Goal: Task Accomplishment & Management: Use online tool/utility

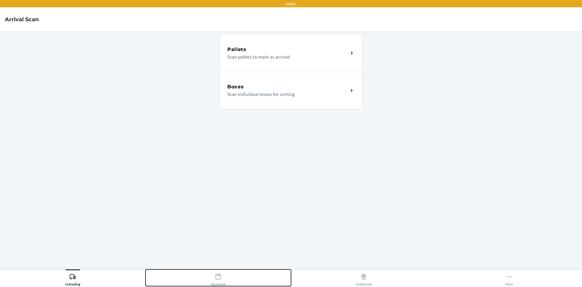
click at [194, 281] on button "Receiving" at bounding box center [219, 277] width 146 height 17
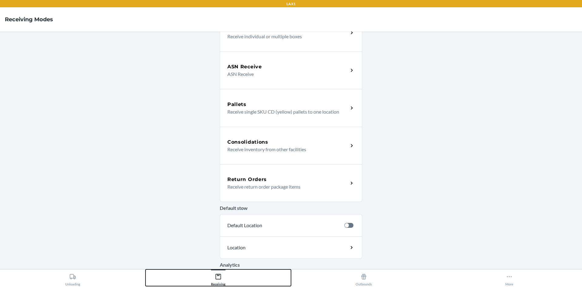
scroll to position [61, 0]
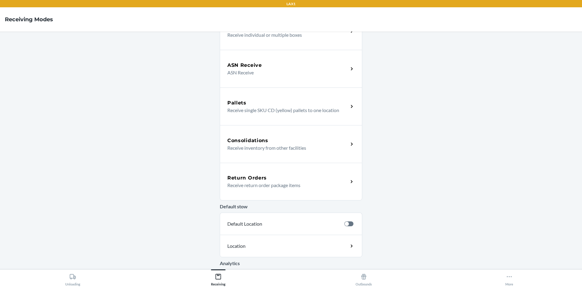
click at [262, 194] on div "Return Orders Receive return order package items" at bounding box center [291, 182] width 143 height 38
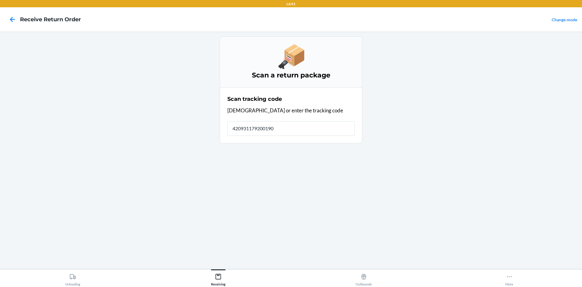
type input "[CREDIT_CARD_NUMBER]"
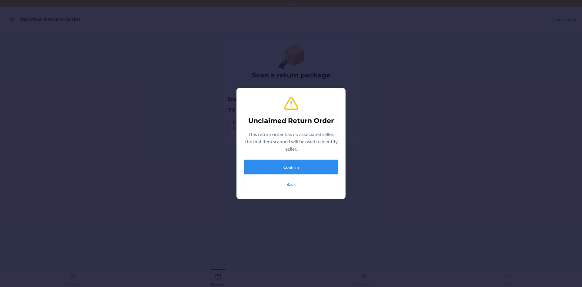
click at [297, 163] on button "Confirm" at bounding box center [291, 167] width 94 height 15
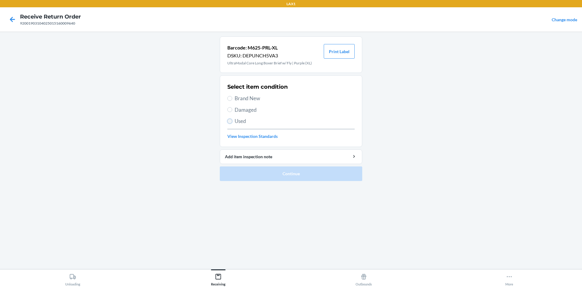
click at [231, 119] on input "Used" at bounding box center [229, 121] width 5 height 5
radio input "true"
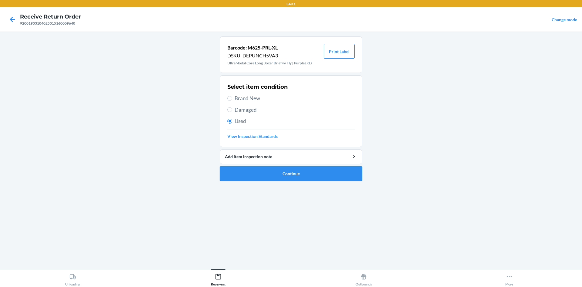
click at [259, 167] on button "Continue" at bounding box center [291, 173] width 143 height 15
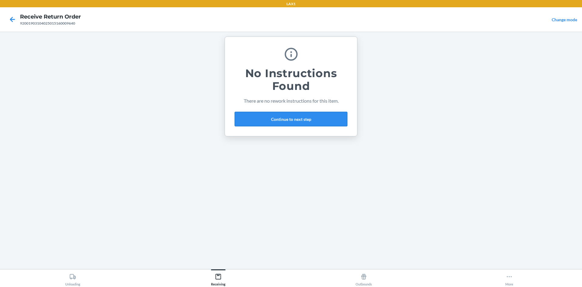
click at [259, 123] on button "Continue to next step" at bounding box center [291, 119] width 113 height 15
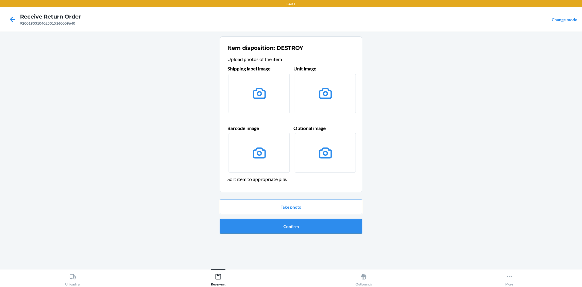
click at [310, 227] on button "Confirm" at bounding box center [291, 226] width 143 height 15
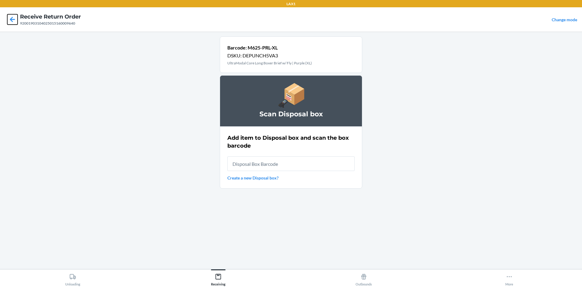
click at [10, 21] on icon at bounding box center [12, 19] width 10 height 10
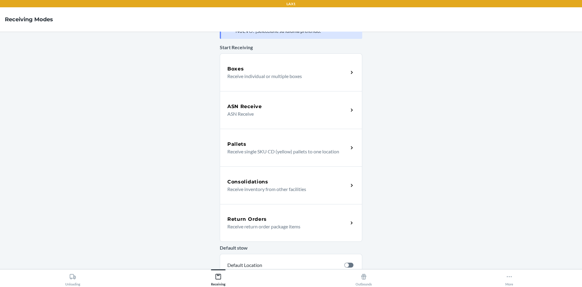
scroll to position [30, 0]
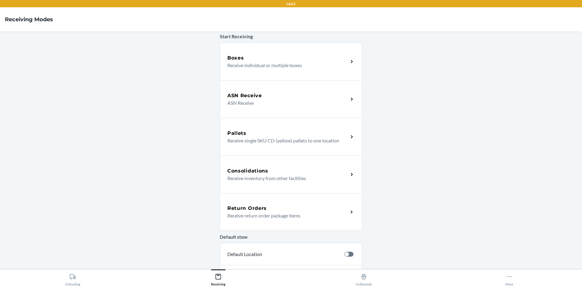
click at [291, 220] on div "Return Orders Receive return order package items" at bounding box center [291, 212] width 143 height 38
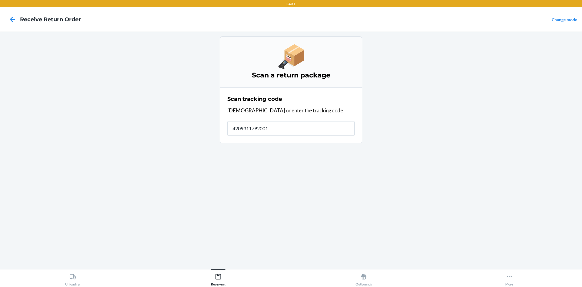
type input "42093117920019"
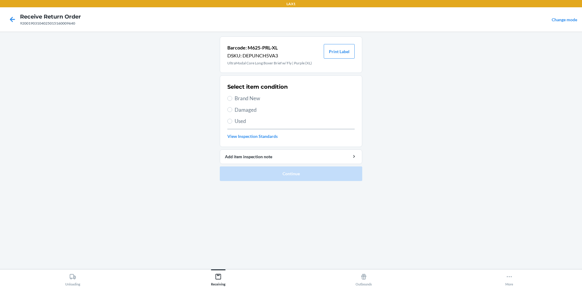
click at [239, 101] on span "Brand New" at bounding box center [295, 98] width 120 height 8
click at [232, 101] on input "Brand New" at bounding box center [229, 98] width 5 height 5
radio input "true"
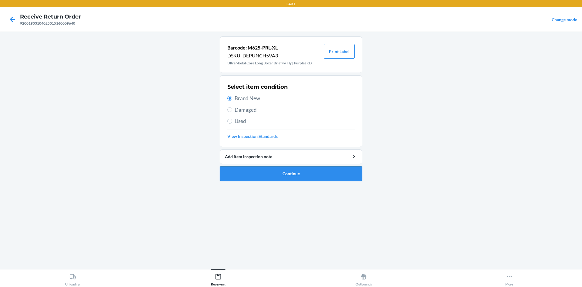
click at [284, 170] on button "Continue" at bounding box center [291, 173] width 143 height 15
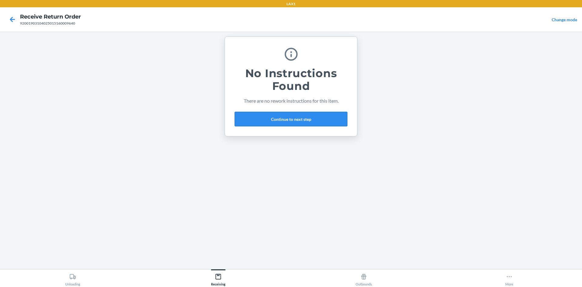
click at [327, 119] on button "Continue to next step" at bounding box center [291, 119] width 113 height 15
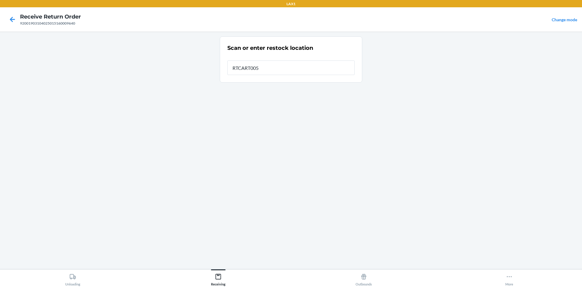
type input "RTCART005"
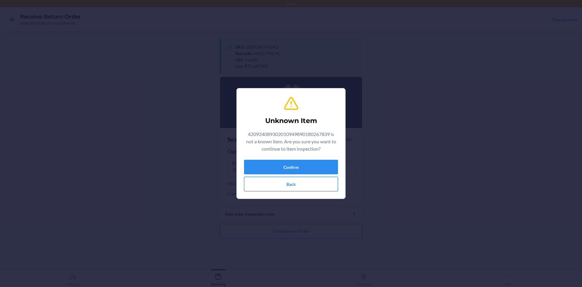
click at [310, 187] on button "Back" at bounding box center [291, 184] width 94 height 15
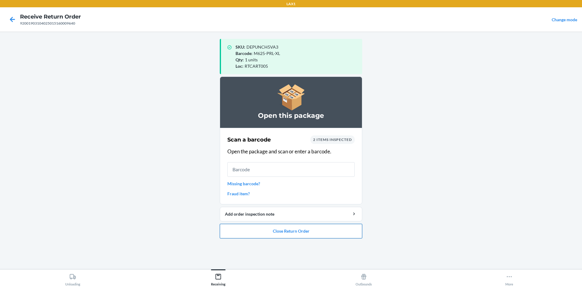
click at [291, 227] on button "Close Return Order" at bounding box center [291, 231] width 143 height 15
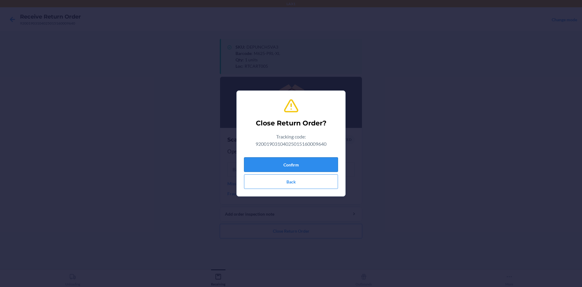
drag, startPoint x: 292, startPoint y: 150, endPoint x: 293, endPoint y: 160, distance: 10.4
click at [292, 157] on div "Close Return Order? Tracking code: 92001903104025015160009640 Confirm Back" at bounding box center [291, 144] width 94 height 96
click at [294, 161] on button "Confirm" at bounding box center [291, 164] width 94 height 15
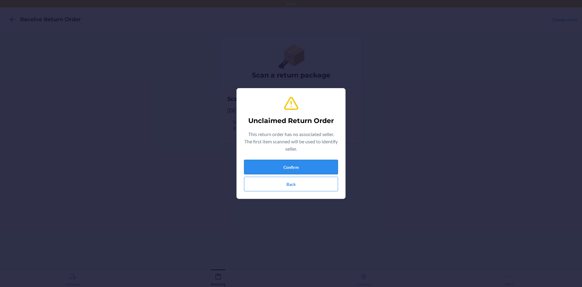
click at [289, 162] on button "Confirm" at bounding box center [291, 167] width 94 height 15
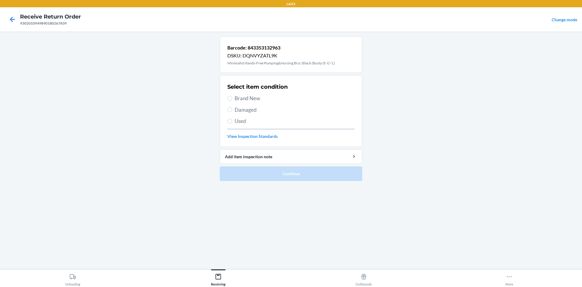
click at [253, 124] on span "Used" at bounding box center [295, 121] width 120 height 8
click at [232, 123] on input "Used" at bounding box center [229, 121] width 5 height 5
radio input "true"
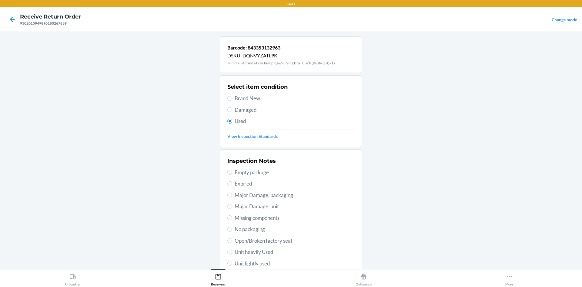
click at [260, 263] on span "Unit lightly used" at bounding box center [295, 263] width 120 height 8
click at [232, 263] on input "Unit lightly used" at bounding box center [229, 263] width 5 height 5
radio input "true"
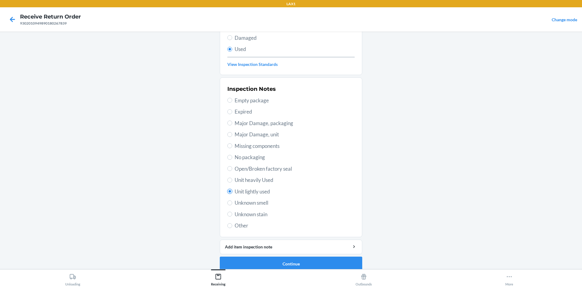
scroll to position [79, 0]
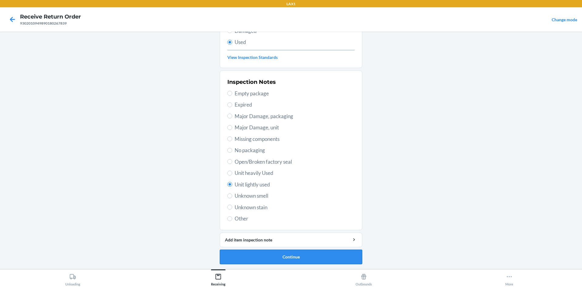
click at [279, 254] on button "Continue" at bounding box center [291, 256] width 143 height 15
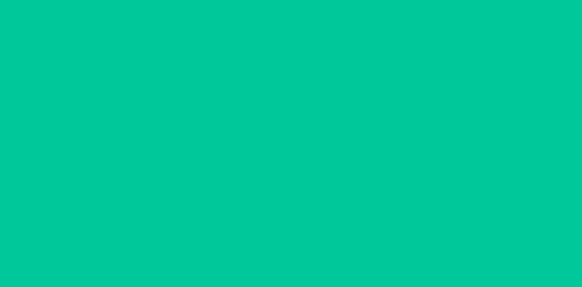
scroll to position [0, 0]
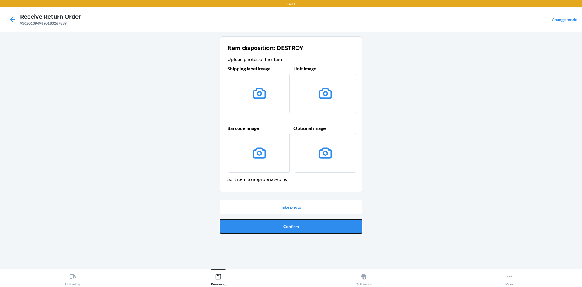
click at [281, 224] on button "Confirm" at bounding box center [291, 226] width 143 height 15
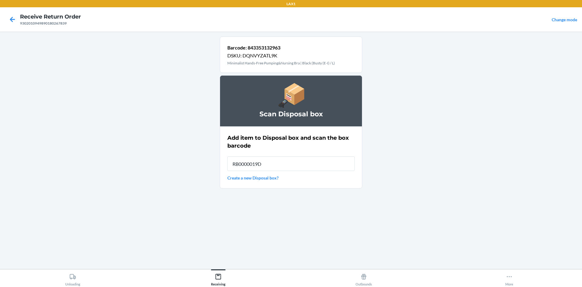
type input "RB0000019D0"
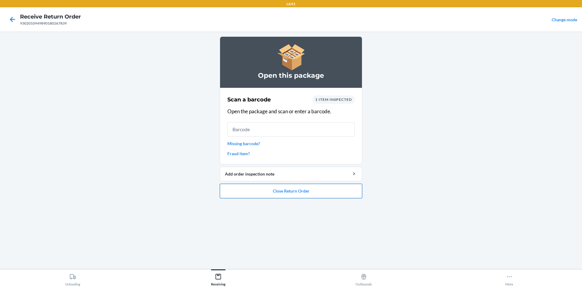
click at [288, 191] on button "Close Return Order" at bounding box center [291, 190] width 143 height 15
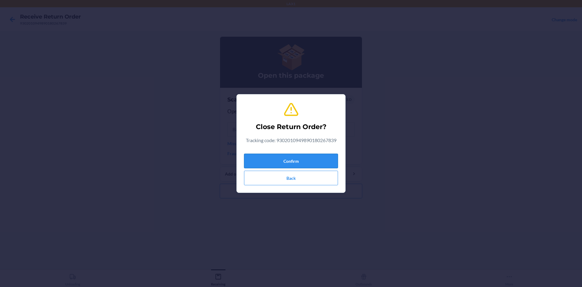
click at [287, 165] on button "Confirm" at bounding box center [291, 160] width 94 height 15
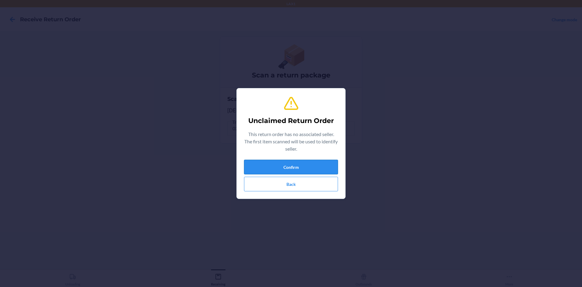
click at [298, 161] on button "Confirm" at bounding box center [291, 167] width 94 height 15
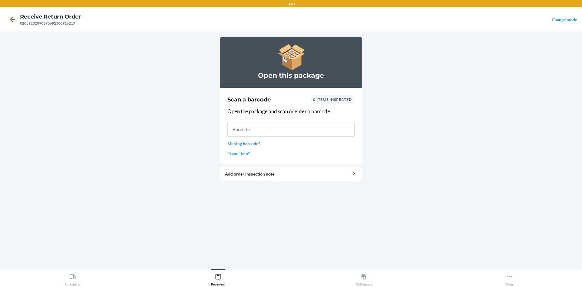
click at [300, 132] on input "text" at bounding box center [290, 129] width 127 height 15
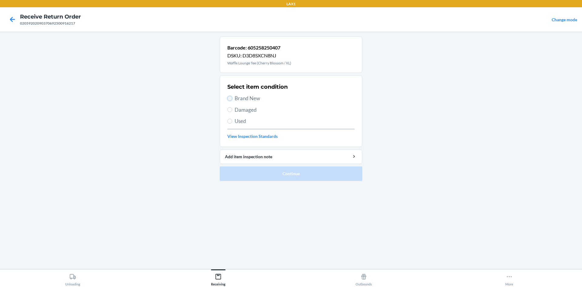
click at [229, 97] on input "Brand New" at bounding box center [229, 98] width 5 height 5
radio input "true"
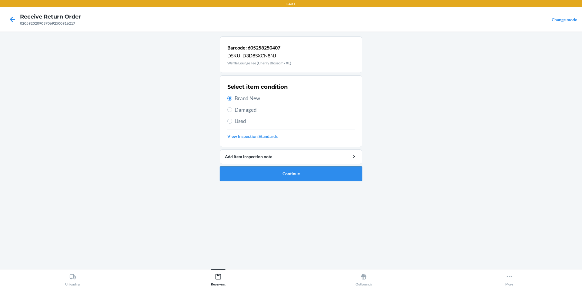
click at [262, 176] on button "Continue" at bounding box center [291, 173] width 143 height 15
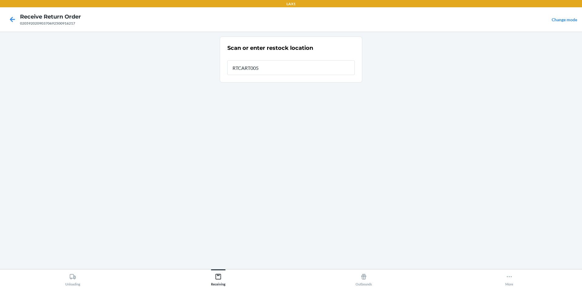
type input "RTCART005"
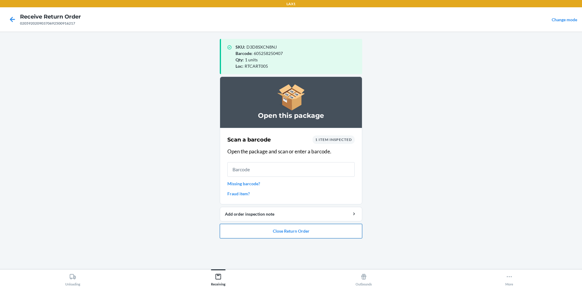
click at [302, 227] on button "Close Return Order" at bounding box center [291, 231] width 143 height 15
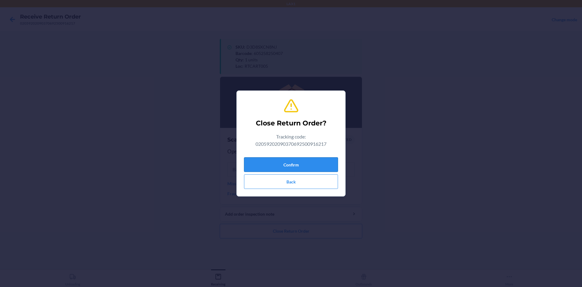
click at [306, 162] on button "Confirm" at bounding box center [291, 164] width 94 height 15
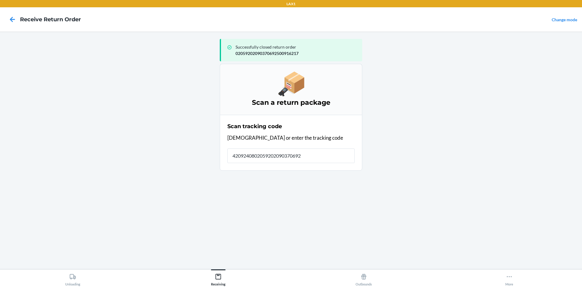
type input "42092408020592020903706925"
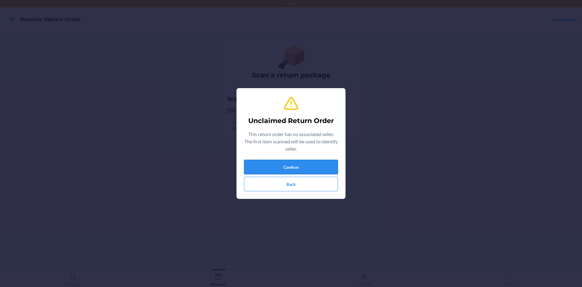
click at [288, 165] on button "Confirm" at bounding box center [291, 167] width 94 height 15
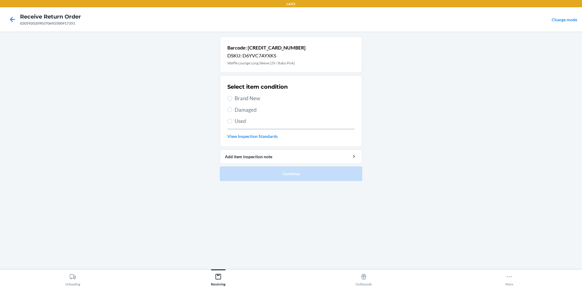
click at [249, 96] on span "Brand New" at bounding box center [295, 98] width 120 height 8
click at [232, 96] on input "Brand New" at bounding box center [229, 98] width 5 height 5
radio input "true"
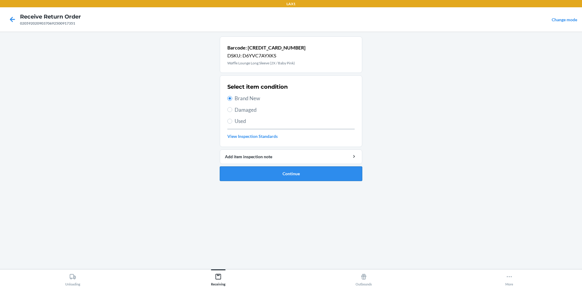
click at [269, 180] on button "Continue" at bounding box center [291, 173] width 143 height 15
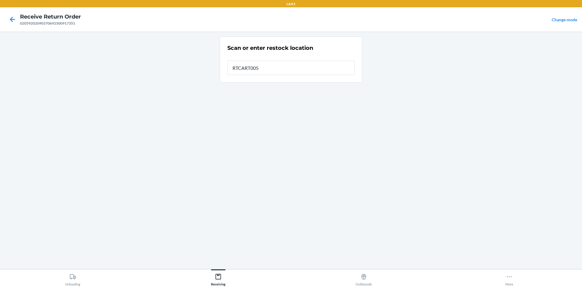
type input "RTCART005"
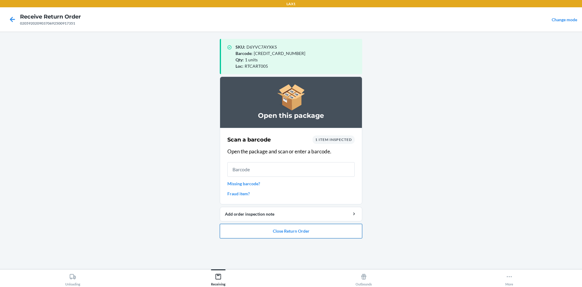
click at [303, 235] on button "Close Return Order" at bounding box center [291, 231] width 143 height 15
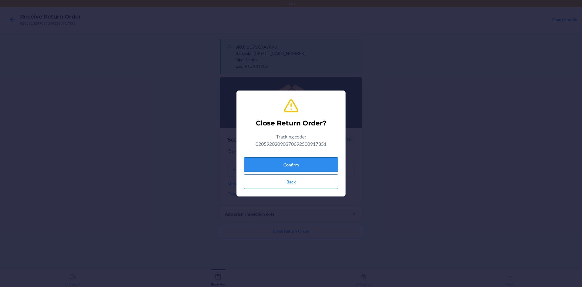
click at [286, 164] on button "Confirm" at bounding box center [291, 164] width 94 height 15
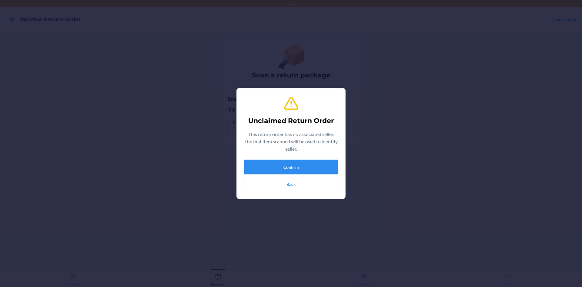
drag, startPoint x: 325, startPoint y: 169, endPoint x: 324, endPoint y: 166, distance: 3.7
click at [324, 166] on button "Confirm" at bounding box center [291, 167] width 94 height 15
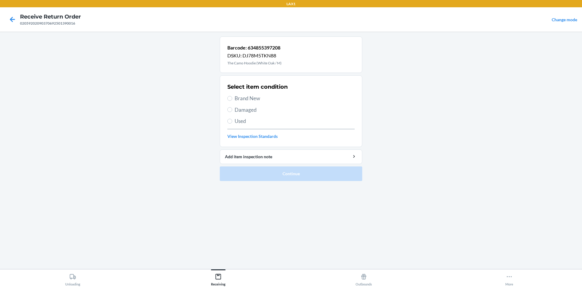
click at [237, 117] on span "Used" at bounding box center [295, 121] width 120 height 8
click at [232, 119] on input "Used" at bounding box center [229, 121] width 5 height 5
radio input "true"
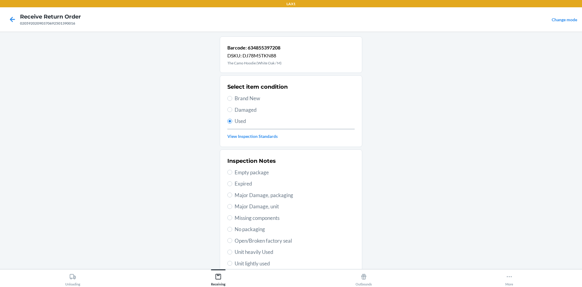
click at [250, 263] on span "Unit lightly used" at bounding box center [295, 263] width 120 height 8
click at [232, 263] on input "Unit lightly used" at bounding box center [229, 263] width 5 height 5
radio input "true"
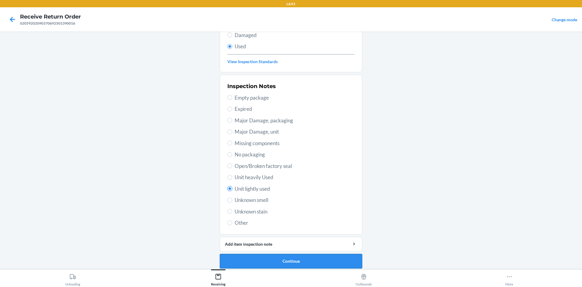
scroll to position [79, 0]
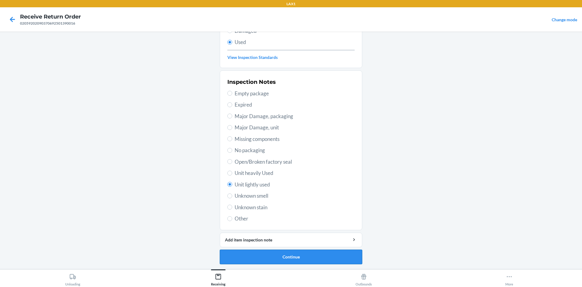
click at [264, 252] on button "Continue" at bounding box center [291, 256] width 143 height 15
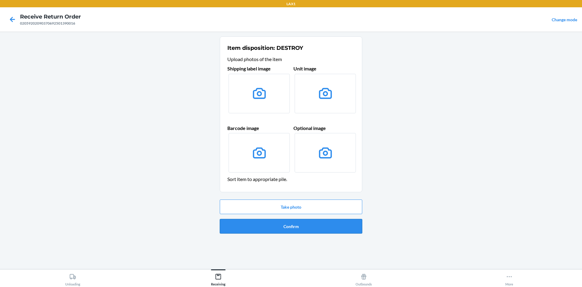
click at [310, 223] on button "Confirm" at bounding box center [291, 226] width 143 height 15
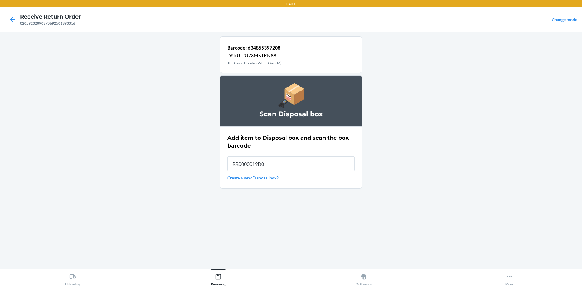
type input "RB0000019D0"
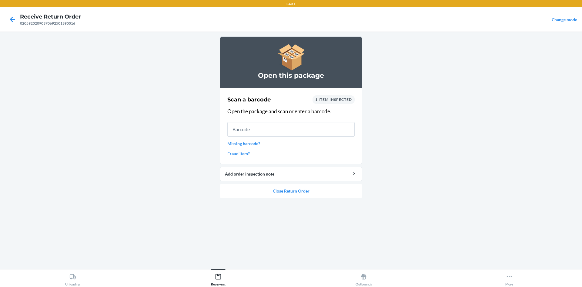
click at [311, 199] on ol "Open this package Scan a barcode 1 item inspected Open the package and scan or …" at bounding box center [291, 119] width 143 height 167
click at [311, 196] on button "Close Return Order" at bounding box center [291, 190] width 143 height 15
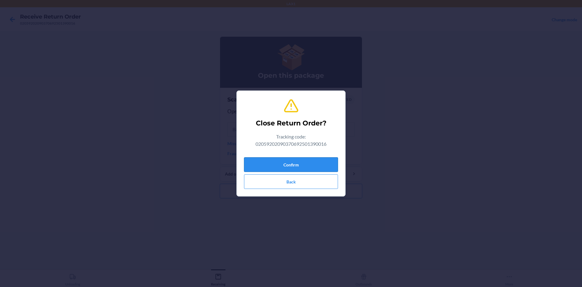
click at [307, 166] on button "Confirm" at bounding box center [291, 164] width 94 height 15
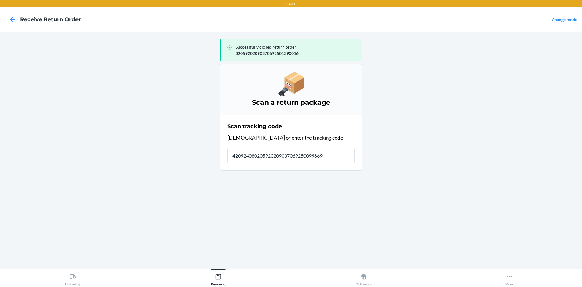
type input "4209240802059202090370692500998695"
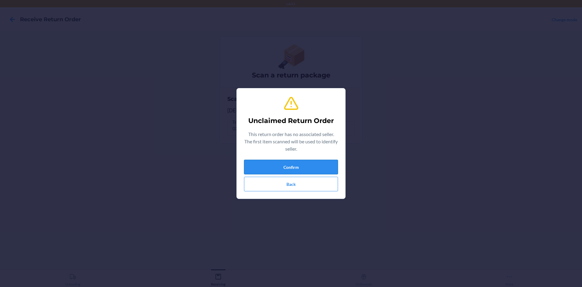
click at [308, 165] on button "Confirm" at bounding box center [291, 167] width 94 height 15
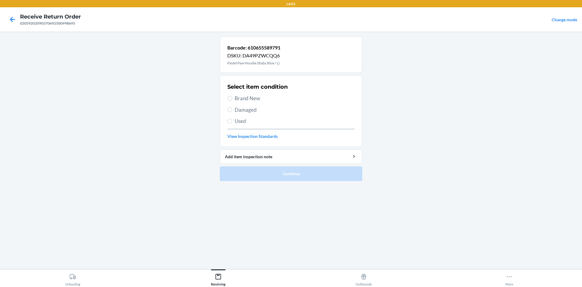
click at [240, 119] on span "Used" at bounding box center [295, 121] width 120 height 8
click at [232, 119] on input "Used" at bounding box center [229, 121] width 5 height 5
radio input "true"
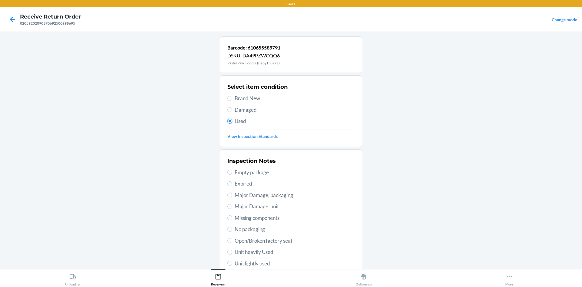
scroll to position [30, 0]
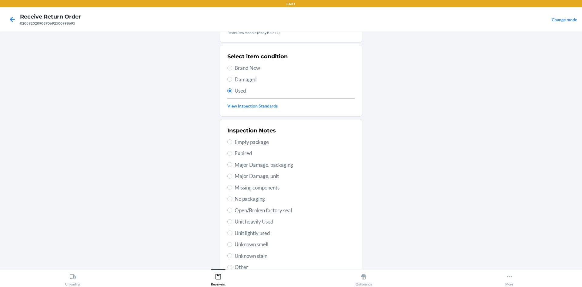
click at [268, 224] on span "Unit heavily Used" at bounding box center [295, 221] width 120 height 8
click at [232, 224] on input "Unit heavily Used" at bounding box center [229, 221] width 5 height 5
radio input "true"
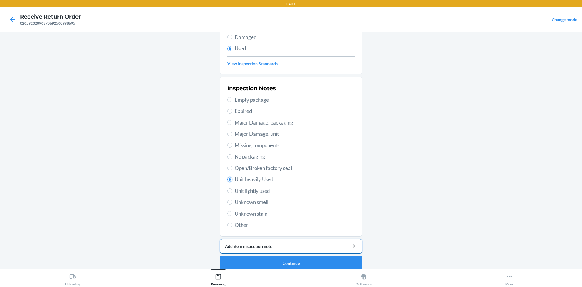
scroll to position [79, 0]
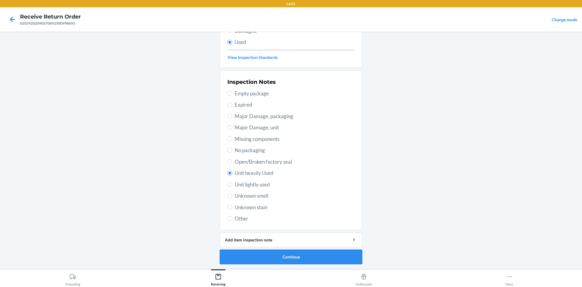
click at [276, 254] on button "Continue" at bounding box center [291, 256] width 143 height 15
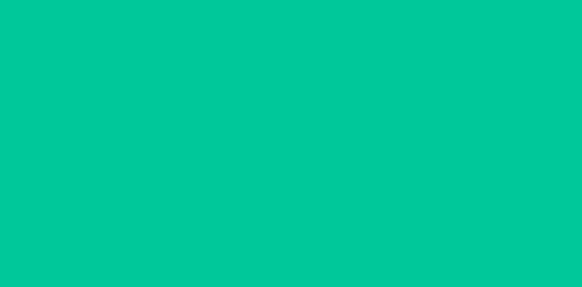
scroll to position [0, 0]
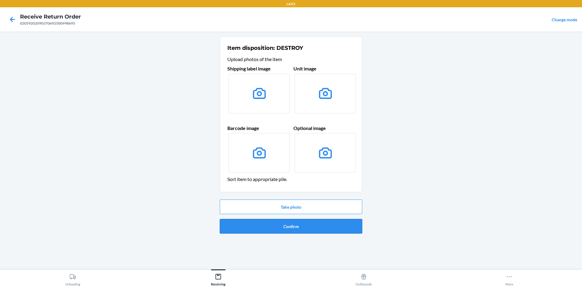
click at [295, 228] on button "Confirm" at bounding box center [291, 226] width 143 height 15
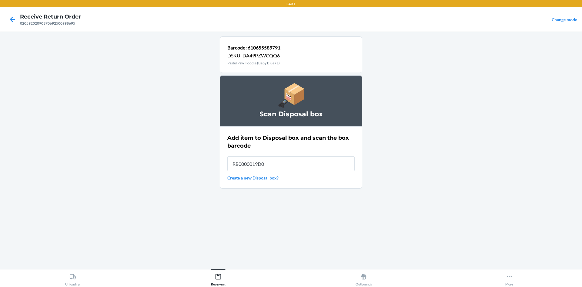
type input "RB0000019D0"
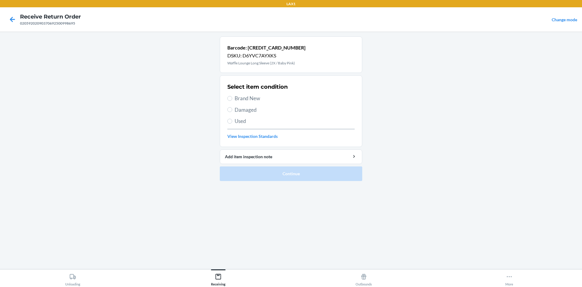
click at [241, 99] on span "Brand New" at bounding box center [295, 98] width 120 height 8
click at [232, 99] on input "Brand New" at bounding box center [229, 98] width 5 height 5
radio input "true"
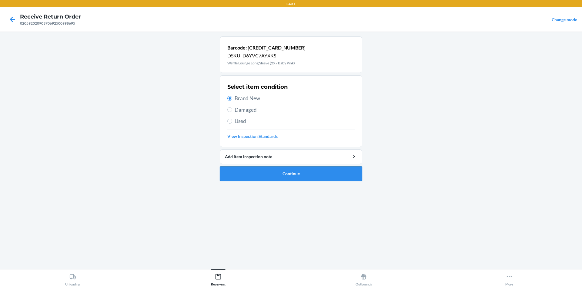
click at [263, 167] on button "Continue" at bounding box center [291, 173] width 143 height 15
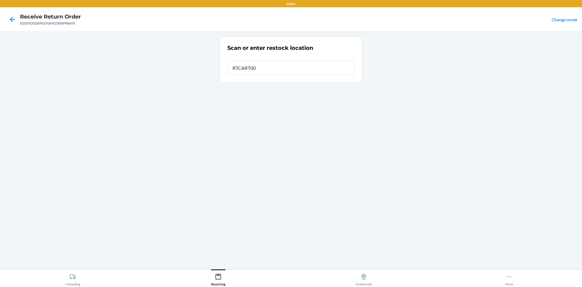
type input "RTCART005"
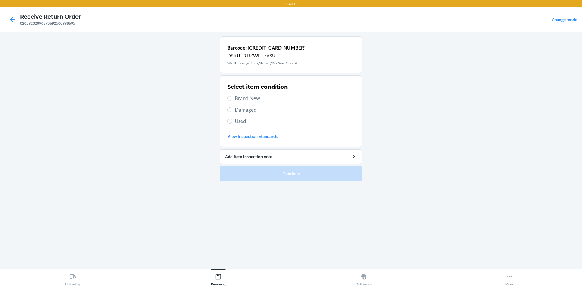
click at [254, 98] on span "Brand New" at bounding box center [295, 98] width 120 height 8
click at [232, 98] on input "Brand New" at bounding box center [229, 98] width 5 height 5
radio input "true"
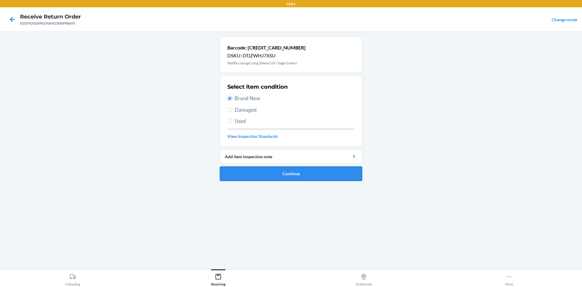
click at [268, 170] on button "Continue" at bounding box center [291, 173] width 143 height 15
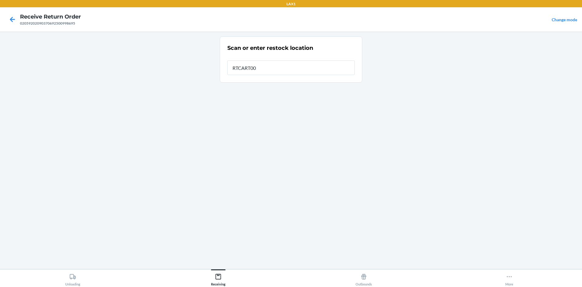
type input "RTCART005"
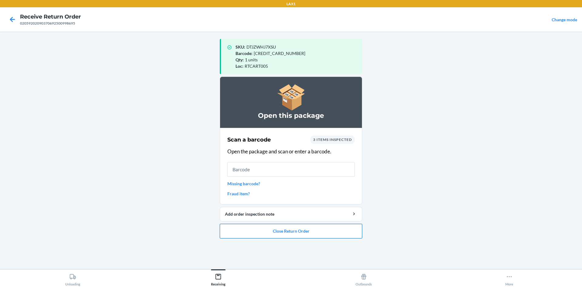
click at [333, 235] on button "Close Return Order" at bounding box center [291, 231] width 143 height 15
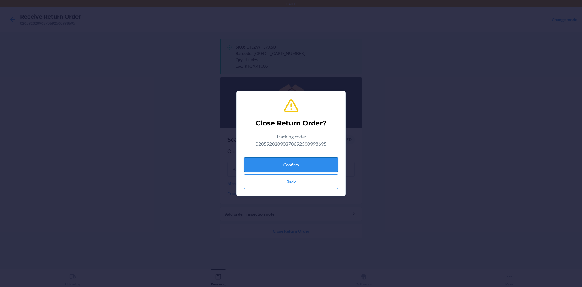
drag, startPoint x: 281, startPoint y: 166, endPoint x: 275, endPoint y: 162, distance: 7.6
click at [281, 165] on button "Confirm" at bounding box center [291, 164] width 94 height 15
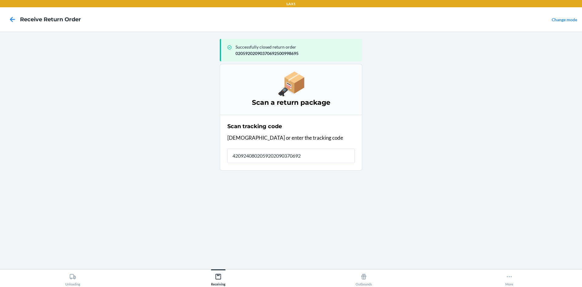
type input "42092408020592020903706925"
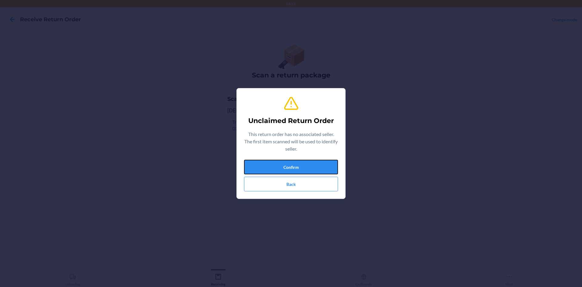
click at [275, 162] on button "Confirm" at bounding box center [291, 167] width 94 height 15
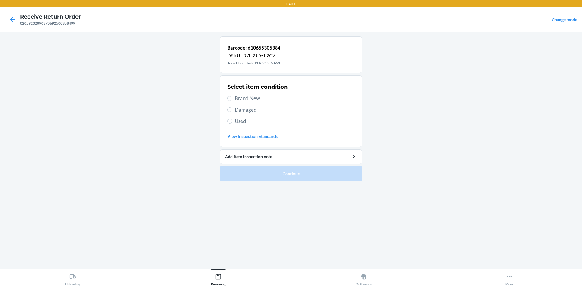
click at [233, 126] on div "Select item condition Brand New Damaged Used View Inspection Standards" at bounding box center [290, 111] width 127 height 60
click at [234, 122] on label "Used" at bounding box center [290, 121] width 127 height 8
click at [232, 122] on input "Used" at bounding box center [229, 121] width 5 height 5
radio input "true"
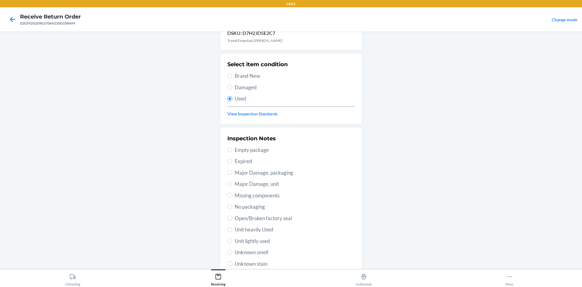
scroll to position [61, 0]
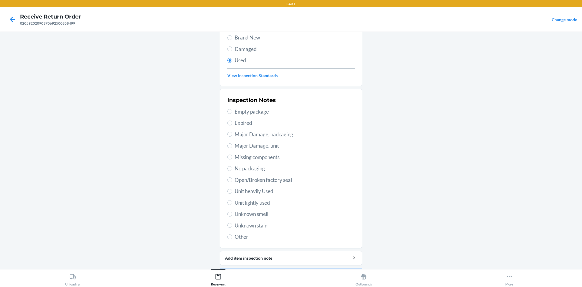
click at [250, 203] on span "Unit lightly used" at bounding box center [295, 203] width 120 height 8
click at [232, 203] on input "Unit lightly used" at bounding box center [229, 202] width 5 height 5
radio input "true"
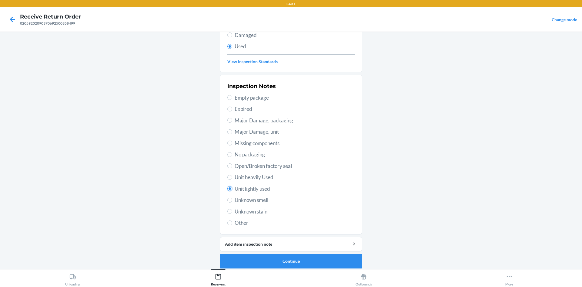
scroll to position [79, 0]
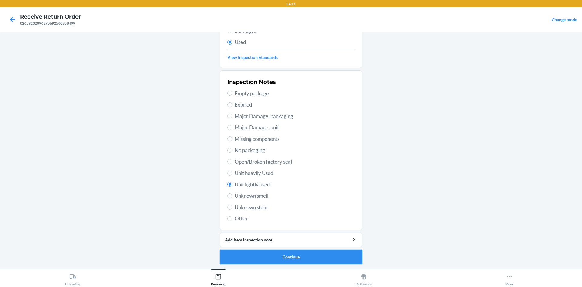
click at [272, 254] on button "Continue" at bounding box center [291, 256] width 143 height 15
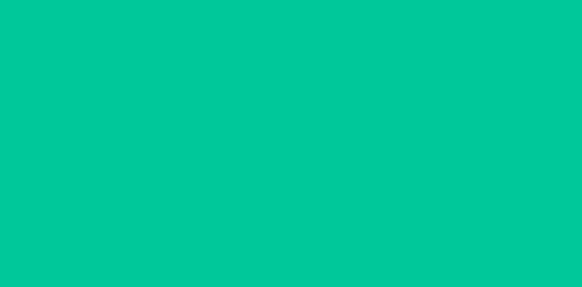
scroll to position [0, 0]
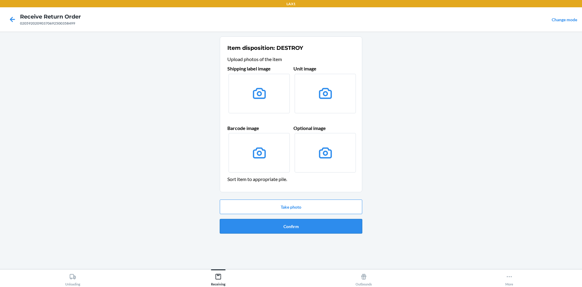
drag, startPoint x: 304, startPoint y: 241, endPoint x: 301, endPoint y: 224, distance: 17.1
click at [304, 236] on div "Item disposition: DESTROY Upload photos of the item Shipping label image Unit i…" at bounding box center [291, 149] width 143 height 227
click at [301, 224] on button "Confirm" at bounding box center [291, 226] width 143 height 15
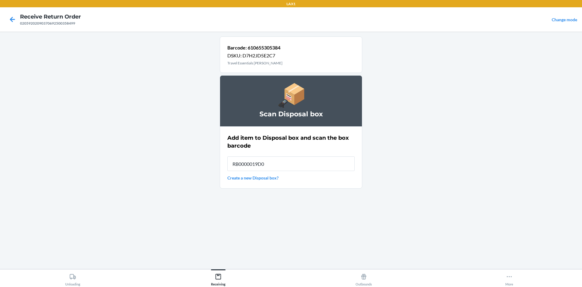
type input "RB0000019D0"
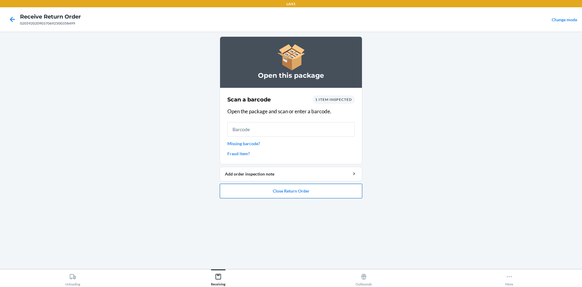
click at [301, 192] on button "Close Return Order" at bounding box center [291, 190] width 143 height 15
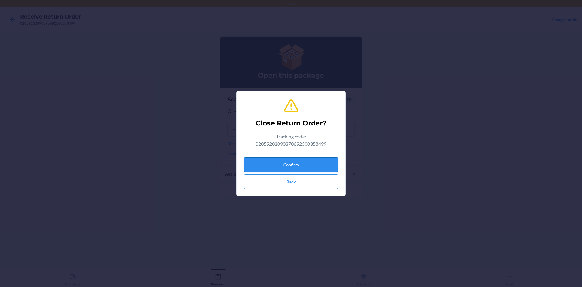
click at [306, 164] on button "Confirm" at bounding box center [291, 164] width 94 height 15
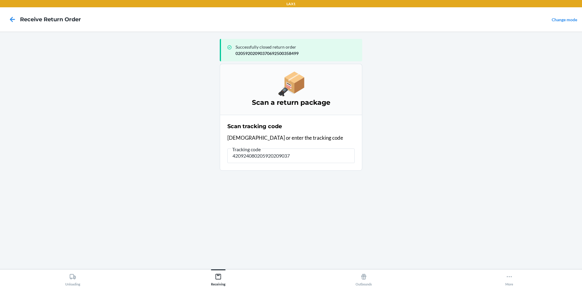
type input "4209240802059202090370"
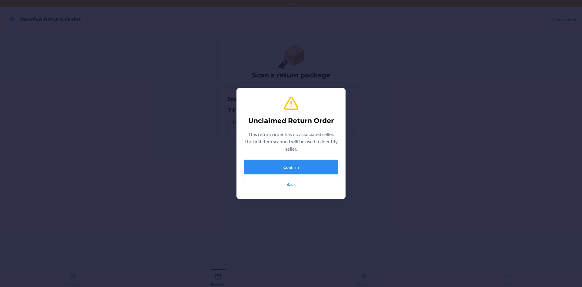
click at [287, 162] on button "Confirm" at bounding box center [291, 167] width 94 height 15
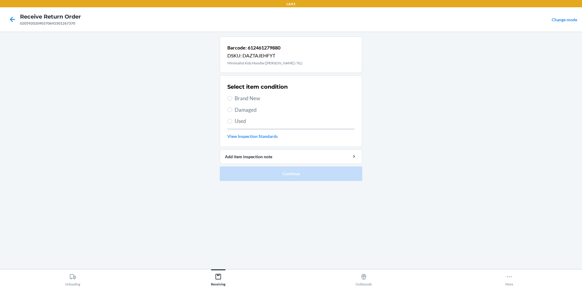
click at [270, 119] on span "Used" at bounding box center [295, 121] width 120 height 8
click at [232, 119] on input "Used" at bounding box center [229, 121] width 5 height 5
radio input "true"
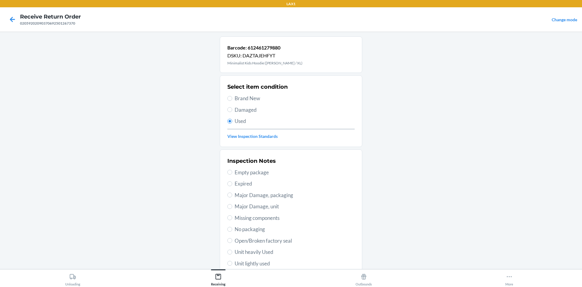
click at [258, 260] on span "Unit lightly used" at bounding box center [295, 263] width 120 height 8
click at [232, 261] on input "Unit lightly used" at bounding box center [229, 263] width 5 height 5
radio input "true"
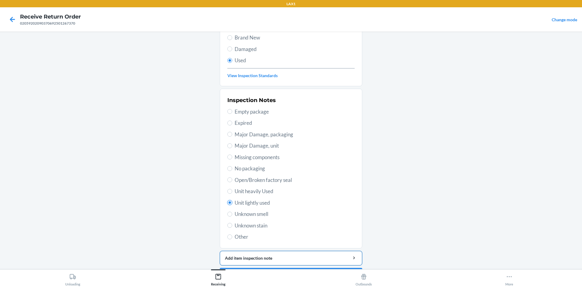
scroll to position [79, 0]
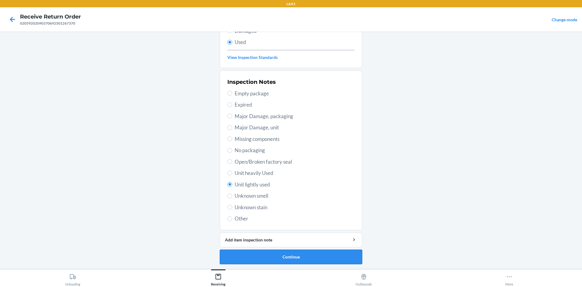
click at [314, 251] on button "Continue" at bounding box center [291, 256] width 143 height 15
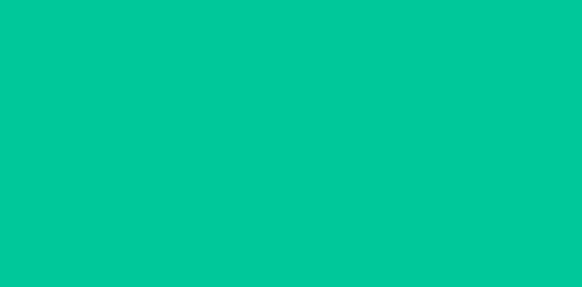
scroll to position [0, 0]
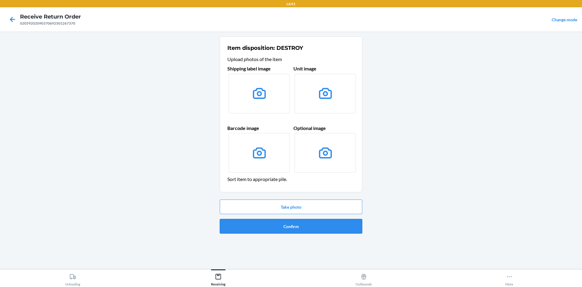
click at [320, 228] on button "Confirm" at bounding box center [291, 226] width 143 height 15
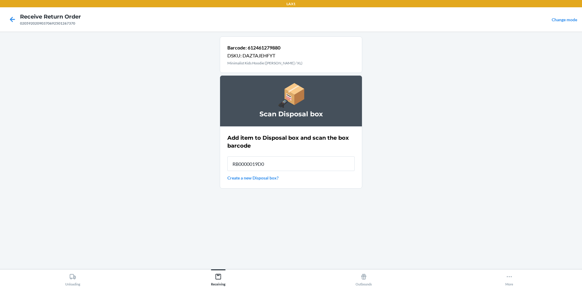
type input "RB0000019D0"
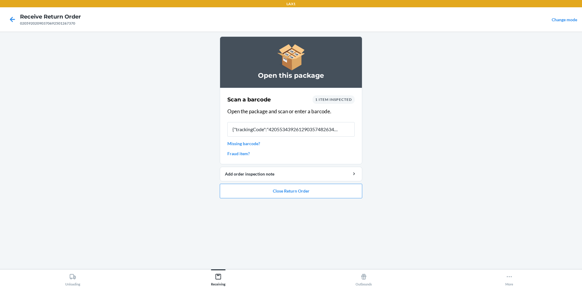
type input "{"trackingCode":"420553439261290357482634905012""
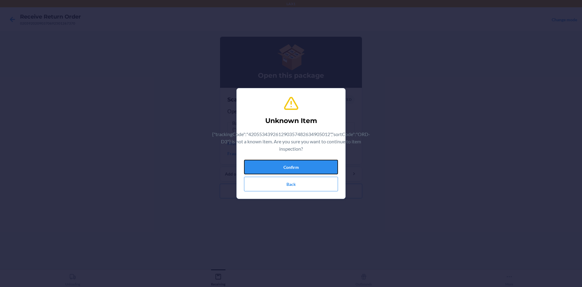
click at [284, 162] on button "Confirm" at bounding box center [291, 167] width 94 height 15
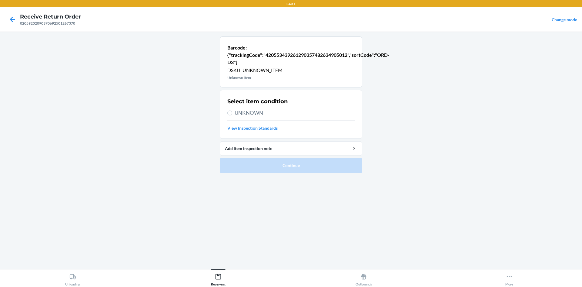
click at [241, 113] on span "UNKNOWN" at bounding box center [295, 113] width 120 height 8
click at [232, 113] on input "UNKNOWN" at bounding box center [229, 112] width 5 height 5
radio input "true"
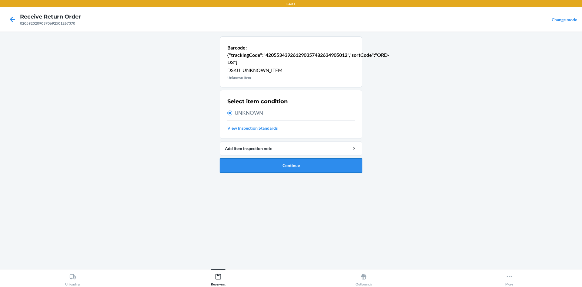
click at [253, 158] on li "Barcode: {"trackingCode":"420553439261290357482634905012","sortCode":"ORD-D3"} …" at bounding box center [291, 104] width 143 height 136
click at [253, 159] on button "Continue" at bounding box center [291, 165] width 143 height 15
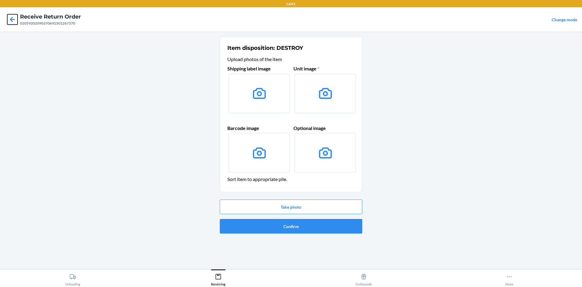
click at [17, 19] on icon at bounding box center [12, 19] width 10 height 10
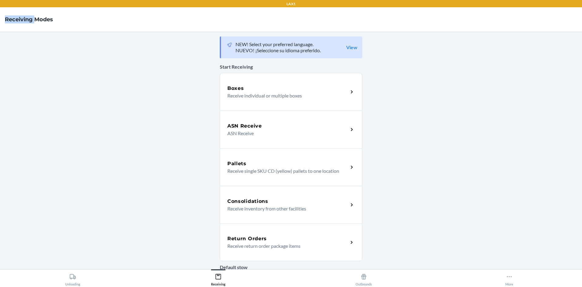
click at [17, 19] on h4 "Receiving Modes" at bounding box center [29, 19] width 48 height 8
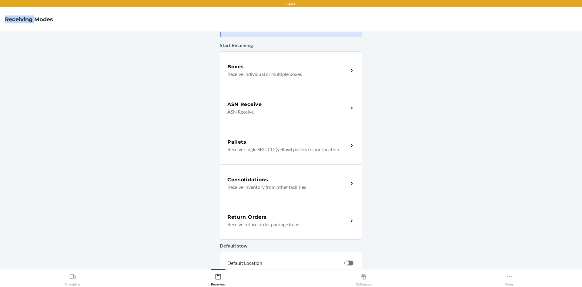
scroll to position [30, 0]
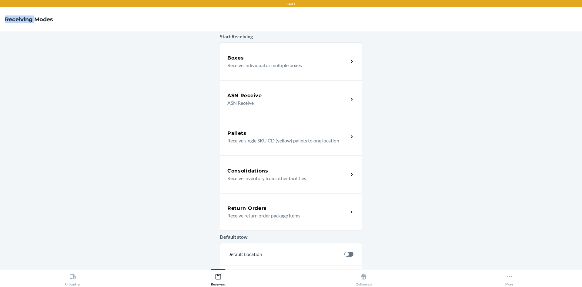
click at [267, 209] on div "Return Orders" at bounding box center [287, 207] width 121 height 7
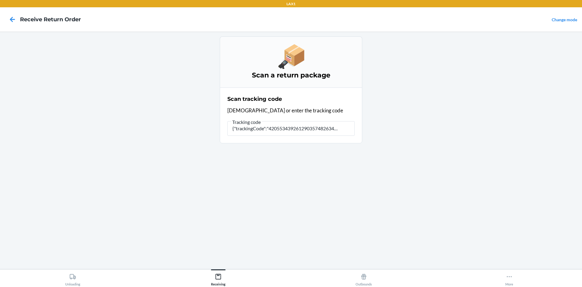
type input "{"trackingCode":"420553439261290357482634905012","sortCode""
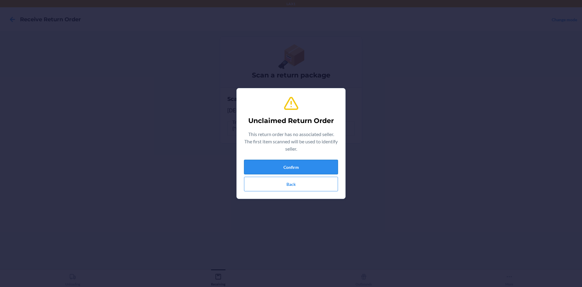
click at [293, 162] on button "Confirm" at bounding box center [291, 167] width 94 height 15
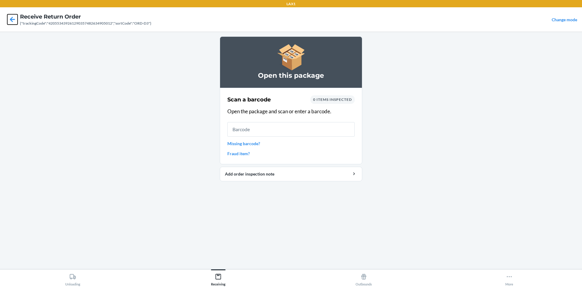
click at [11, 19] on icon at bounding box center [12, 19] width 5 height 5
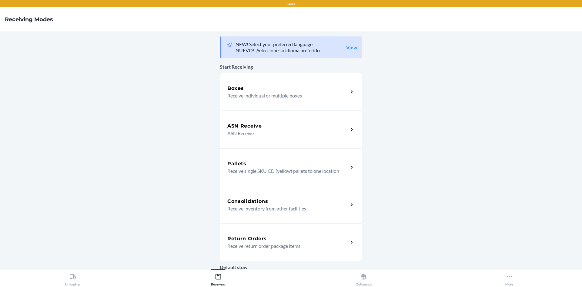
click at [274, 232] on div "Return Orders Receive return order package items" at bounding box center [291, 242] width 143 height 38
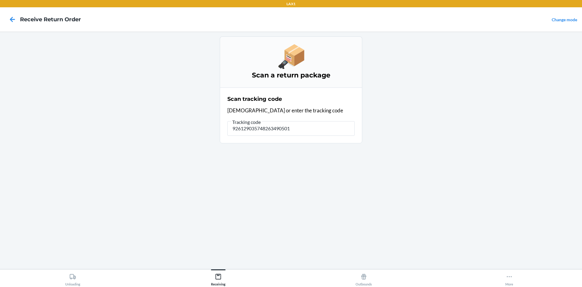
type input "9261290357482634905012"
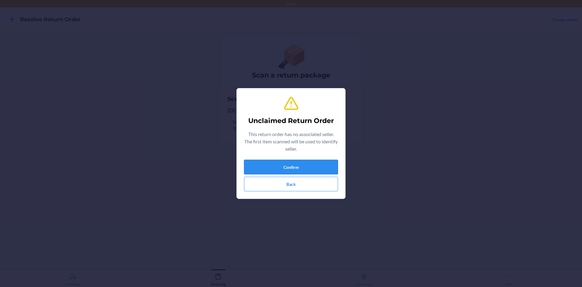
click at [285, 162] on button "Confirm" at bounding box center [291, 167] width 94 height 15
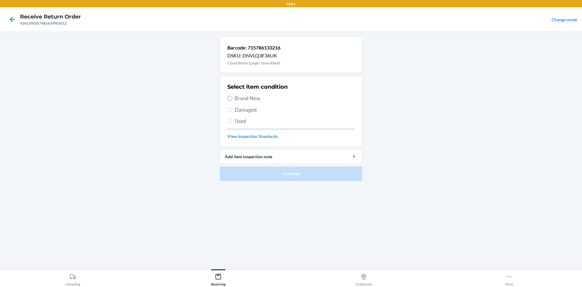
click at [228, 97] on input "Brand New" at bounding box center [229, 98] width 5 height 5
radio input "true"
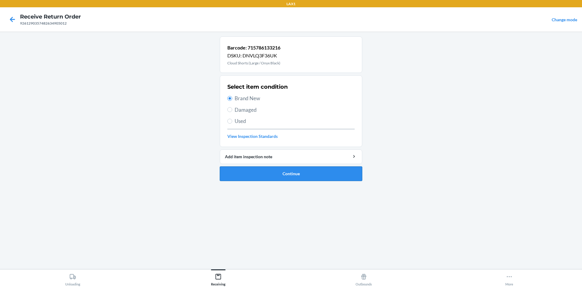
click at [275, 178] on button "Continue" at bounding box center [291, 173] width 143 height 15
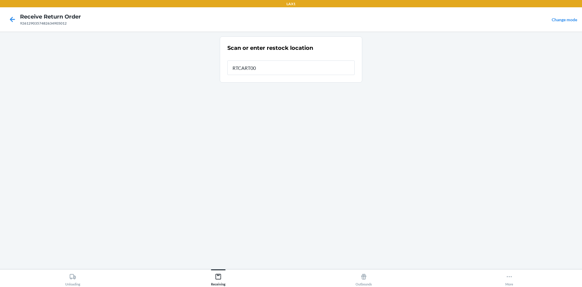
type input "RTCART005"
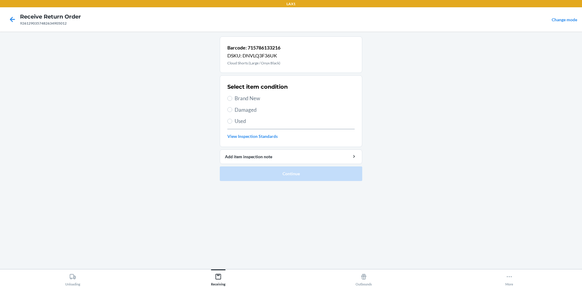
click at [228, 101] on label "Brand New" at bounding box center [290, 98] width 127 height 8
click at [228, 101] on input "Brand New" at bounding box center [229, 98] width 5 height 5
radio input "true"
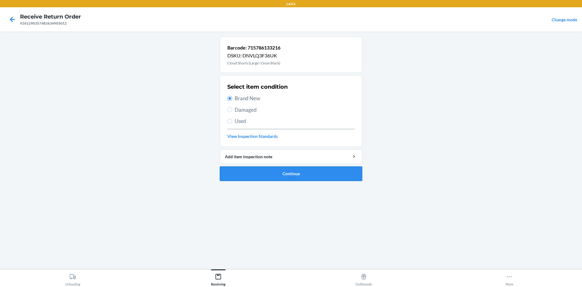
click at [251, 168] on button "Continue" at bounding box center [291, 173] width 143 height 15
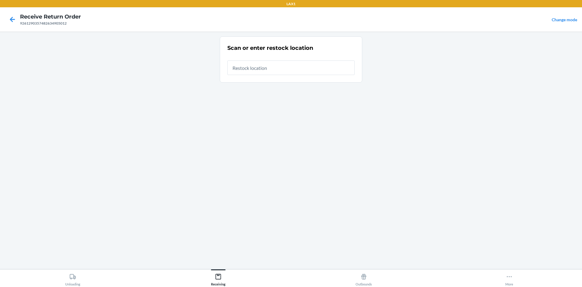
click at [246, 70] on input "text" at bounding box center [290, 67] width 127 height 15
type input "RTCART005"
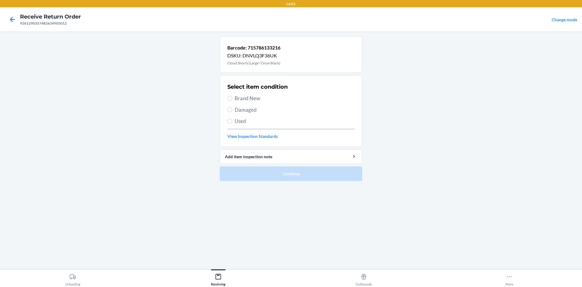
click at [243, 102] on div "Select item condition Brand New Damaged Used View Inspection Standards" at bounding box center [290, 111] width 127 height 60
click at [243, 97] on span "Brand New" at bounding box center [295, 98] width 120 height 8
click at [232, 97] on input "Brand New" at bounding box center [229, 98] width 5 height 5
radio input "true"
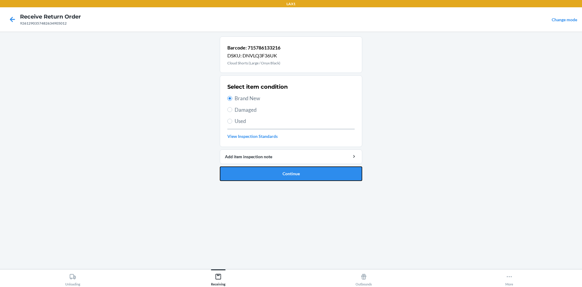
drag, startPoint x: 267, startPoint y: 171, endPoint x: 265, endPoint y: 163, distance: 7.8
click at [267, 170] on button "Continue" at bounding box center [291, 173] width 143 height 15
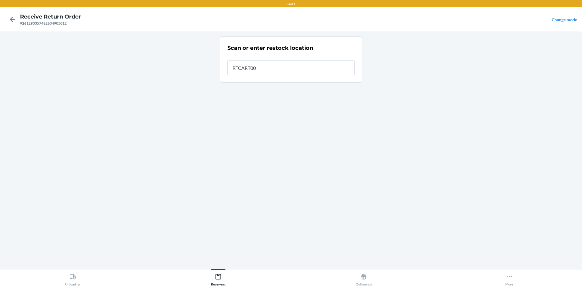
type input "RTCART005"
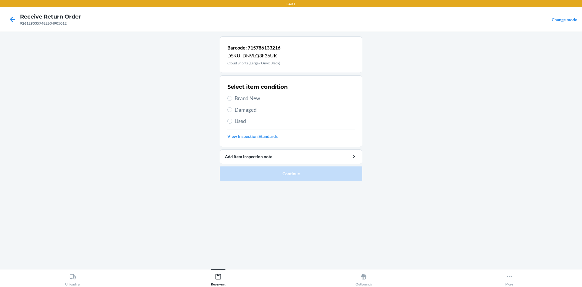
click at [244, 124] on span "Used" at bounding box center [295, 121] width 120 height 8
click at [232, 123] on input "Used" at bounding box center [229, 121] width 5 height 5
radio input "true"
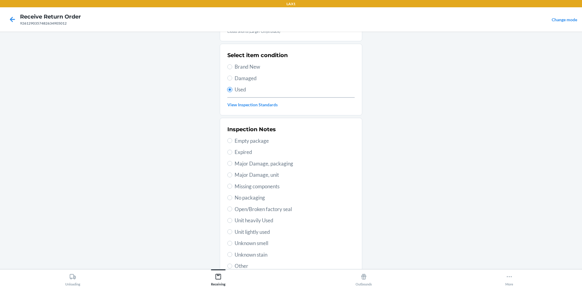
scroll to position [79, 0]
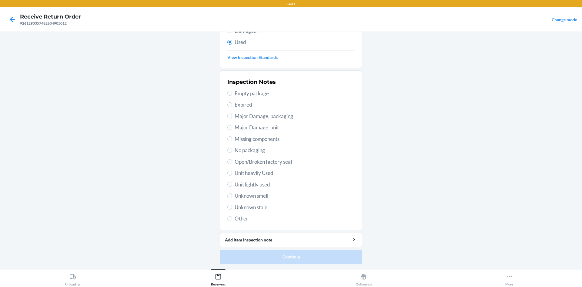
click at [259, 183] on span "Unit lightly used" at bounding box center [295, 184] width 120 height 8
click at [232, 183] on input "Unit lightly used" at bounding box center [229, 184] width 5 height 5
radio input "true"
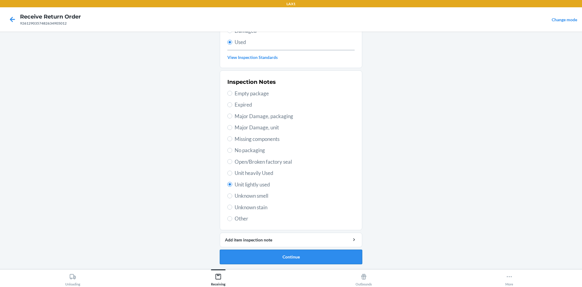
click at [284, 252] on button "Continue" at bounding box center [291, 256] width 143 height 15
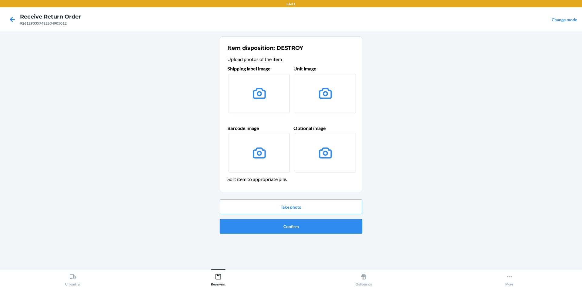
click at [293, 227] on button "Confirm" at bounding box center [291, 226] width 143 height 15
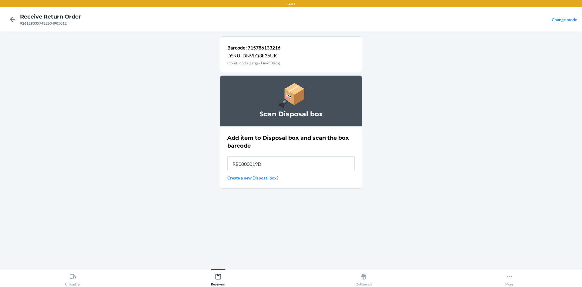
type input "RB0000019D0"
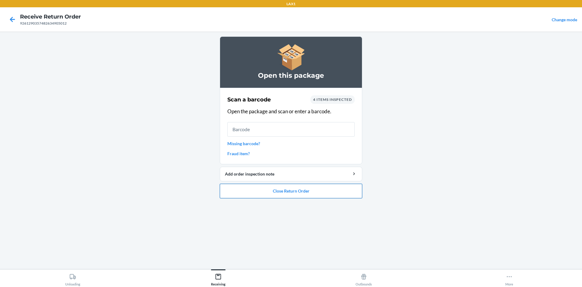
click at [284, 189] on button "Close Return Order" at bounding box center [291, 190] width 143 height 15
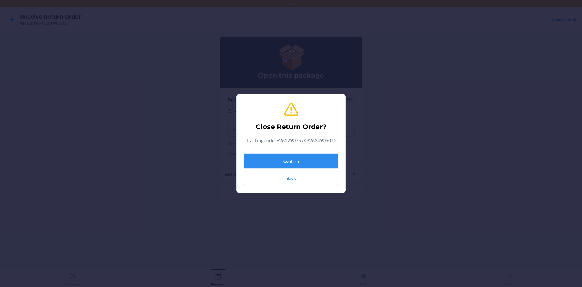
click at [294, 160] on button "Confirm" at bounding box center [291, 160] width 94 height 15
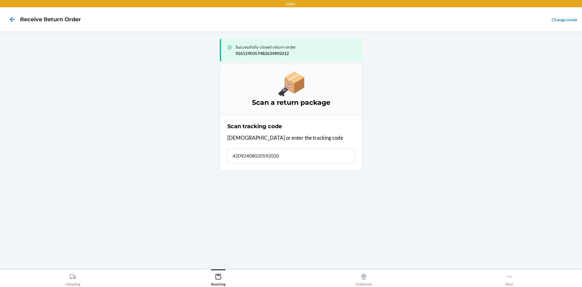
type input "420924080205920209"
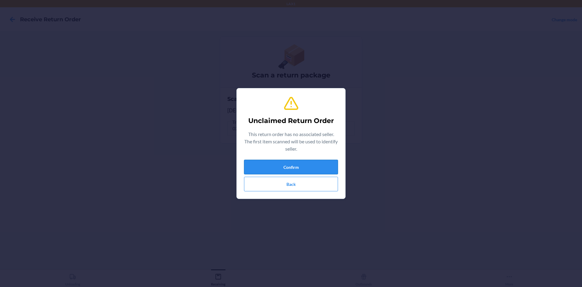
click at [257, 162] on button "Confirm" at bounding box center [291, 167] width 94 height 15
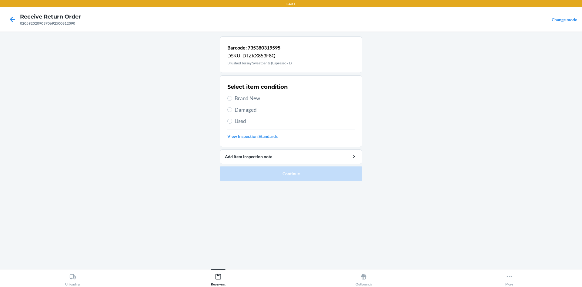
click at [244, 122] on span "Used" at bounding box center [295, 121] width 120 height 8
click at [232, 122] on input "Used" at bounding box center [229, 121] width 5 height 5
radio input "true"
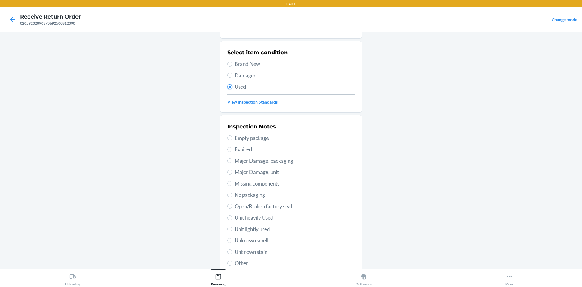
scroll to position [79, 0]
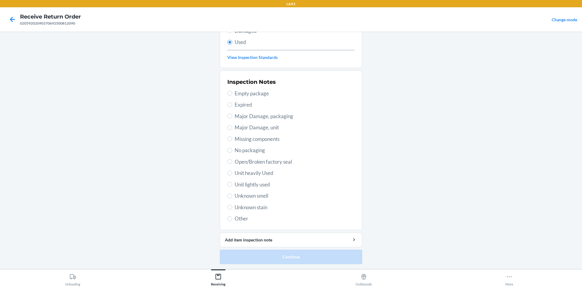
click at [254, 184] on span "Unit lightly used" at bounding box center [295, 184] width 120 height 8
click at [232, 184] on input "Unit lightly used" at bounding box center [229, 184] width 5 height 5
radio input "true"
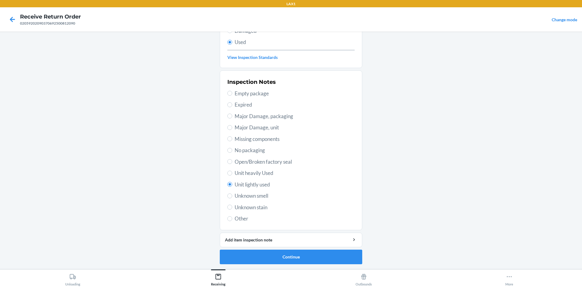
click at [244, 248] on li "Barcode: 735380319595 DSKU: DTZKX853F8Q Brushed Jersey Sweatpants (Espresso / L…" at bounding box center [291, 111] width 143 height 306
click at [244, 250] on button "Continue" at bounding box center [291, 256] width 143 height 15
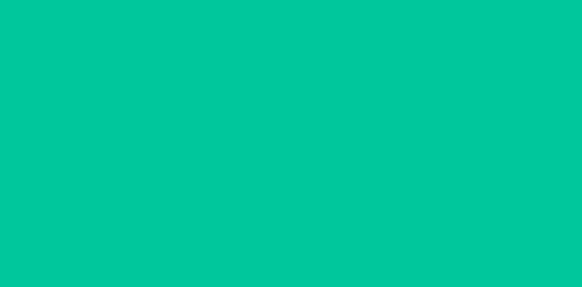
scroll to position [0, 0]
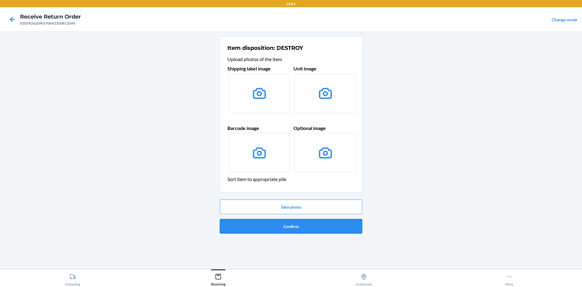
click at [282, 226] on button "Confirm" at bounding box center [291, 226] width 143 height 15
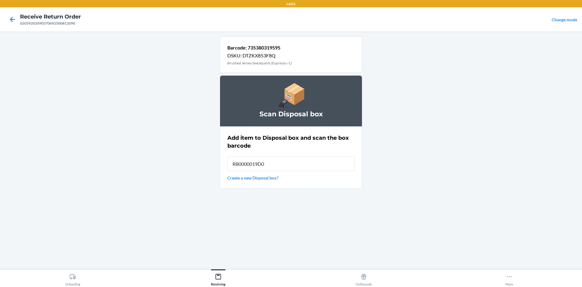
type input "RB0000019D0"
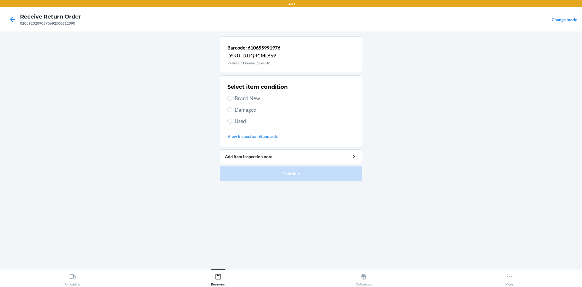
click at [242, 120] on span "Used" at bounding box center [295, 121] width 120 height 8
click at [232, 120] on input "Used" at bounding box center [229, 121] width 5 height 5
radio input "true"
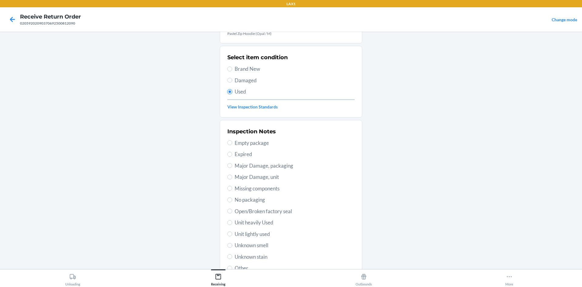
scroll to position [79, 0]
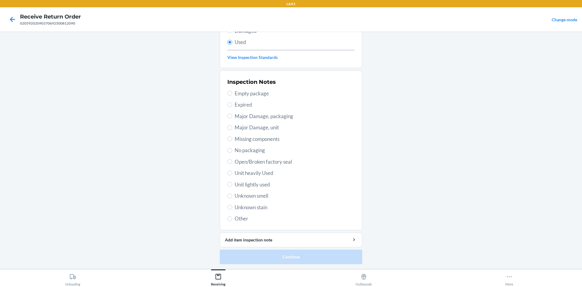
click at [253, 184] on span "Unit lightly used" at bounding box center [295, 184] width 120 height 8
click at [232, 184] on input "Unit lightly used" at bounding box center [229, 184] width 5 height 5
radio input "true"
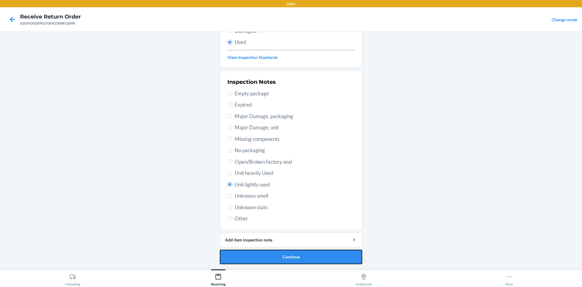
click at [282, 258] on button "Continue" at bounding box center [291, 256] width 143 height 15
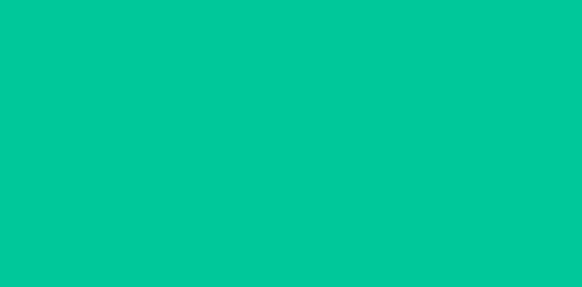
scroll to position [0, 0]
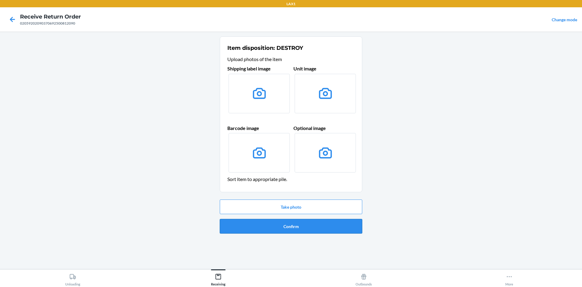
click at [280, 232] on button "Confirm" at bounding box center [291, 226] width 143 height 15
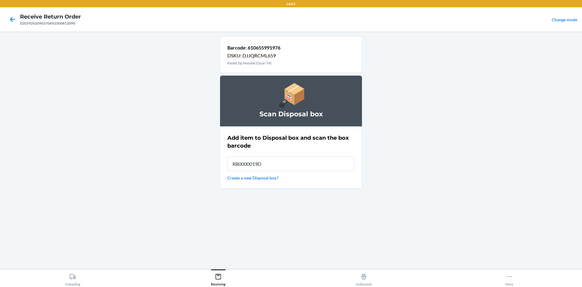
type input "RB0000019D0"
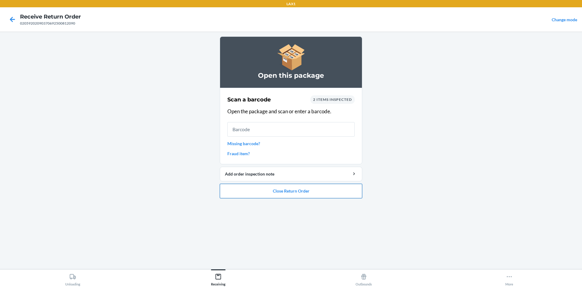
click at [262, 193] on button "Close Return Order" at bounding box center [291, 190] width 143 height 15
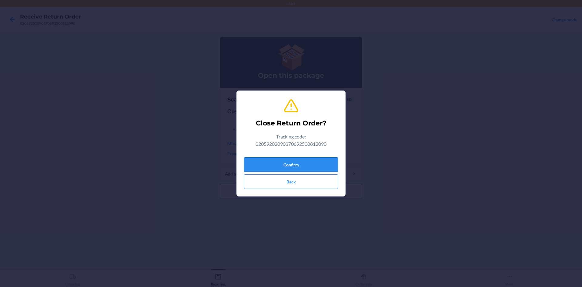
click at [293, 164] on button "Confirm" at bounding box center [291, 164] width 94 height 15
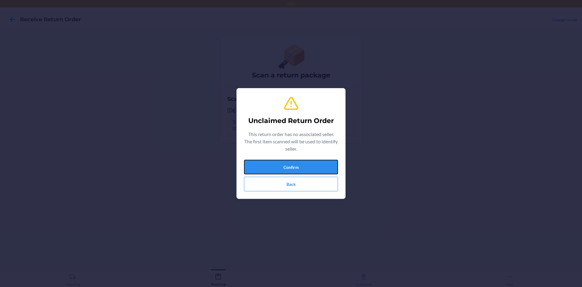
click at [293, 164] on button "Confirm" at bounding box center [291, 167] width 94 height 15
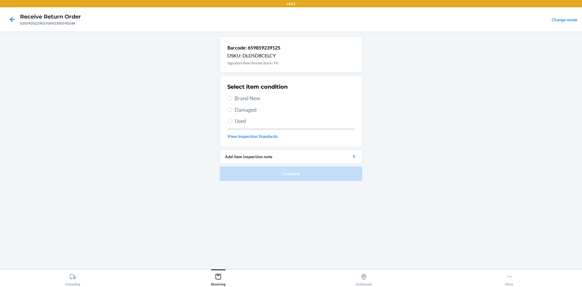
click at [258, 99] on span "Brand New" at bounding box center [295, 98] width 120 height 8
click at [232, 99] on input "Brand New" at bounding box center [229, 98] width 5 height 5
radio input "true"
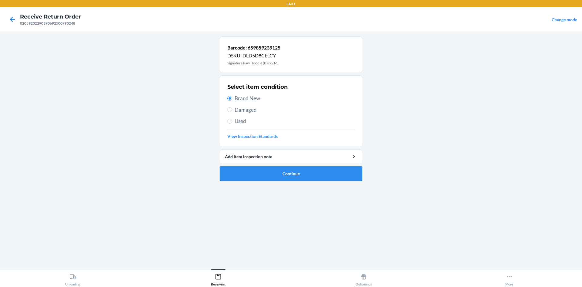
click at [281, 178] on button "Continue" at bounding box center [291, 173] width 143 height 15
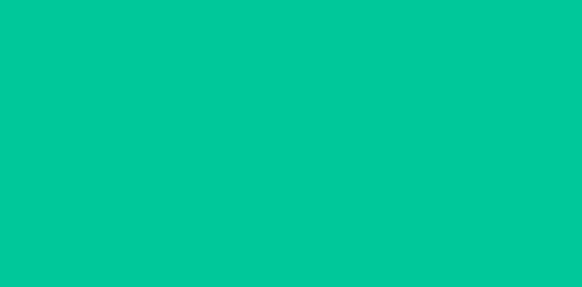
click at [281, 175] on div at bounding box center [291, 149] width 143 height 227
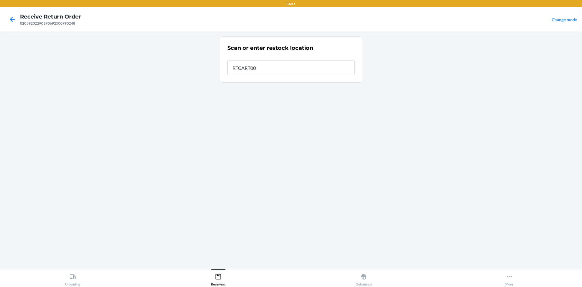
type input "RTCART005"
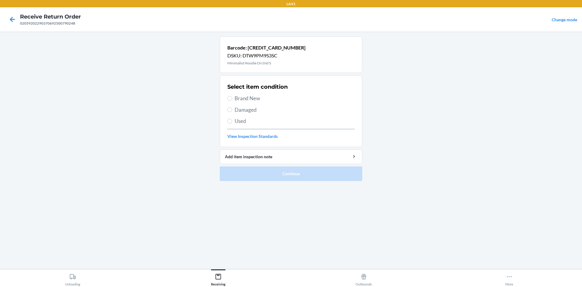
click at [248, 98] on span "Brand New" at bounding box center [295, 98] width 120 height 8
click at [232, 98] on input "Brand New" at bounding box center [229, 98] width 5 height 5
radio input "true"
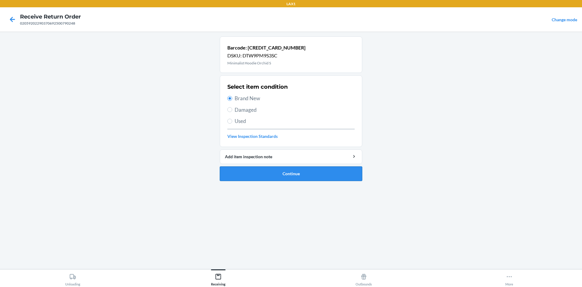
click at [260, 171] on button "Continue" at bounding box center [291, 173] width 143 height 15
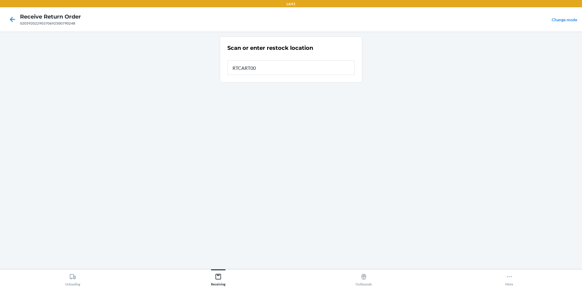
type input "RTCART005"
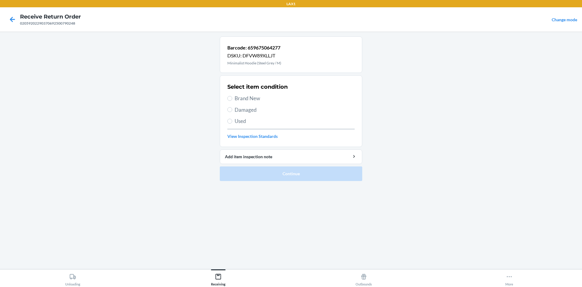
drag, startPoint x: 222, startPoint y: 96, endPoint x: 241, endPoint y: 96, distance: 18.2
click at [231, 96] on section "Select item condition Brand New Damaged Used View Inspection Standards" at bounding box center [291, 111] width 143 height 72
click at [241, 96] on span "Brand New" at bounding box center [295, 98] width 120 height 8
click at [232, 96] on input "Brand New" at bounding box center [229, 98] width 5 height 5
radio input "true"
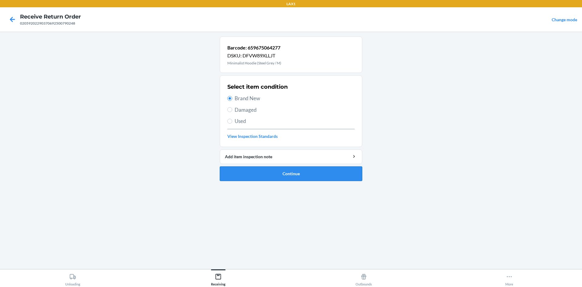
click at [296, 176] on button "Continue" at bounding box center [291, 173] width 143 height 15
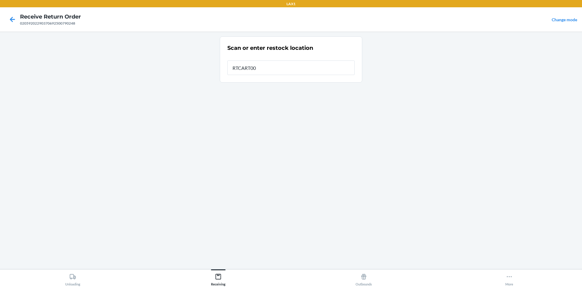
type input "RTCART005"
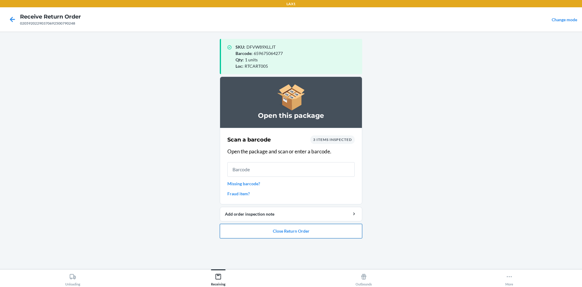
click at [340, 234] on button "Close Return Order" at bounding box center [291, 231] width 143 height 15
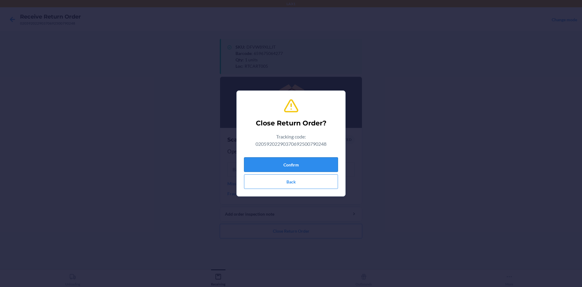
click at [318, 164] on button "Confirm" at bounding box center [291, 164] width 94 height 15
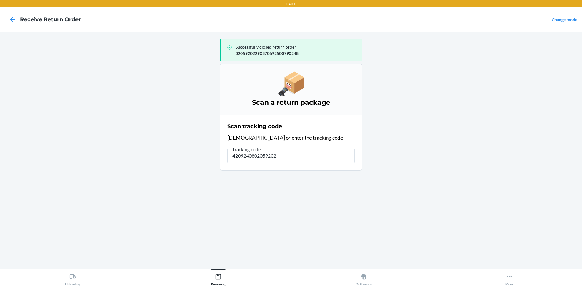
type input "42092408020592020"
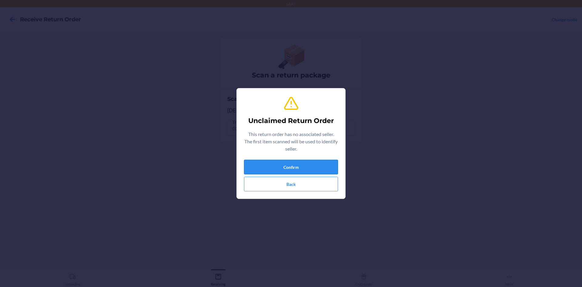
click at [294, 169] on button "Confirm" at bounding box center [291, 167] width 94 height 15
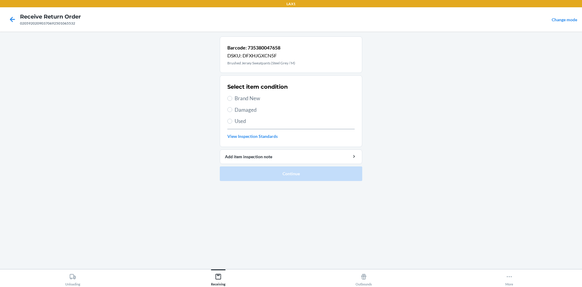
click at [246, 116] on div "Select item condition Brand New Damaged Used View Inspection Standards" at bounding box center [290, 111] width 127 height 60
click at [244, 128] on div "Select item condition Brand New Damaged Used View Inspection Standards" at bounding box center [290, 111] width 127 height 60
click at [242, 119] on span "Used" at bounding box center [295, 121] width 120 height 8
click at [232, 119] on input "Used" at bounding box center [229, 121] width 5 height 5
radio input "true"
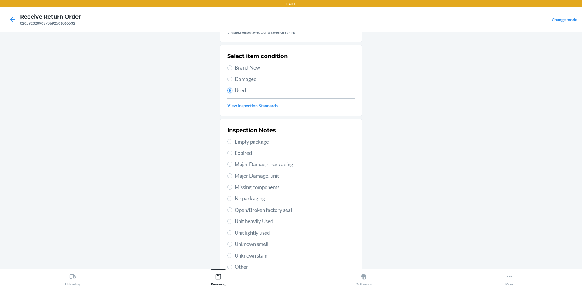
scroll to position [79, 0]
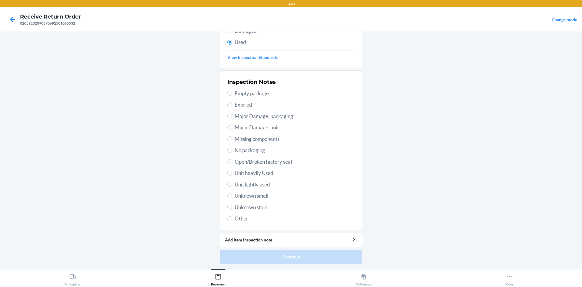
click at [255, 181] on span "Unit lightly used" at bounding box center [295, 184] width 120 height 8
click at [232, 182] on input "Unit lightly used" at bounding box center [229, 184] width 5 height 5
radio input "true"
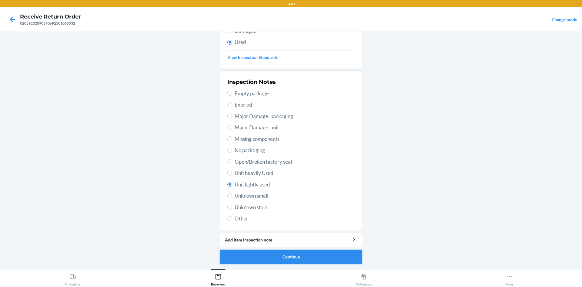
click at [274, 257] on button "Continue" at bounding box center [291, 256] width 143 height 15
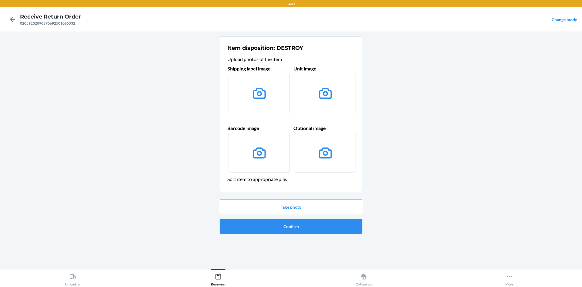
click at [311, 227] on button "Confirm" at bounding box center [291, 226] width 143 height 15
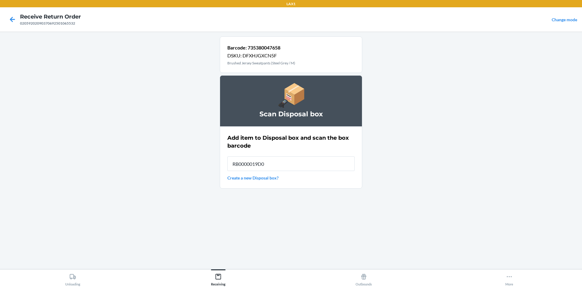
type input "RB0000019D0"
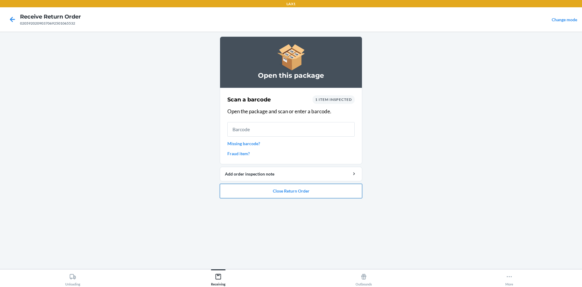
click at [307, 193] on button "Close Return Order" at bounding box center [291, 190] width 143 height 15
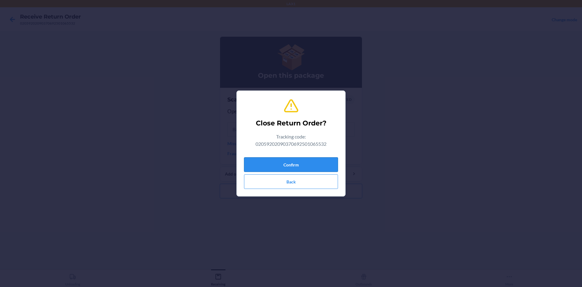
drag, startPoint x: 288, startPoint y: 144, endPoint x: 288, endPoint y: 157, distance: 13.3
click at [288, 149] on div "Tracking code: 02059202090370692501065532" at bounding box center [291, 141] width 94 height 17
click at [288, 157] on button "Confirm" at bounding box center [291, 164] width 94 height 15
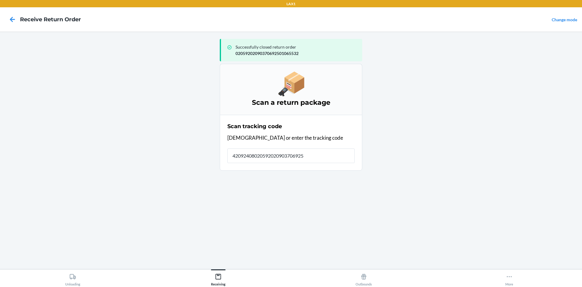
type input "420924080205920209037069250"
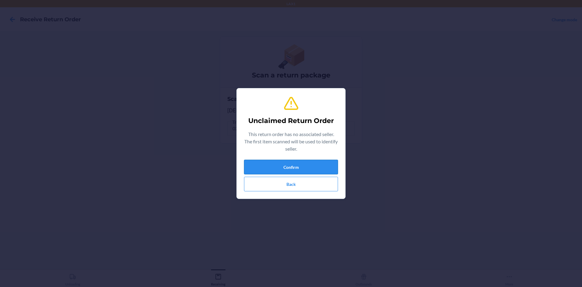
click at [301, 170] on button "Confirm" at bounding box center [291, 167] width 94 height 15
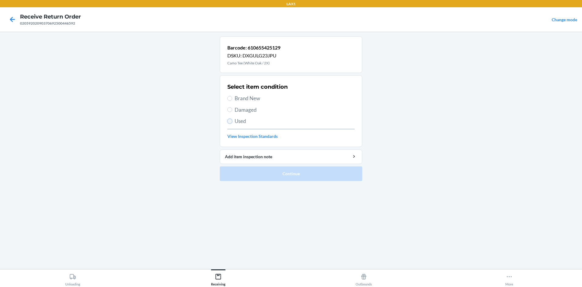
click at [230, 121] on input "Used" at bounding box center [229, 121] width 5 height 5
radio input "true"
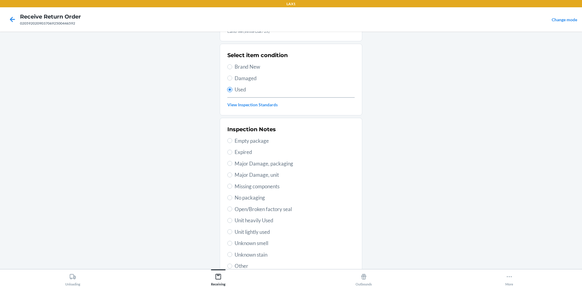
scroll to position [79, 0]
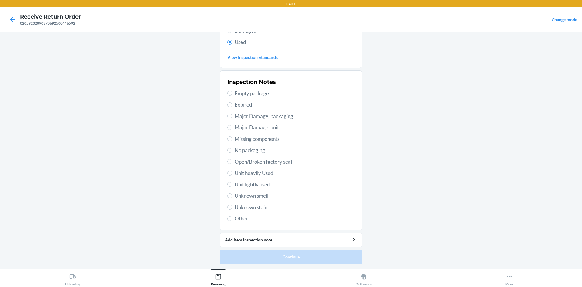
click at [248, 184] on span "Unit lightly used" at bounding box center [295, 184] width 120 height 8
click at [232, 184] on input "Unit lightly used" at bounding box center [229, 184] width 5 height 5
radio input "true"
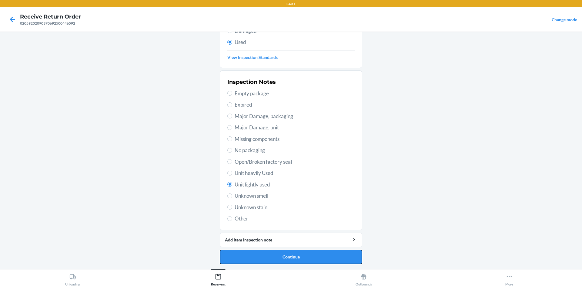
drag, startPoint x: 258, startPoint y: 258, endPoint x: 258, endPoint y: 254, distance: 4.3
click at [258, 258] on button "Continue" at bounding box center [291, 256] width 143 height 15
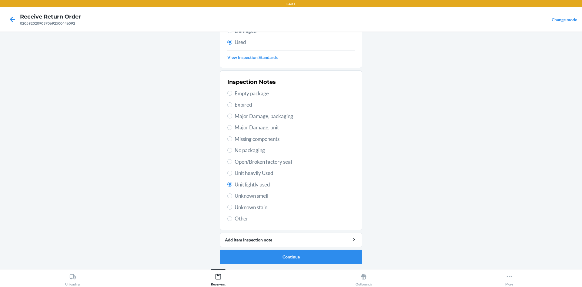
scroll to position [0, 0]
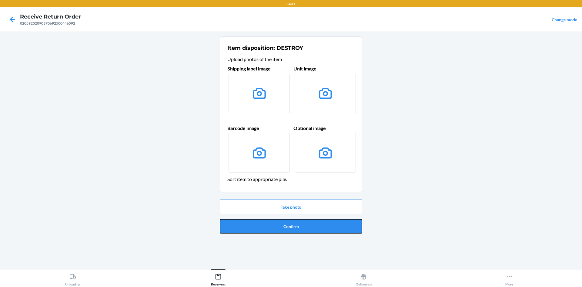
drag, startPoint x: 293, startPoint y: 227, endPoint x: 290, endPoint y: 224, distance: 4.8
click at [292, 227] on button "Confirm" at bounding box center [291, 226] width 143 height 15
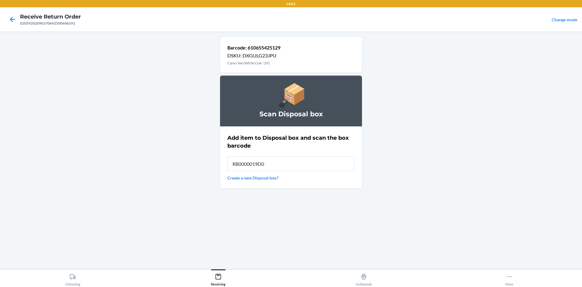
type input "RB0000019D0"
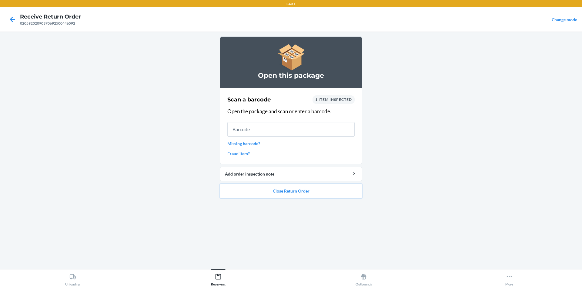
click at [289, 190] on button "Close Return Order" at bounding box center [291, 190] width 143 height 15
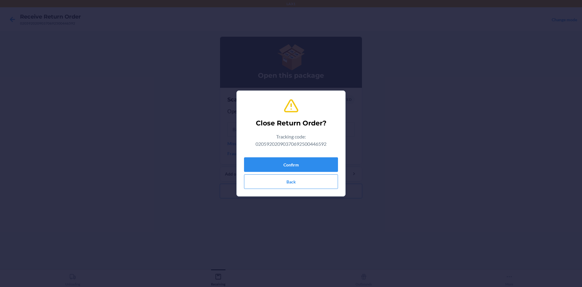
drag, startPoint x: 289, startPoint y: 151, endPoint x: 290, endPoint y: 155, distance: 4.0
click at [290, 155] on div "Close Return Order? Tracking code: 02059202090370692500446592 Confirm Back" at bounding box center [291, 144] width 94 height 96
click at [290, 157] on button "Confirm" at bounding box center [291, 164] width 94 height 15
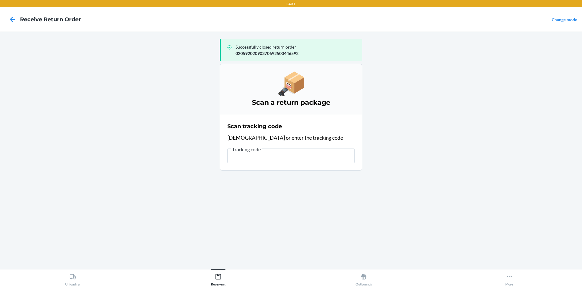
scroll to position [0, 468]
type input "[)>010292408840131791932002511FDEG2049558482521/10.75LBN2615E3rdStSnBernrdnoCAH…"
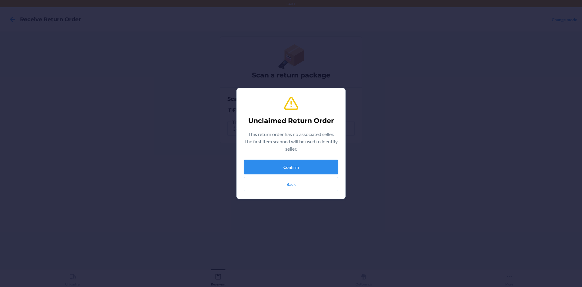
click at [268, 165] on button "Confirm" at bounding box center [291, 167] width 94 height 15
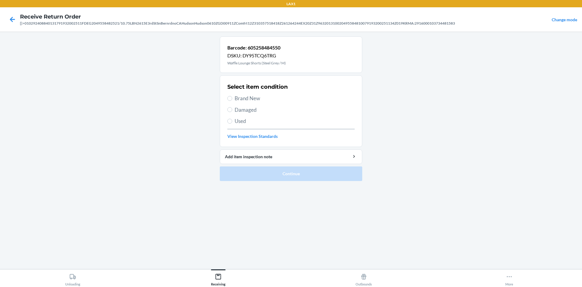
click at [260, 124] on span "Used" at bounding box center [295, 121] width 120 height 8
click at [232, 123] on input "Used" at bounding box center [229, 121] width 5 height 5
radio input "true"
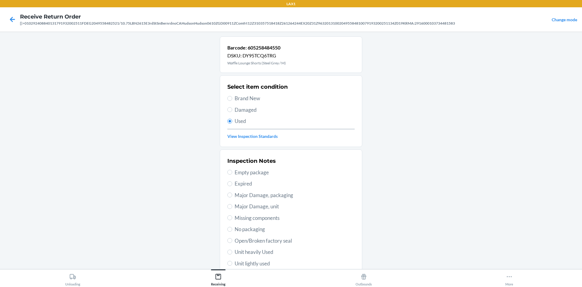
click at [243, 124] on span "Used" at bounding box center [295, 121] width 120 height 8
click at [232, 123] on input "Used" at bounding box center [229, 121] width 5 height 5
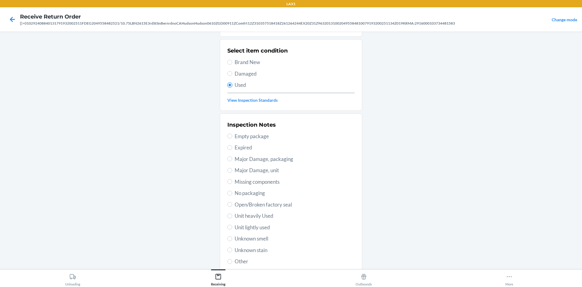
scroll to position [79, 0]
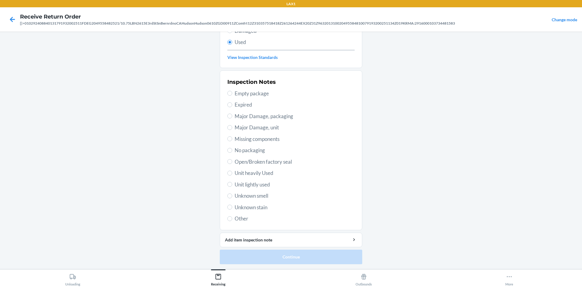
click at [265, 175] on span "Unit heavily Used" at bounding box center [295, 173] width 120 height 8
click at [232, 175] on input "Unit heavily Used" at bounding box center [229, 172] width 5 height 5
radio input "true"
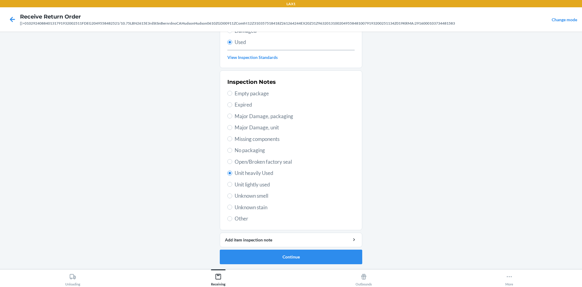
click at [256, 186] on span "Unit lightly used" at bounding box center [295, 184] width 120 height 8
click at [232, 186] on input "Unit lightly used" at bounding box center [229, 184] width 5 height 5
radio input "true"
radio input "false"
click at [270, 255] on button "Continue" at bounding box center [291, 256] width 143 height 15
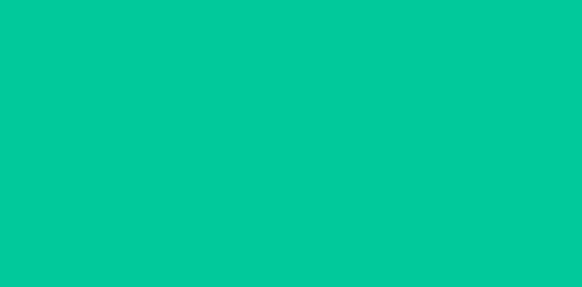
scroll to position [0, 0]
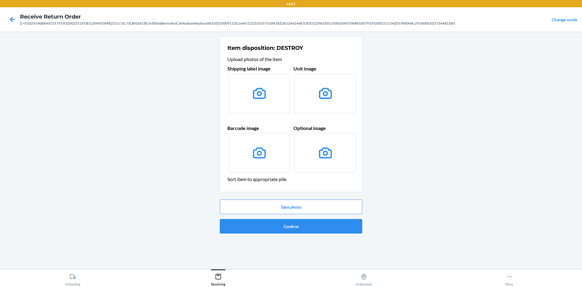
click at [330, 217] on div "Take photo Confirm" at bounding box center [291, 216] width 143 height 39
click at [329, 228] on button "Confirm" at bounding box center [291, 226] width 143 height 15
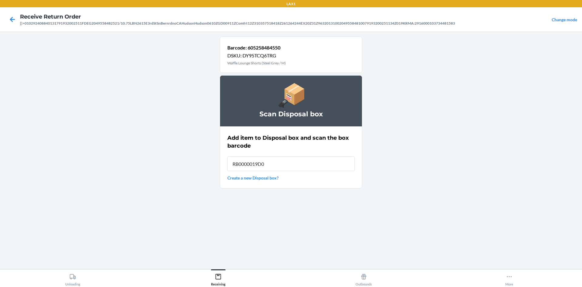
type input "RB0000019D0"
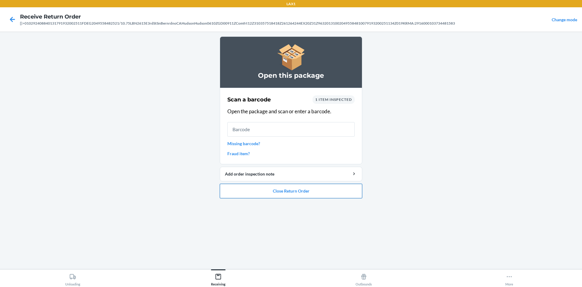
click at [338, 190] on button "Close Return Order" at bounding box center [291, 190] width 143 height 15
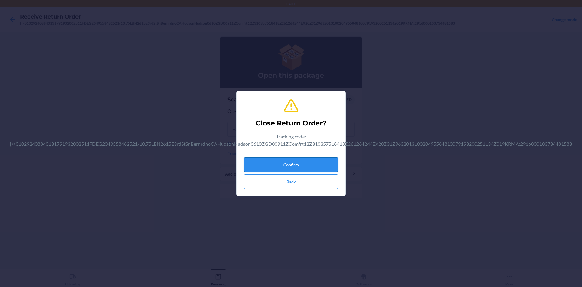
click at [322, 158] on button "Confirm" at bounding box center [291, 164] width 94 height 15
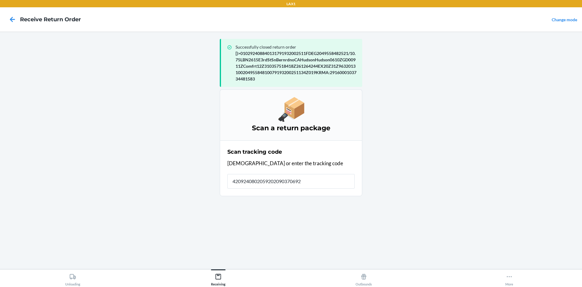
type input "42092408020592020903706925"
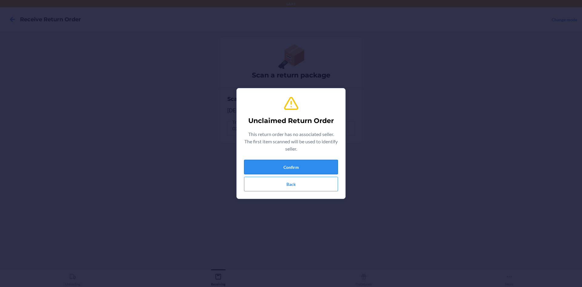
click at [257, 167] on button "Confirm" at bounding box center [291, 167] width 94 height 15
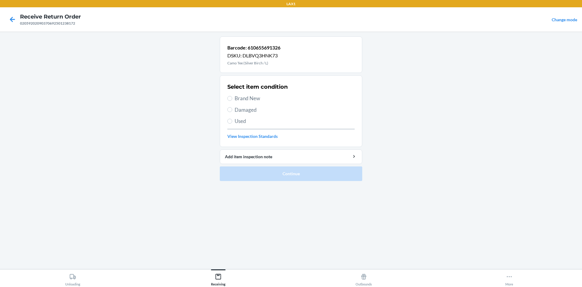
click at [247, 98] on span "Brand New" at bounding box center [295, 98] width 120 height 8
click at [232, 98] on input "Brand New" at bounding box center [229, 98] width 5 height 5
radio input "true"
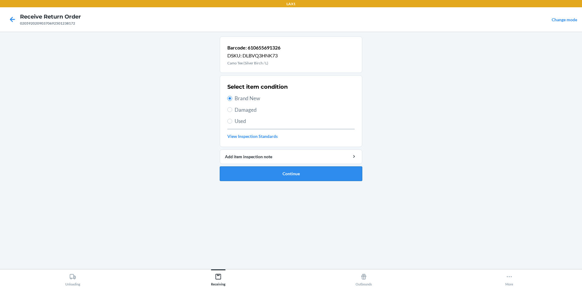
click at [262, 168] on button "Continue" at bounding box center [291, 173] width 143 height 15
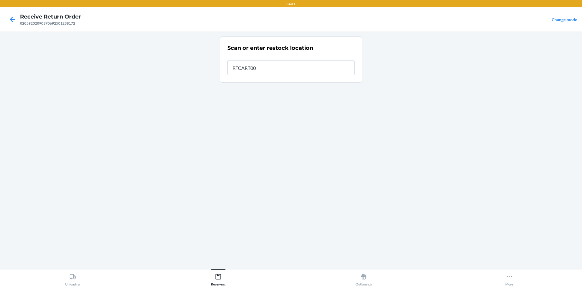
type input "RTCART005"
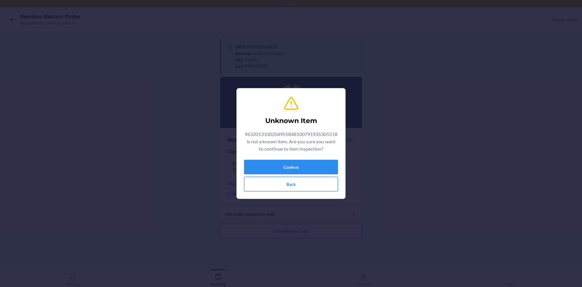
click at [281, 179] on button "Back" at bounding box center [291, 184] width 94 height 15
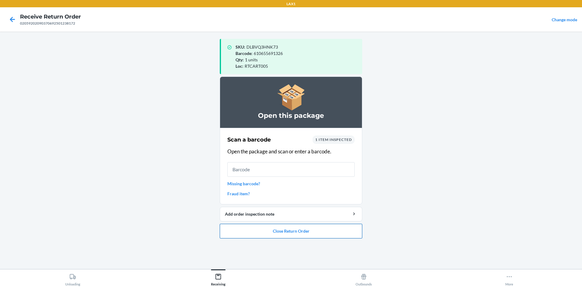
click at [287, 225] on button "Close Return Order" at bounding box center [291, 231] width 143 height 15
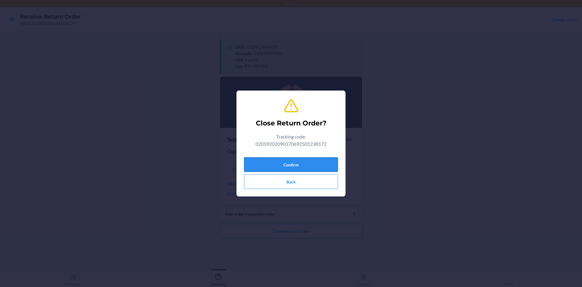
click at [291, 164] on button "Confirm" at bounding box center [291, 164] width 94 height 15
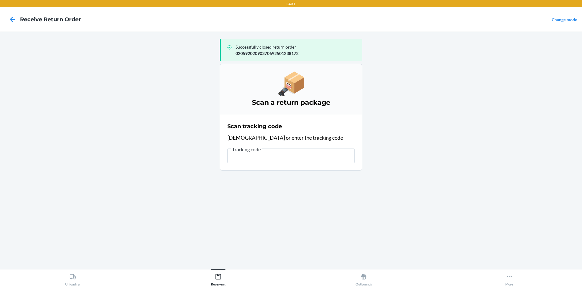
scroll to position [0, 468]
type input "[)>010292408840131791935305518FDEG2049558482541/10.75LBN2615E3rdStSnBernrdnoCAH…"
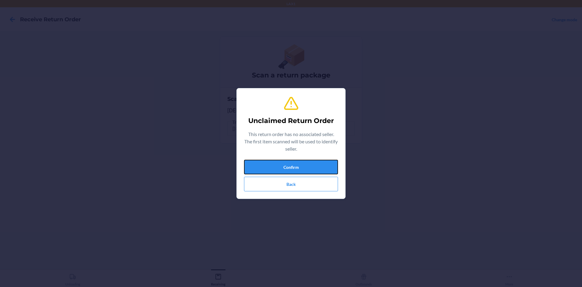
click at [281, 161] on button "Confirm" at bounding box center [291, 167] width 94 height 15
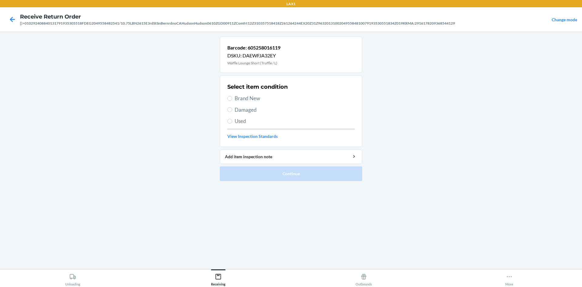
click at [244, 100] on span "Brand New" at bounding box center [295, 98] width 120 height 8
click at [232, 100] on input "Brand New" at bounding box center [229, 98] width 5 height 5
radio input "true"
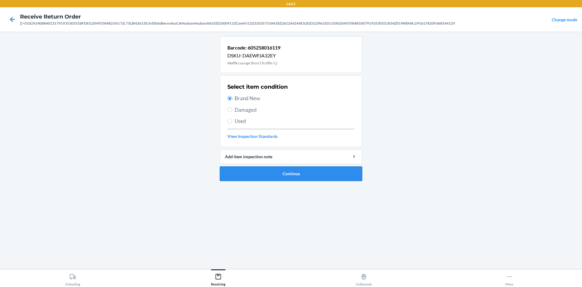
click at [268, 177] on button "Continue" at bounding box center [291, 173] width 143 height 15
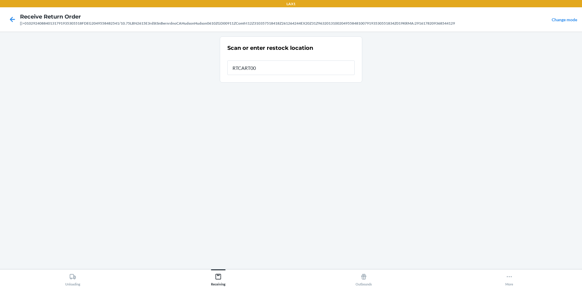
type input "RTCART005"
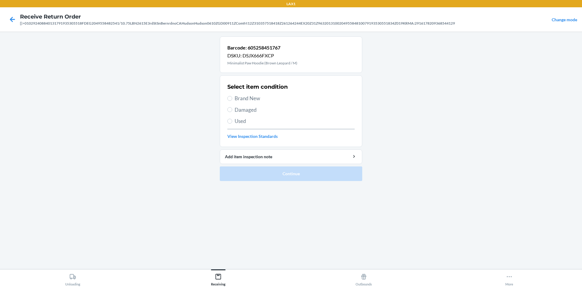
click at [234, 100] on label "Brand New" at bounding box center [290, 98] width 127 height 8
click at [232, 100] on input "Brand New" at bounding box center [229, 98] width 5 height 5
radio input "true"
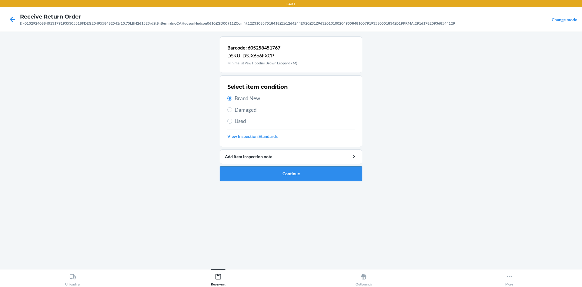
click at [246, 176] on button "Continue" at bounding box center [291, 173] width 143 height 15
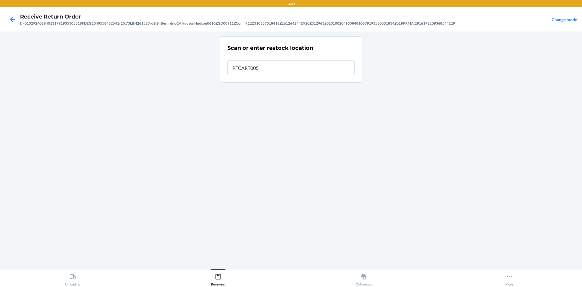
type input "RTCART005"
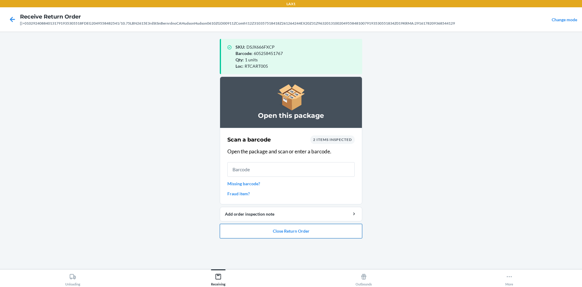
click at [316, 230] on button "Close Return Order" at bounding box center [291, 231] width 143 height 15
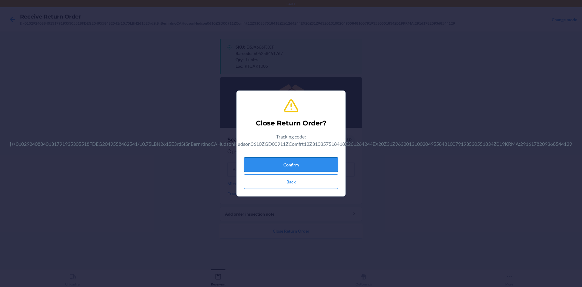
click at [315, 163] on button "Confirm" at bounding box center [291, 164] width 94 height 15
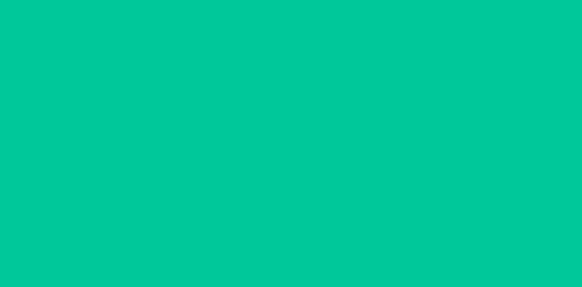
scroll to position [0, 0]
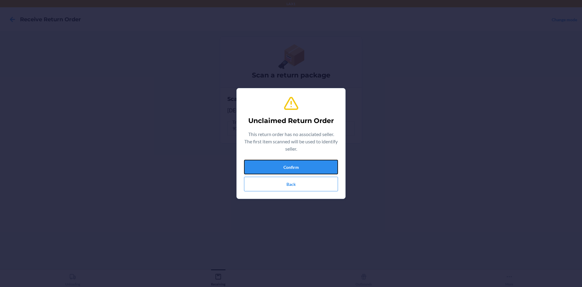
click at [326, 171] on button "Confirm" at bounding box center [291, 167] width 94 height 15
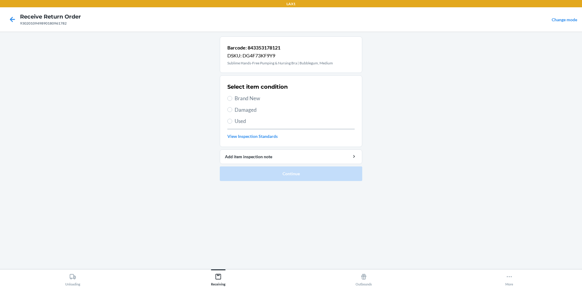
click at [243, 101] on span "Brand New" at bounding box center [295, 98] width 120 height 8
click at [232, 101] on input "Brand New" at bounding box center [229, 98] width 5 height 5
radio input "true"
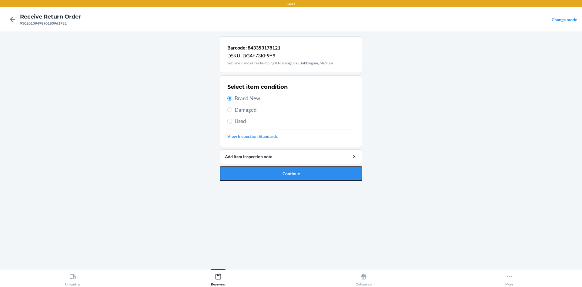
click at [274, 175] on button "Continue" at bounding box center [291, 173] width 143 height 15
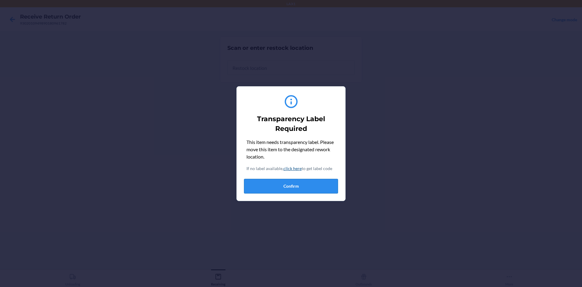
drag, startPoint x: 303, startPoint y: 188, endPoint x: 308, endPoint y: 182, distance: 8.2
click at [308, 182] on button "Confirm" at bounding box center [291, 186] width 94 height 15
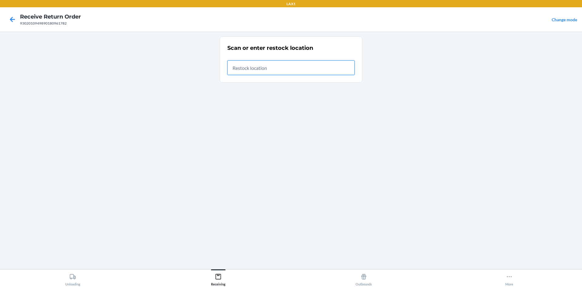
click at [278, 69] on input "text" at bounding box center [290, 67] width 127 height 15
type input "RTCART005"
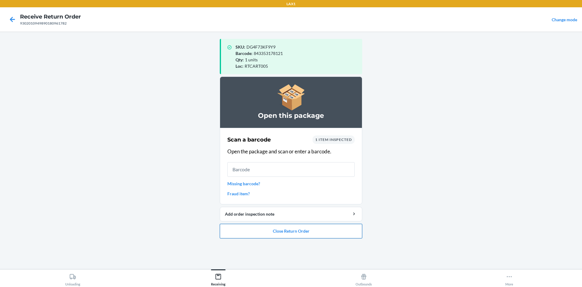
click at [289, 230] on button "Close Return Order" at bounding box center [291, 231] width 143 height 15
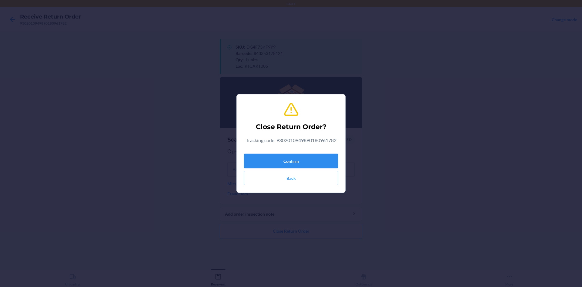
click at [311, 161] on button "Confirm" at bounding box center [291, 160] width 94 height 15
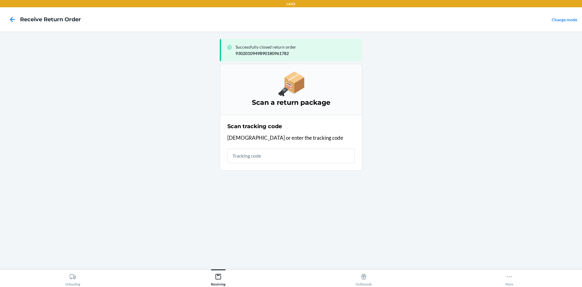
drag, startPoint x: 271, startPoint y: 154, endPoint x: 273, endPoint y: 140, distance: 14.8
click at [271, 154] on input "text" at bounding box center [290, 155] width 127 height 15
click at [254, 162] on input "text" at bounding box center [290, 155] width 127 height 15
type input "42092408020592020903706"
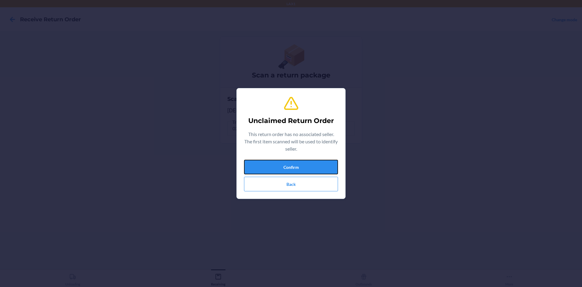
click at [255, 160] on button "Confirm" at bounding box center [291, 167] width 94 height 15
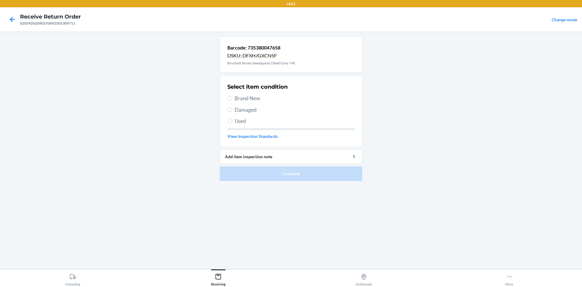
click at [239, 123] on span "Used" at bounding box center [295, 121] width 120 height 8
click at [232, 123] on input "Used" at bounding box center [229, 121] width 5 height 5
radio input "true"
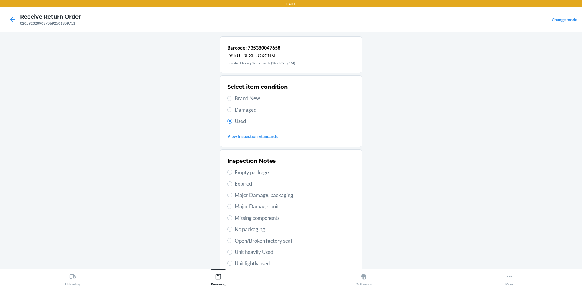
click at [242, 262] on span "Unit lightly used" at bounding box center [295, 263] width 120 height 8
click at [232, 262] on input "Unit lightly used" at bounding box center [229, 263] width 5 height 5
radio input "true"
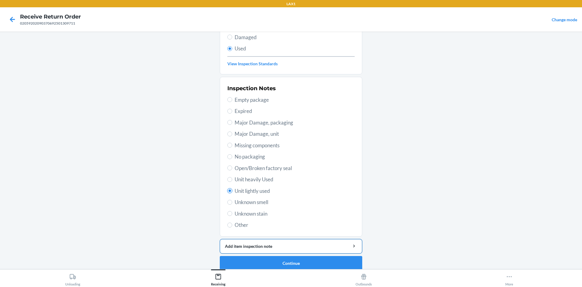
scroll to position [79, 0]
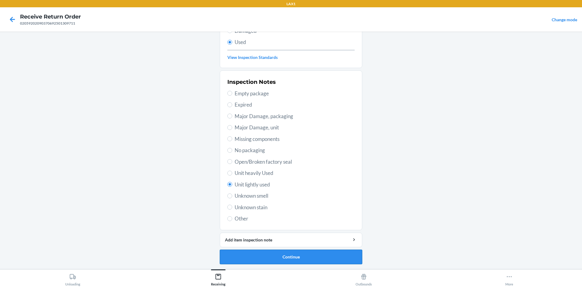
click at [262, 249] on button "Continue" at bounding box center [291, 256] width 143 height 15
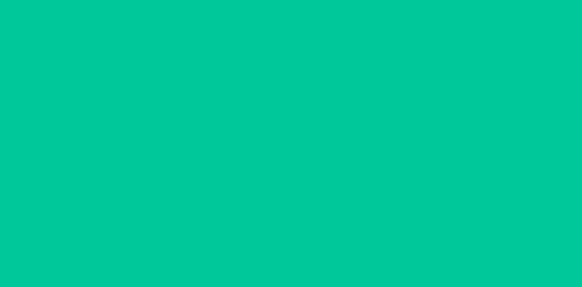
scroll to position [0, 0]
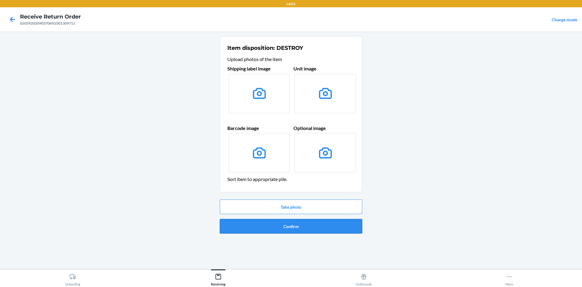
click at [307, 228] on button "Confirm" at bounding box center [291, 226] width 143 height 15
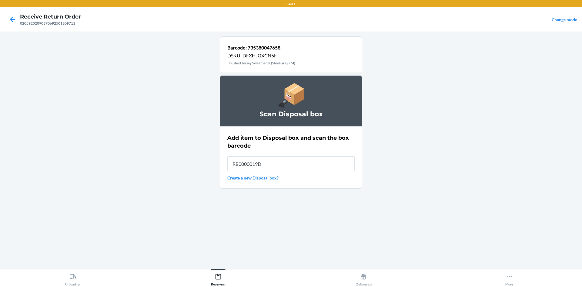
type input "RB0000019D0"
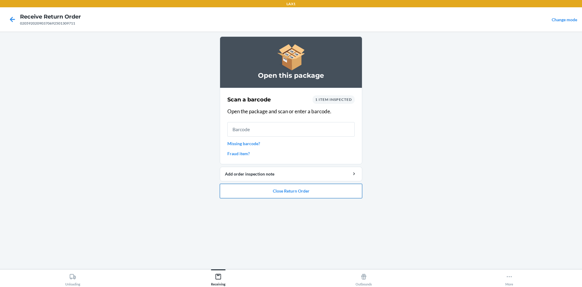
click at [326, 197] on button "Close Return Order" at bounding box center [291, 190] width 143 height 15
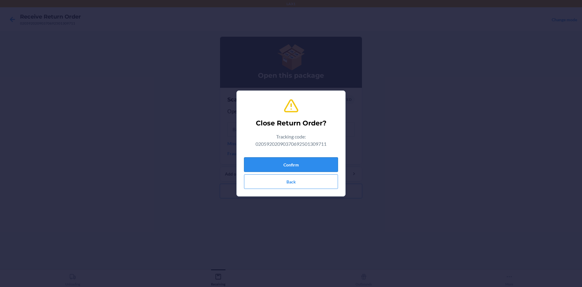
drag, startPoint x: 317, startPoint y: 172, endPoint x: 317, endPoint y: 166, distance: 6.4
click at [317, 170] on div "Confirm Back" at bounding box center [291, 172] width 94 height 34
click at [317, 166] on button "Confirm" at bounding box center [291, 164] width 94 height 15
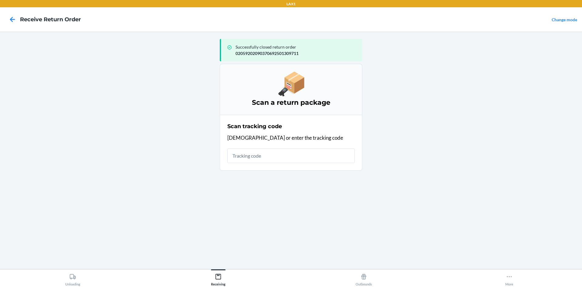
click at [257, 152] on input "text" at bounding box center [290, 155] width 127 height 15
type input "42092408020592020903"
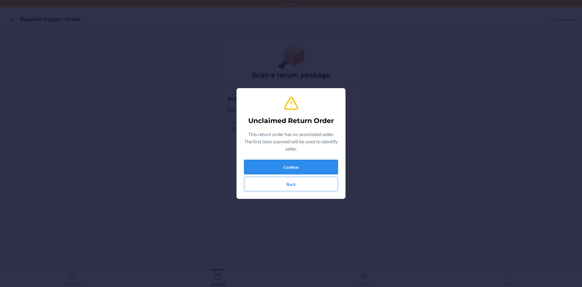
click at [275, 165] on button "Confirm" at bounding box center [291, 167] width 94 height 15
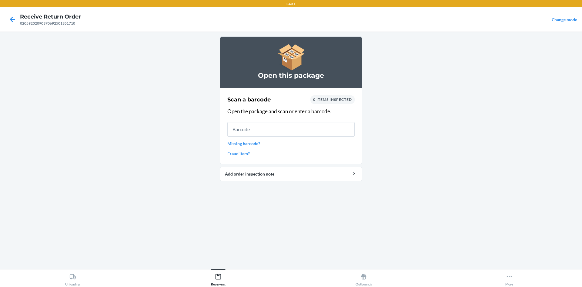
click at [283, 129] on input "text" at bounding box center [290, 129] width 127 height 15
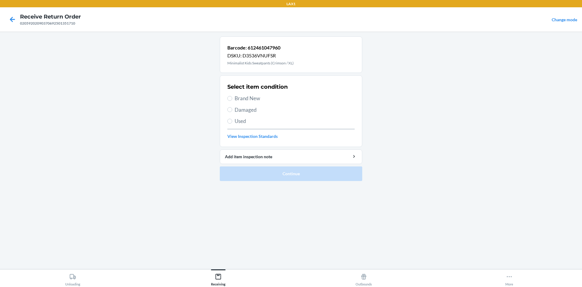
click at [234, 98] on label "Brand New" at bounding box center [290, 98] width 127 height 8
click at [232, 98] on input "Brand New" at bounding box center [229, 98] width 5 height 5
radio input "true"
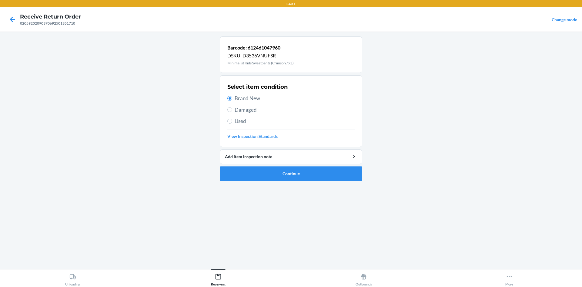
click at [250, 165] on li "Barcode: 612461047960 DSKU: D3536VNUFSR Minimalist Kids Sweatpants (Crimson / X…" at bounding box center [291, 108] width 143 height 144
click at [251, 170] on button "Continue" at bounding box center [291, 173] width 143 height 15
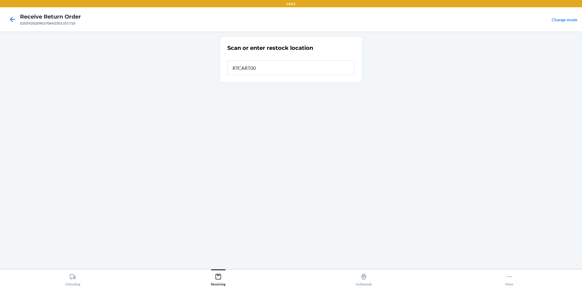
type input "RTCART005"
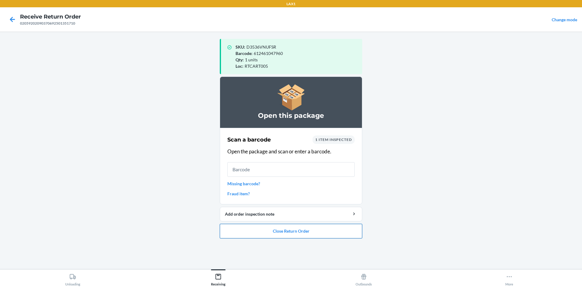
click at [348, 229] on button "Close Return Order" at bounding box center [291, 231] width 143 height 15
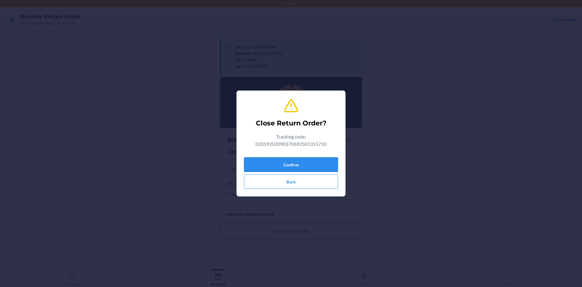
click at [310, 159] on button "Confirm" at bounding box center [291, 164] width 94 height 15
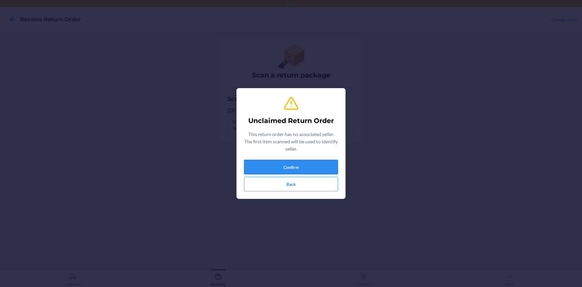
click at [316, 167] on button "Confirm" at bounding box center [291, 167] width 94 height 15
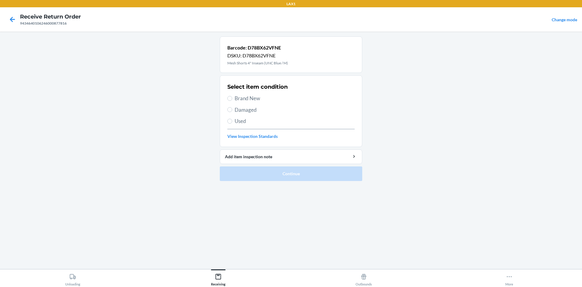
click at [237, 94] on div "Select item condition Brand New Damaged Used View Inspection Standards" at bounding box center [290, 111] width 127 height 60
click at [249, 98] on span "Brand New" at bounding box center [295, 98] width 120 height 8
click at [232, 98] on input "Brand New" at bounding box center [229, 98] width 5 height 5
radio input "true"
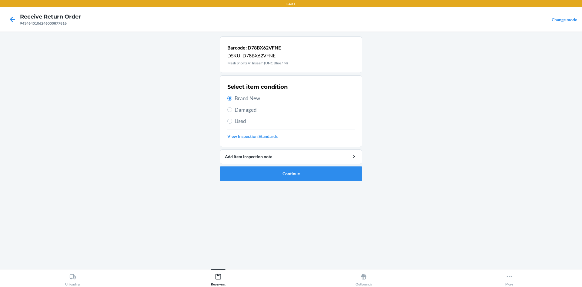
click at [278, 183] on ol "Barcode: D78BX62VFNE DSKU: D78BX62VFNE Mesh Shorts 4" Inseam (UNC Blue / M) Sel…" at bounding box center [291, 110] width 143 height 149
click at [278, 178] on button "Continue" at bounding box center [291, 173] width 143 height 15
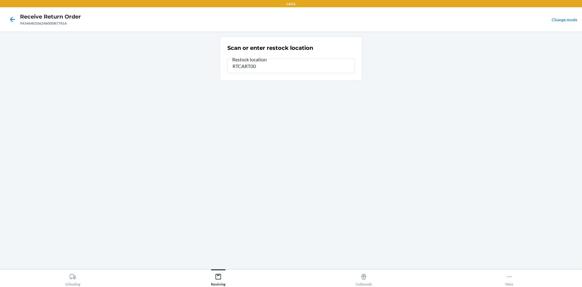
type input "RTCART005"
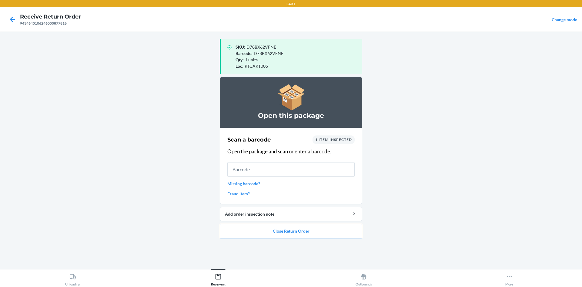
click at [279, 168] on input "text" at bounding box center [290, 169] width 127 height 15
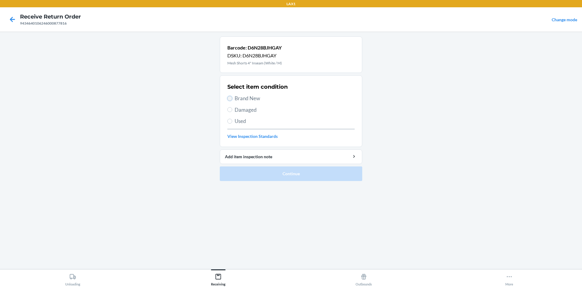
click at [228, 97] on input "Brand New" at bounding box center [229, 98] width 5 height 5
radio input "true"
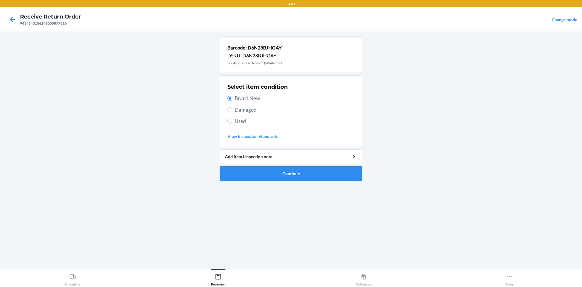
click at [314, 177] on button "Continue" at bounding box center [291, 173] width 143 height 15
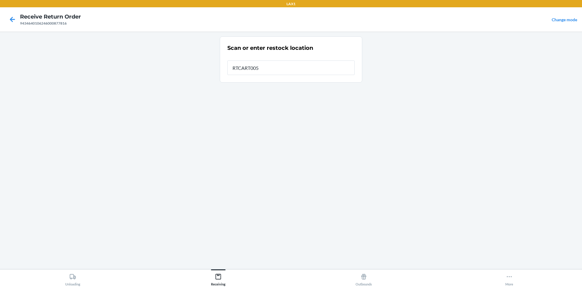
type input "RTCART005"
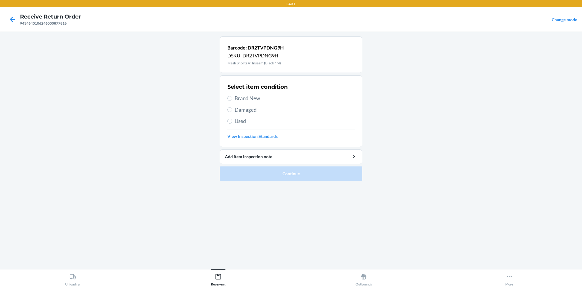
click at [242, 97] on span "Brand New" at bounding box center [295, 98] width 120 height 8
click at [232, 97] on input "Brand New" at bounding box center [229, 98] width 5 height 5
radio input "true"
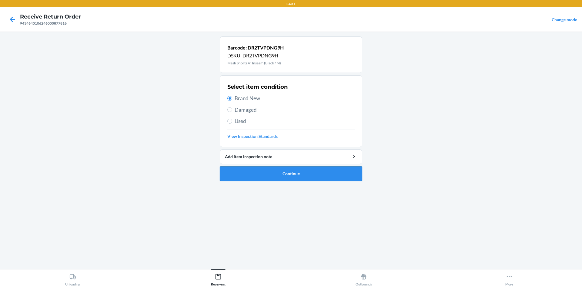
click at [292, 171] on button "Continue" at bounding box center [291, 173] width 143 height 15
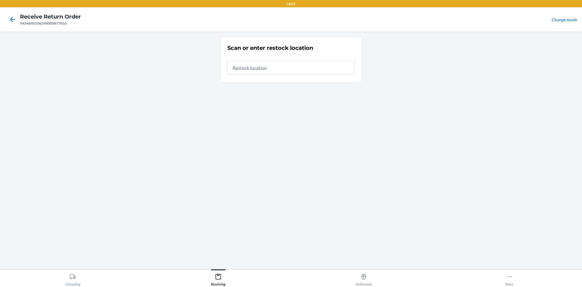
click at [266, 72] on input "text" at bounding box center [290, 67] width 127 height 15
type input "RTCART005"
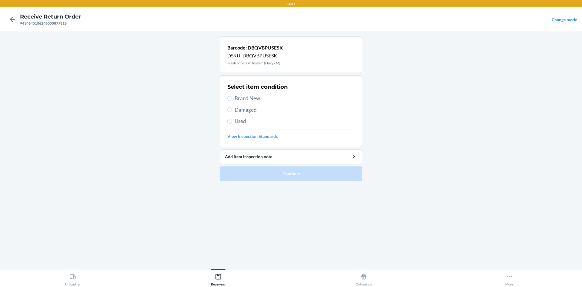
click at [249, 119] on span "Used" at bounding box center [295, 121] width 120 height 8
click at [232, 119] on input "Used" at bounding box center [229, 121] width 5 height 5
radio input "true"
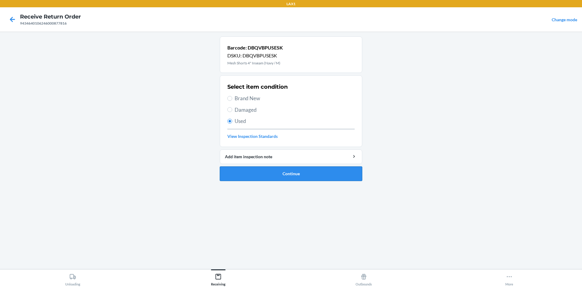
click at [270, 167] on button "Continue" at bounding box center [291, 173] width 143 height 15
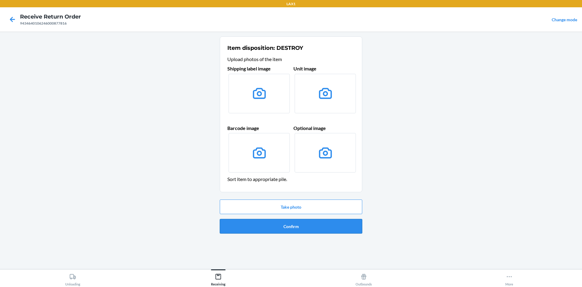
drag, startPoint x: 278, startPoint y: 219, endPoint x: 278, endPoint y: 224, distance: 4.6
click at [278, 224] on button "Confirm" at bounding box center [291, 226] width 143 height 15
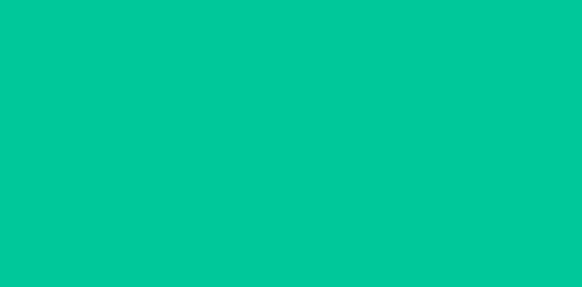
click at [278, 224] on div "Barcode: DBQVBPUSESK DSKU: DBQVBPUSESK Mesh Shorts 4" Inseam (Navy / M) Scan Di…" at bounding box center [291, 149] width 143 height 227
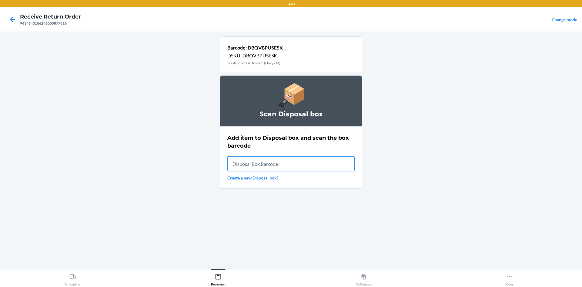
click at [283, 168] on input "text" at bounding box center [290, 163] width 127 height 15
type input "RB0000019D0"
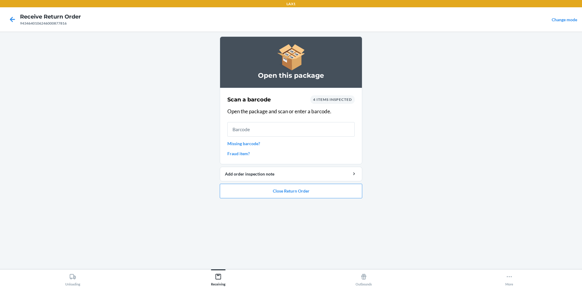
click at [293, 201] on ol "Open this package Scan a barcode 4 items inspected Open the package and scan or…" at bounding box center [291, 119] width 143 height 167
click at [294, 194] on button "Close Return Order" at bounding box center [291, 190] width 143 height 15
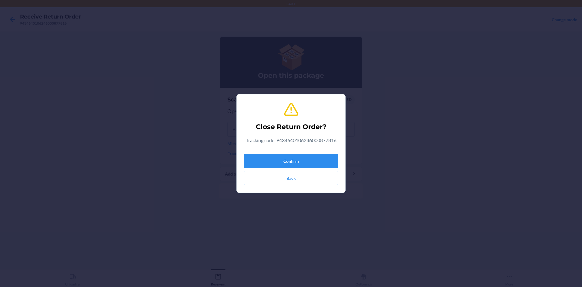
click at [300, 170] on div "Confirm Back" at bounding box center [291, 168] width 94 height 34
click at [303, 162] on button "Confirm" at bounding box center [291, 160] width 94 height 15
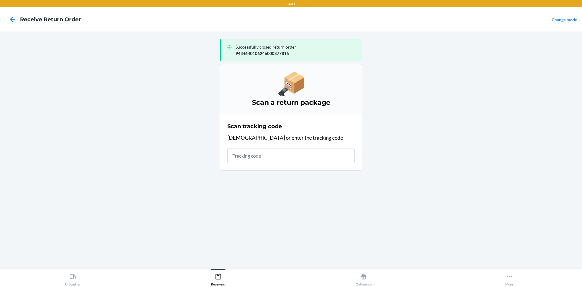
click at [270, 153] on input "text" at bounding box center [290, 155] width 127 height 15
type input "420924080205920209037069"
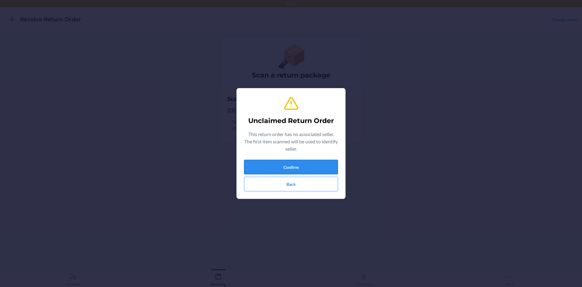
click at [273, 163] on button "Confirm" at bounding box center [291, 167] width 94 height 15
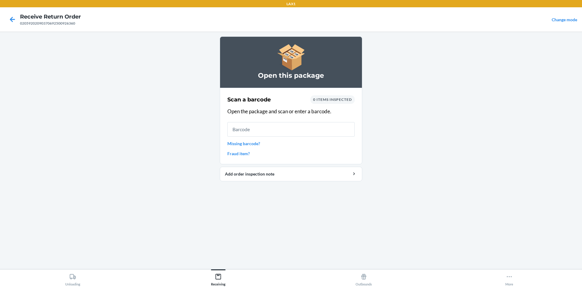
click at [294, 136] on div "Scan a barcode 0 items inspected Open the package and scan or enter a barcode. …" at bounding box center [290, 125] width 127 height 65
click at [290, 128] on input "text" at bounding box center [290, 129] width 127 height 15
type input "610655155040"
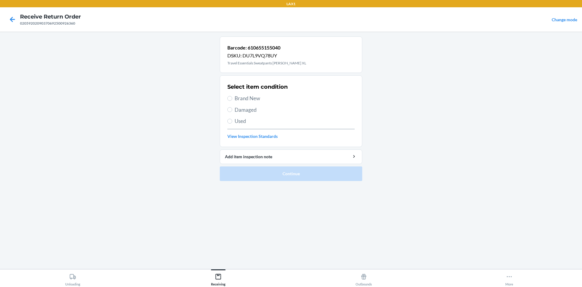
click at [237, 118] on span "Used" at bounding box center [295, 121] width 120 height 8
click at [232, 119] on input "Used" at bounding box center [229, 121] width 5 height 5
radio input "true"
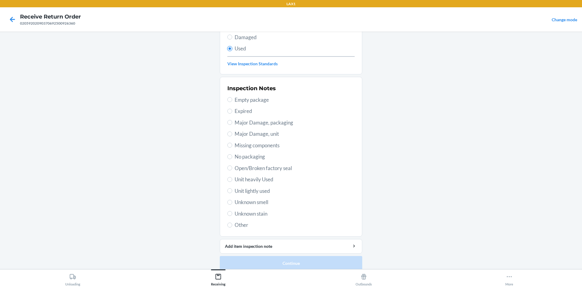
scroll to position [79, 0]
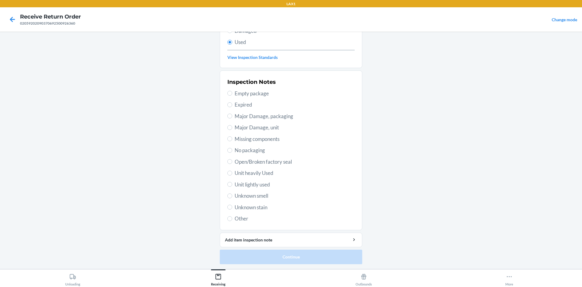
click at [255, 181] on span "Unit lightly used" at bounding box center [295, 184] width 120 height 8
click at [232, 182] on input "Unit lightly used" at bounding box center [229, 184] width 5 height 5
radio input "true"
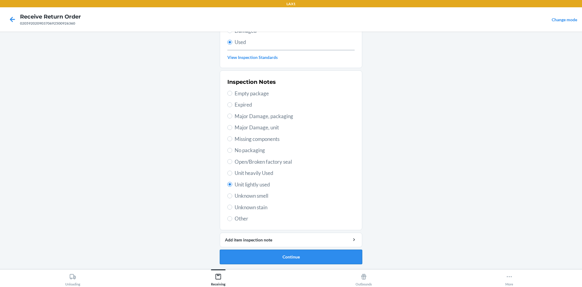
click at [312, 253] on button "Continue" at bounding box center [291, 256] width 143 height 15
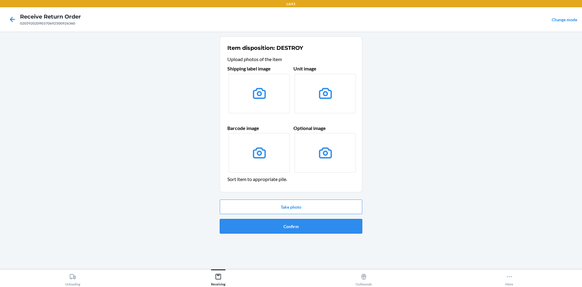
click at [279, 224] on button "Confirm" at bounding box center [291, 226] width 143 height 15
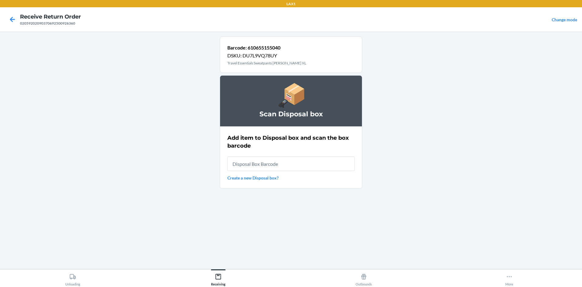
click at [273, 167] on input "text" at bounding box center [290, 163] width 127 height 15
type input "RB0000019D0"
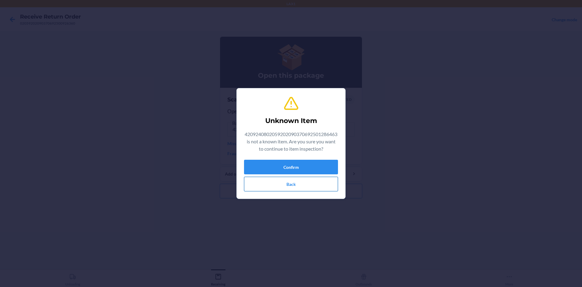
click at [289, 183] on button "Back" at bounding box center [291, 184] width 94 height 15
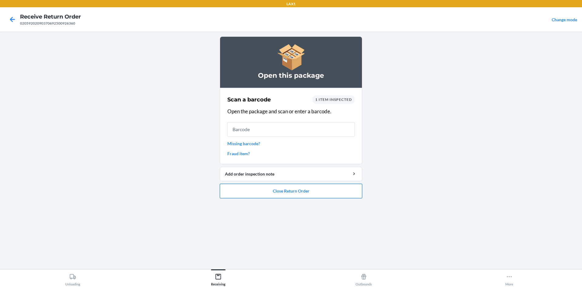
click at [288, 191] on button "Close Return Order" at bounding box center [291, 190] width 143 height 15
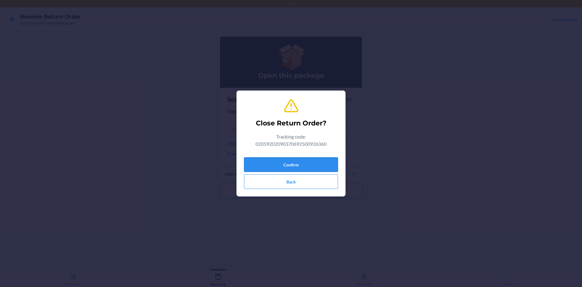
click at [297, 161] on button "Confirm" at bounding box center [291, 164] width 94 height 15
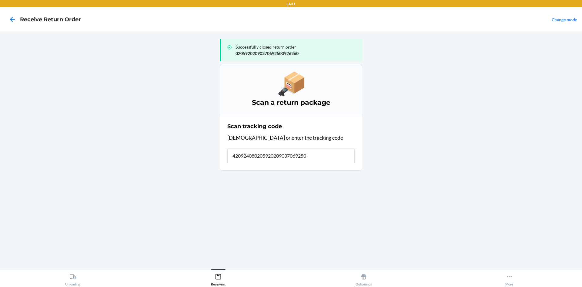
type input "4209240802059202090370692501"
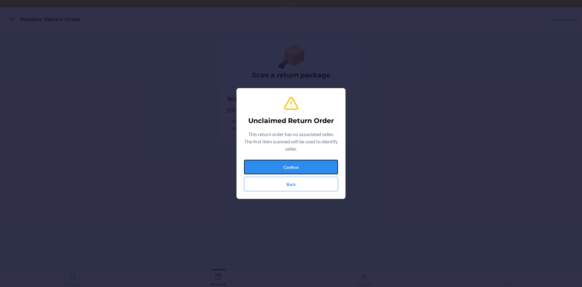
click at [298, 160] on button "Confirm" at bounding box center [291, 167] width 94 height 15
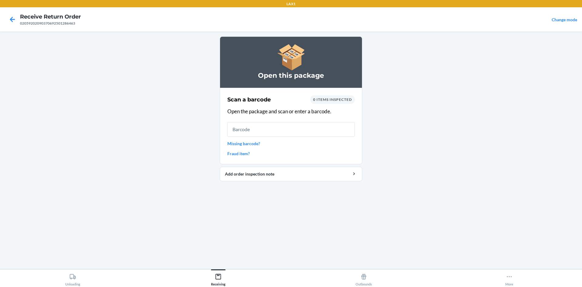
click at [290, 123] on input "text" at bounding box center [290, 129] width 127 height 15
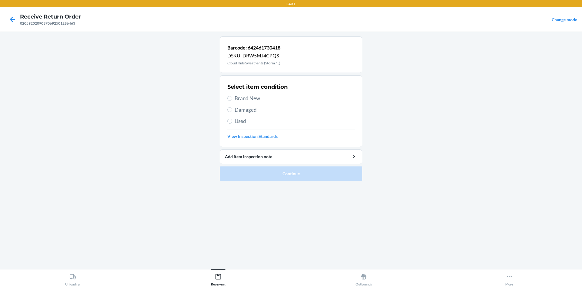
click at [240, 126] on div "Select item condition Brand New Damaged Used View Inspection Standards" at bounding box center [290, 111] width 127 height 60
click at [242, 121] on span "Used" at bounding box center [295, 121] width 120 height 8
click at [232, 121] on input "Used" at bounding box center [229, 121] width 5 height 5
radio input "true"
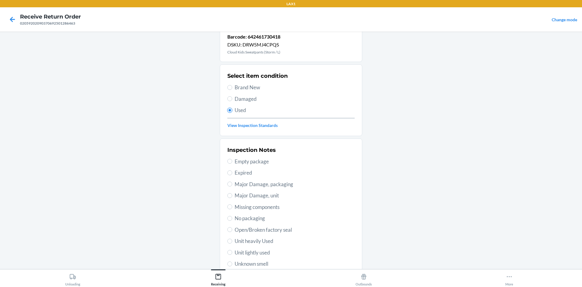
scroll to position [30, 0]
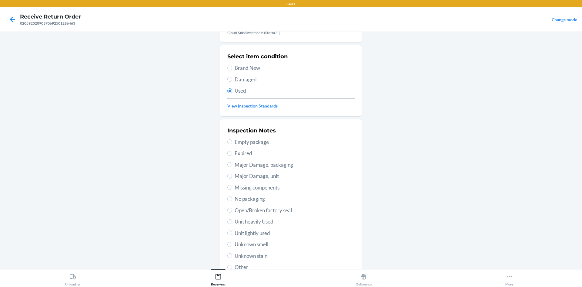
click at [257, 229] on span "Unit lightly used" at bounding box center [295, 233] width 120 height 8
click at [232, 230] on input "Unit lightly used" at bounding box center [229, 232] width 5 height 5
radio input "true"
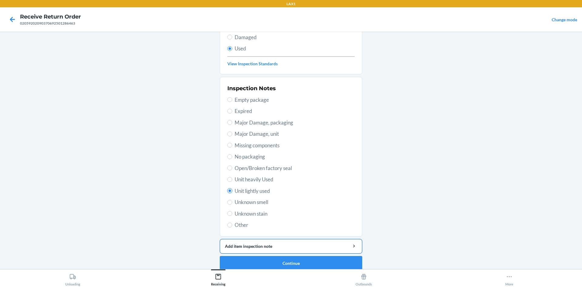
scroll to position [79, 0]
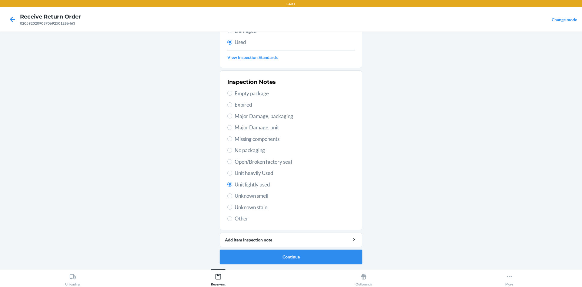
click at [271, 256] on button "Continue" at bounding box center [291, 256] width 143 height 15
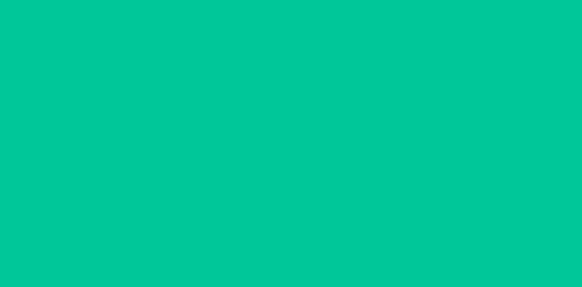
scroll to position [0, 0]
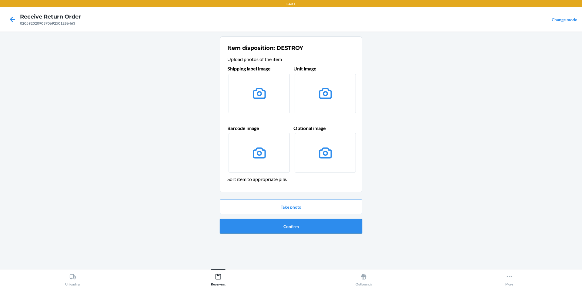
click at [290, 221] on button "Confirm" at bounding box center [291, 226] width 143 height 15
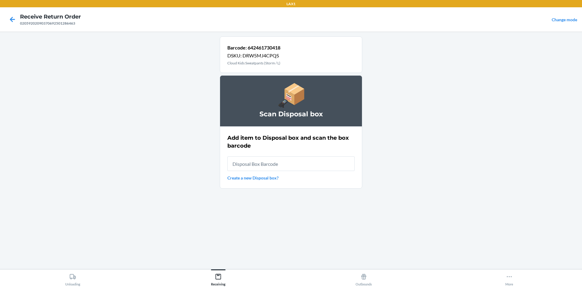
click at [281, 160] on input "text" at bounding box center [290, 163] width 127 height 15
type input "RB0000019D0"
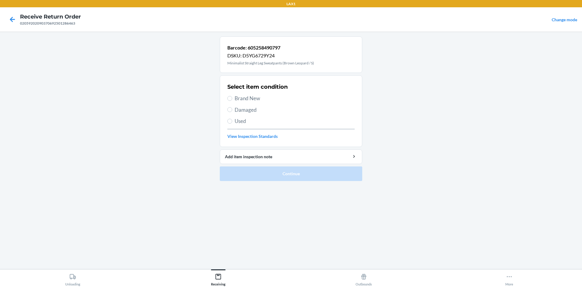
click at [234, 99] on label "Brand New" at bounding box center [290, 98] width 127 height 8
click at [232, 99] on input "Brand New" at bounding box center [229, 98] width 5 height 5
radio input "true"
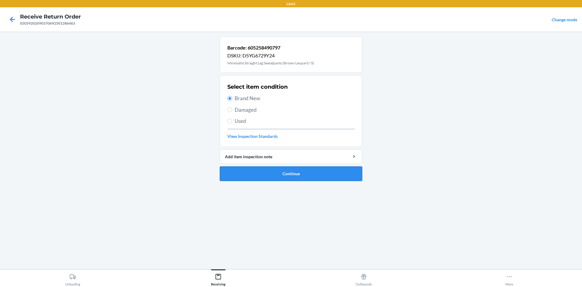
click at [249, 173] on button "Continue" at bounding box center [291, 173] width 143 height 15
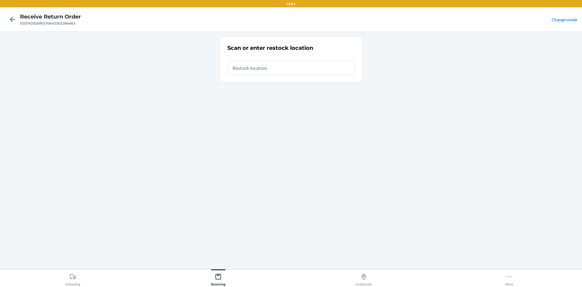
click at [267, 61] on input "text" at bounding box center [290, 67] width 127 height 15
type input "RTCART005"
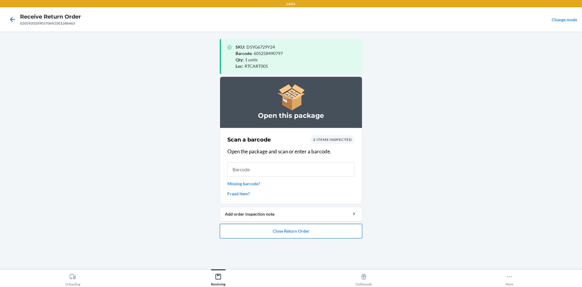
click at [309, 235] on button "Close Return Order" at bounding box center [291, 231] width 143 height 15
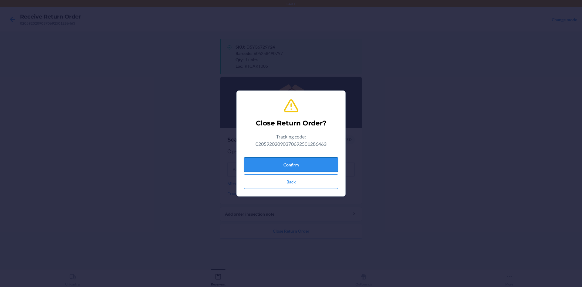
click at [298, 160] on button "Confirm" at bounding box center [291, 164] width 94 height 15
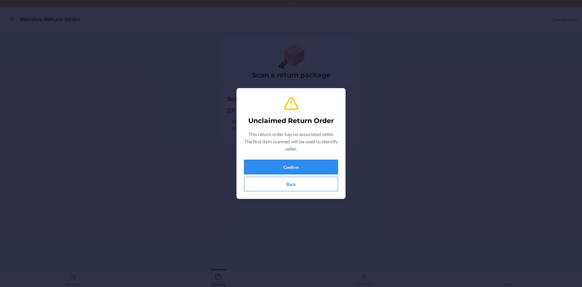
drag, startPoint x: 304, startPoint y: 156, endPoint x: 304, endPoint y: 162, distance: 5.5
click at [304, 159] on div "Unclaimed Return Order This return order has no associated seller. The first it…" at bounding box center [291, 143] width 94 height 100
click at [304, 162] on button "Confirm" at bounding box center [291, 167] width 94 height 15
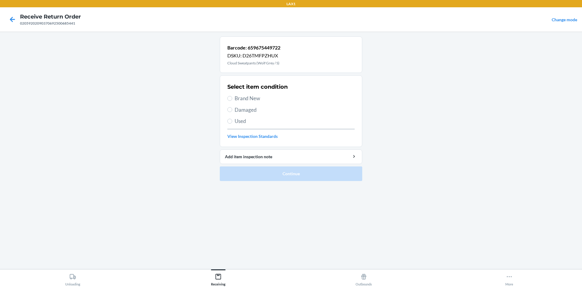
click at [250, 98] on span "Brand New" at bounding box center [295, 98] width 120 height 8
click at [232, 98] on input "Brand New" at bounding box center [229, 98] width 5 height 5
radio input "true"
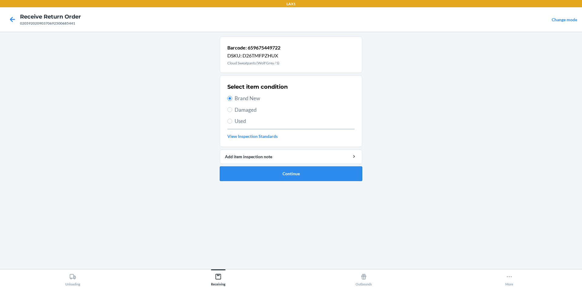
click at [266, 170] on button "Continue" at bounding box center [291, 173] width 143 height 15
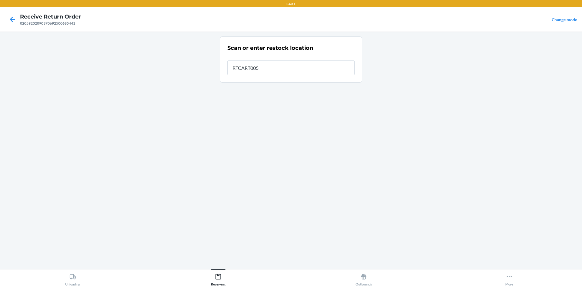
type input "RTCART005"
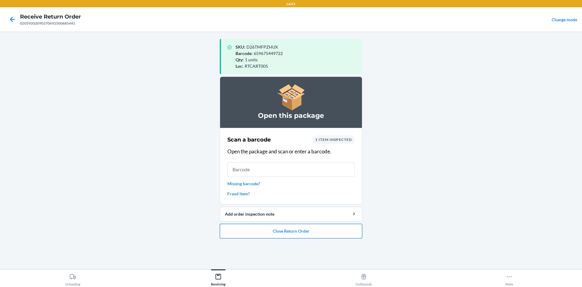
click at [279, 236] on button "Close Return Order" at bounding box center [291, 231] width 143 height 15
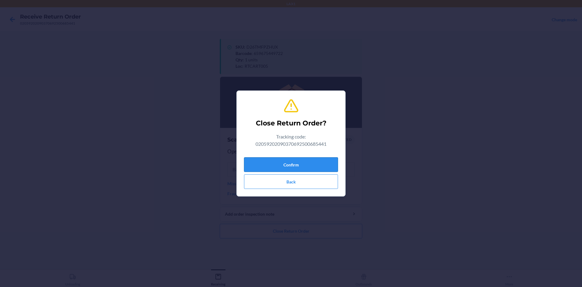
click at [286, 166] on button "Confirm" at bounding box center [291, 164] width 94 height 15
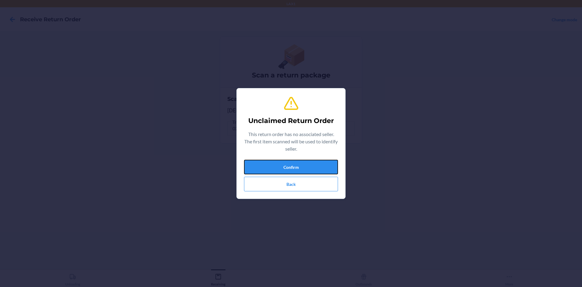
click at [287, 166] on button "Confirm" at bounding box center [291, 167] width 94 height 15
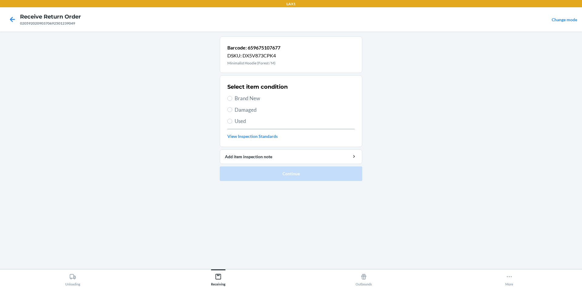
click at [230, 93] on div "Select item condition Brand New Damaged Used View Inspection Standards" at bounding box center [290, 111] width 127 height 60
click at [231, 98] on label "Brand New" at bounding box center [290, 98] width 127 height 8
click at [231, 98] on input "Brand New" at bounding box center [229, 98] width 5 height 5
radio input "true"
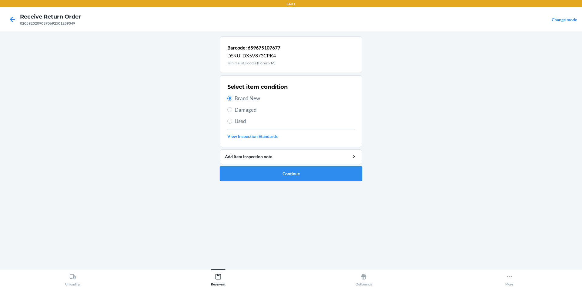
click at [275, 173] on button "Continue" at bounding box center [291, 173] width 143 height 15
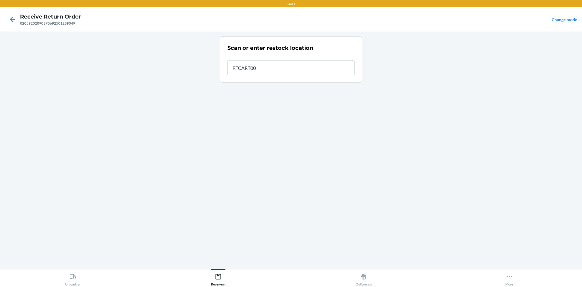
type input "RTCART005"
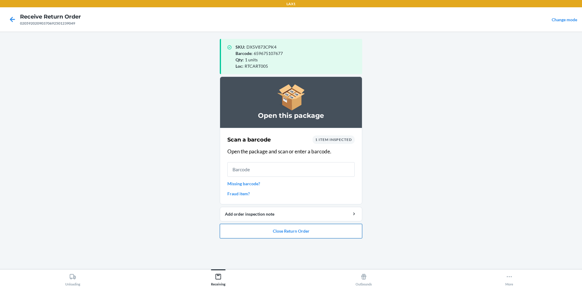
drag, startPoint x: 315, startPoint y: 221, endPoint x: 313, endPoint y: 226, distance: 4.9
click at [315, 222] on li "Open this package Scan a barcode 1 item inspected Open the package and scan or …" at bounding box center [291, 157] width 143 height 162
drag, startPoint x: 313, startPoint y: 226, endPoint x: 308, endPoint y: 224, distance: 5.4
click at [309, 225] on button "Close Return Order" at bounding box center [291, 231] width 143 height 15
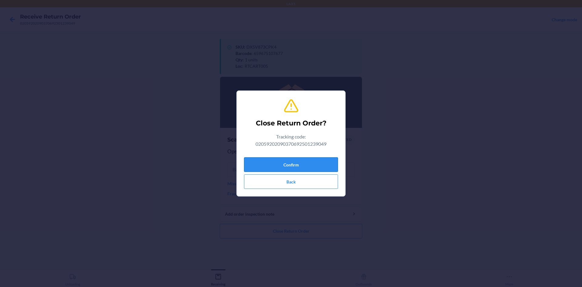
click at [305, 165] on button "Confirm" at bounding box center [291, 164] width 94 height 15
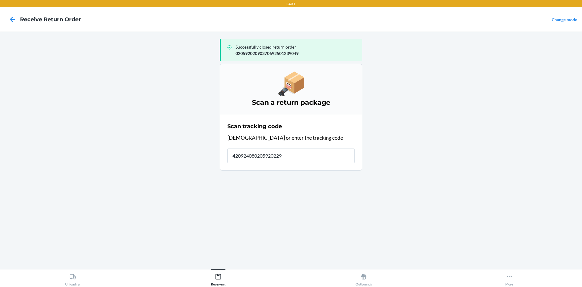
type input "4209240802059202290"
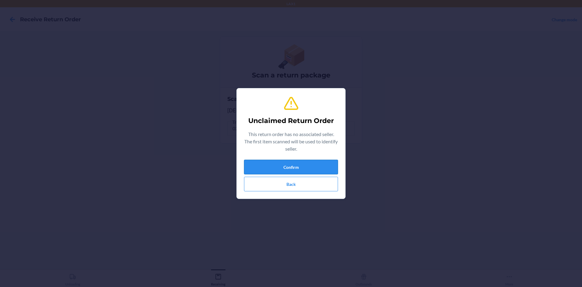
drag, startPoint x: 305, startPoint y: 165, endPoint x: 296, endPoint y: 165, distance: 8.8
click at [296, 165] on button "Confirm" at bounding box center [291, 167] width 94 height 15
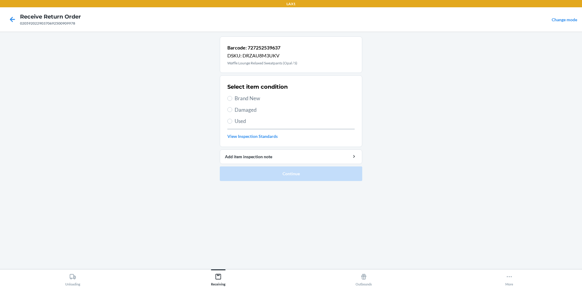
click at [244, 119] on span "Used" at bounding box center [295, 121] width 120 height 8
click at [232, 119] on input "Used" at bounding box center [229, 121] width 5 height 5
radio input "true"
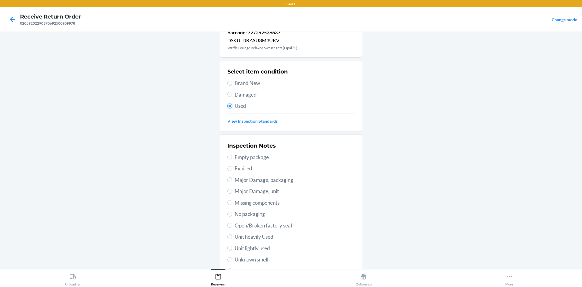
scroll to position [30, 0]
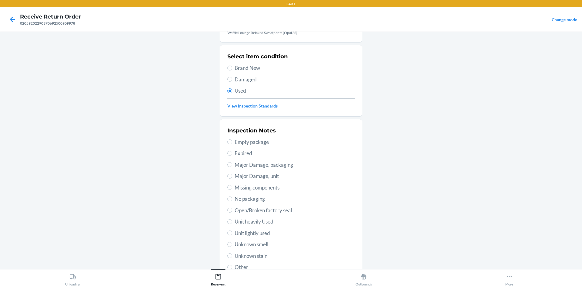
click at [270, 234] on span "Unit lightly used" at bounding box center [295, 233] width 120 height 8
click at [232, 234] on input "Unit lightly used" at bounding box center [229, 232] width 5 height 5
radio input "true"
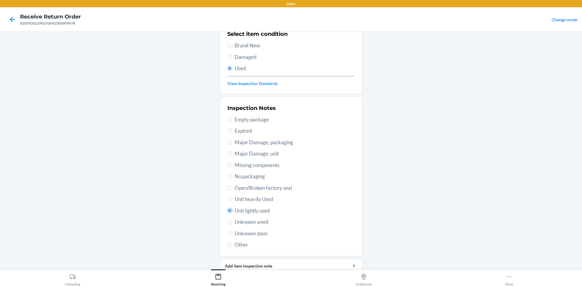
scroll to position [79, 0]
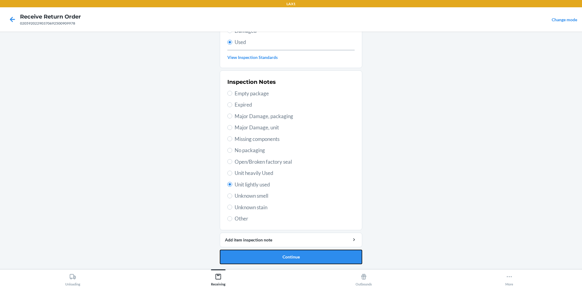
click at [277, 254] on button "Continue" at bounding box center [291, 256] width 143 height 15
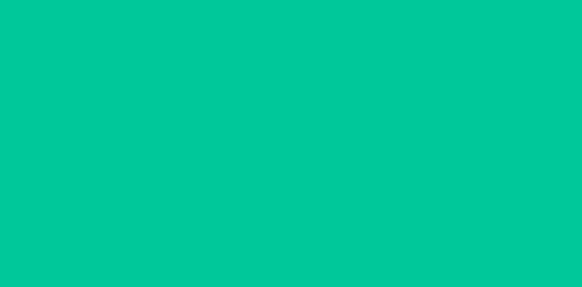
scroll to position [0, 0]
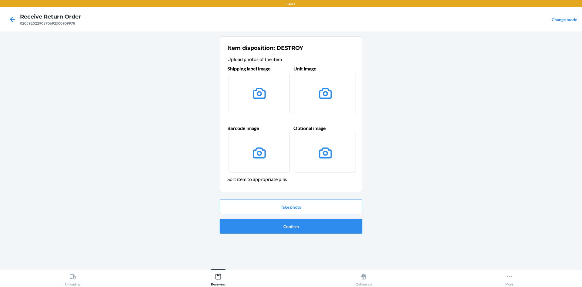
click at [294, 225] on button "Confirm" at bounding box center [291, 226] width 143 height 15
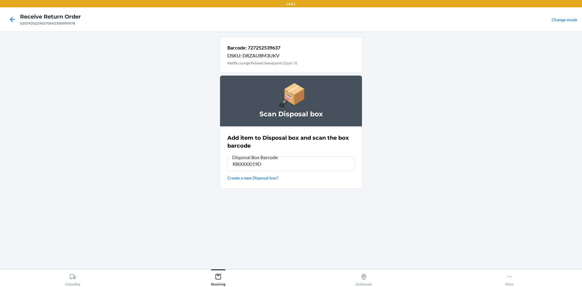
type input "RB0000019D0"
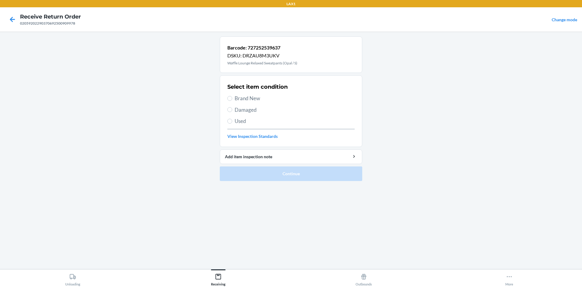
click at [224, 120] on section "Select item condition Brand New Damaged Used View Inspection Standards" at bounding box center [291, 111] width 143 height 72
click at [225, 120] on section "Select item condition Brand New Damaged Used View Inspection Standards" at bounding box center [291, 111] width 143 height 72
click at [229, 121] on input "Used" at bounding box center [229, 121] width 5 height 5
radio input "true"
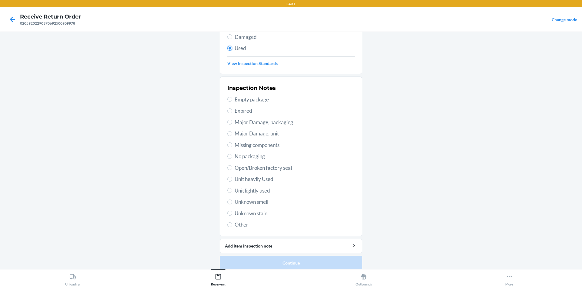
scroll to position [79, 0]
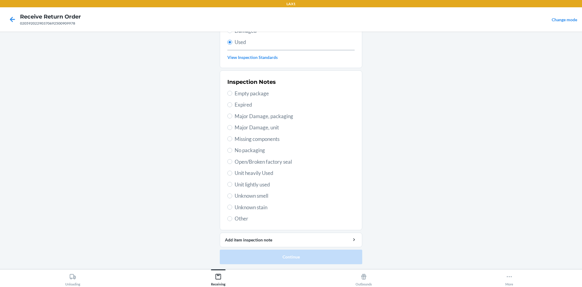
click at [257, 180] on span "Unit lightly used" at bounding box center [295, 184] width 120 height 8
click at [232, 182] on input "Unit lightly used" at bounding box center [229, 184] width 5 height 5
radio input "true"
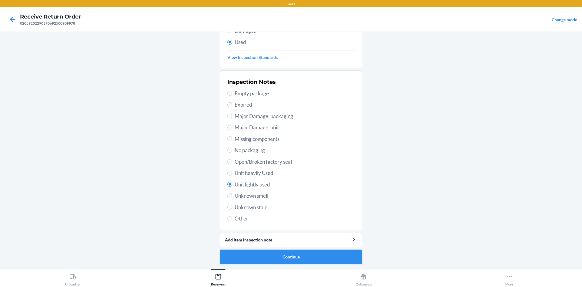
click at [288, 258] on button "Continue" at bounding box center [291, 256] width 143 height 15
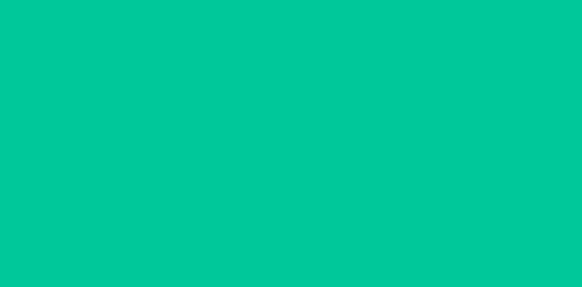
scroll to position [0, 0]
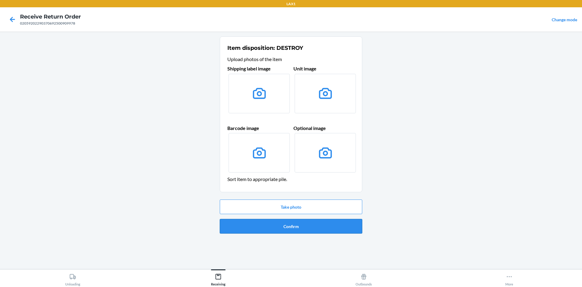
click at [274, 228] on button "Confirm" at bounding box center [291, 226] width 143 height 15
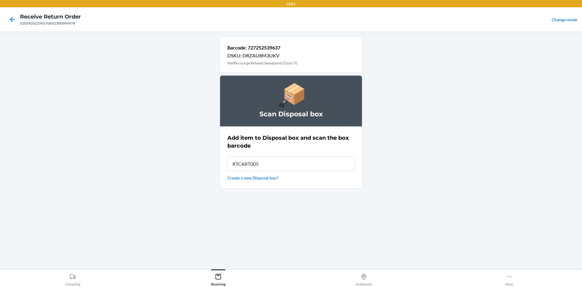
type input "RTCART005"
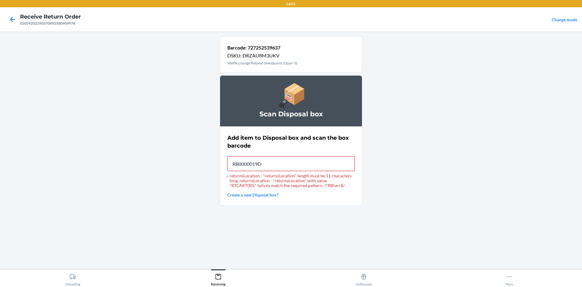
type input "RB0000019D0"
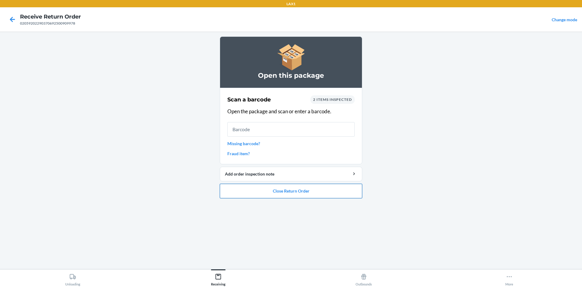
click at [309, 195] on button "Close Return Order" at bounding box center [291, 190] width 143 height 15
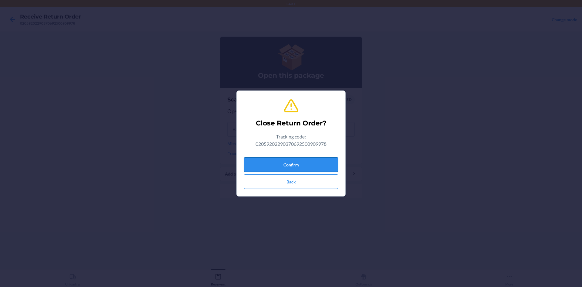
click at [295, 165] on button "Confirm" at bounding box center [291, 164] width 94 height 15
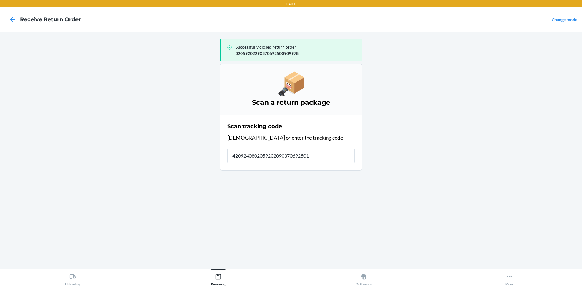
type input "42092408020592020903706925012"
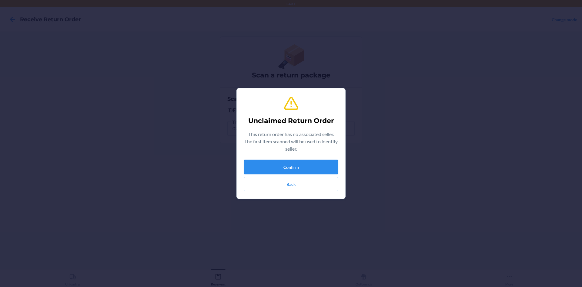
click at [306, 164] on button "Confirm" at bounding box center [291, 167] width 94 height 15
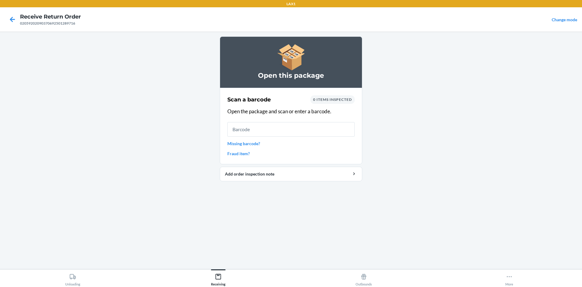
click at [267, 129] on input "text" at bounding box center [290, 129] width 127 height 15
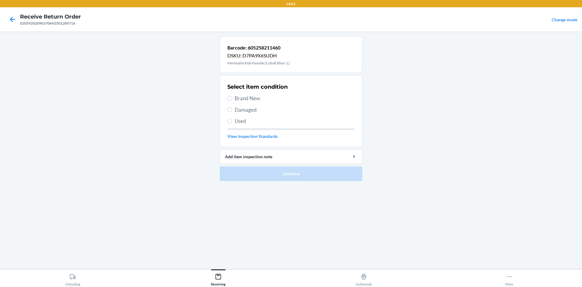
click at [252, 97] on span "Brand New" at bounding box center [295, 98] width 120 height 8
click at [232, 97] on input "Brand New" at bounding box center [229, 98] width 5 height 5
radio input "true"
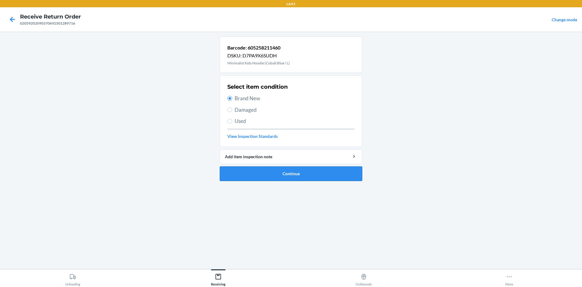
click at [283, 173] on button "Continue" at bounding box center [291, 173] width 143 height 15
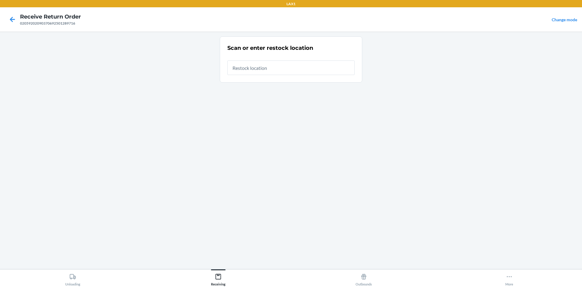
click at [277, 70] on input "text" at bounding box center [290, 67] width 127 height 15
type input "RTCART005"
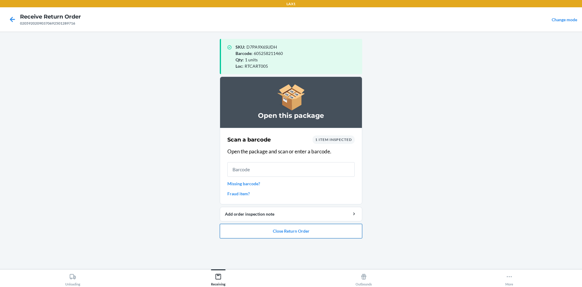
click at [289, 233] on button "Close Return Order" at bounding box center [291, 231] width 143 height 15
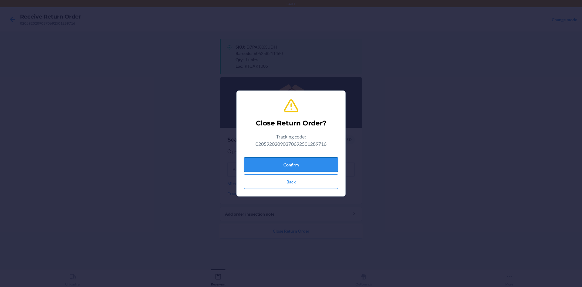
click at [308, 165] on button "Confirm" at bounding box center [291, 164] width 94 height 15
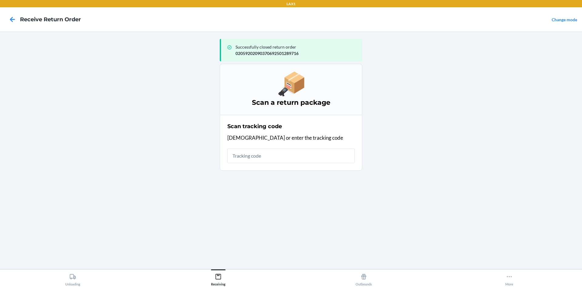
click at [284, 158] on input "text" at bounding box center [290, 155] width 127 height 15
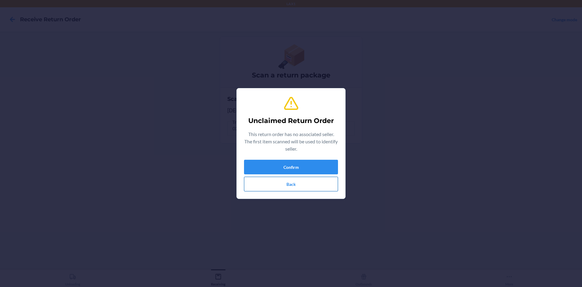
click at [296, 181] on button "Back" at bounding box center [291, 184] width 94 height 15
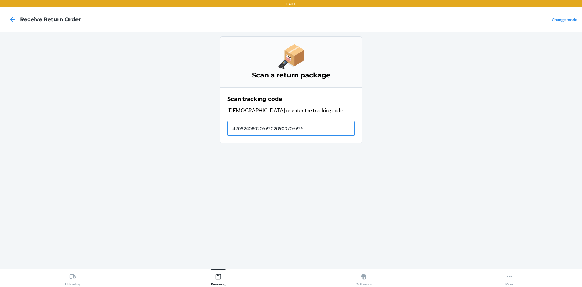
type input "420924080205920209037069250"
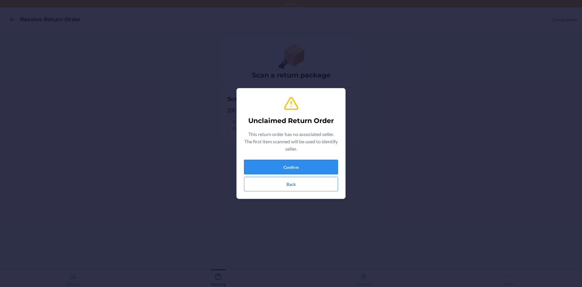
click at [310, 162] on button "Confirm" at bounding box center [291, 167] width 94 height 15
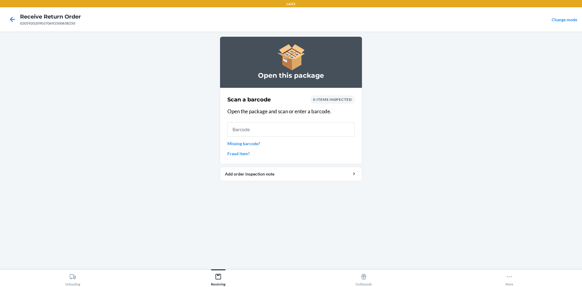
click at [273, 135] on input "text" at bounding box center [290, 129] width 127 height 15
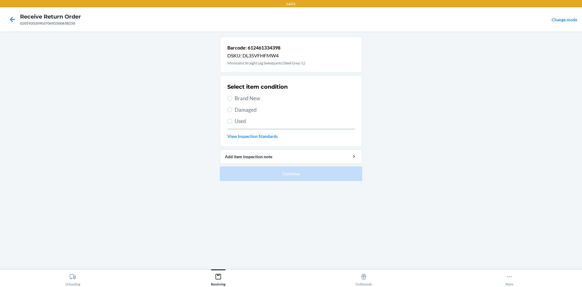
click at [240, 116] on div "Select item condition Brand New Damaged Used View Inspection Standards" at bounding box center [290, 111] width 127 height 60
click at [239, 119] on span "Used" at bounding box center [295, 121] width 120 height 8
click at [232, 119] on input "Used" at bounding box center [229, 121] width 5 height 5
radio input "true"
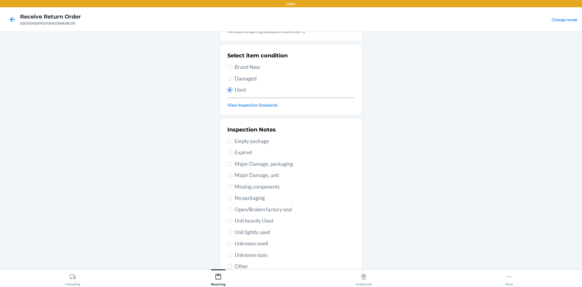
scroll to position [61, 0]
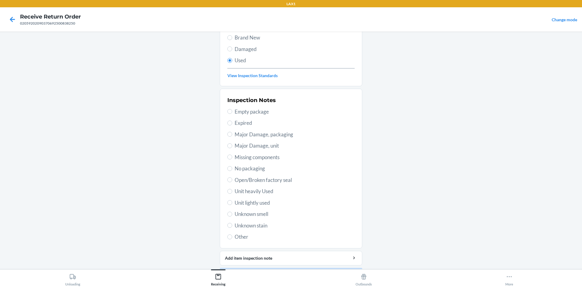
click at [254, 202] on span "Unit lightly used" at bounding box center [295, 203] width 120 height 8
click at [232, 202] on input "Unit lightly used" at bounding box center [229, 202] width 5 height 5
radio input "true"
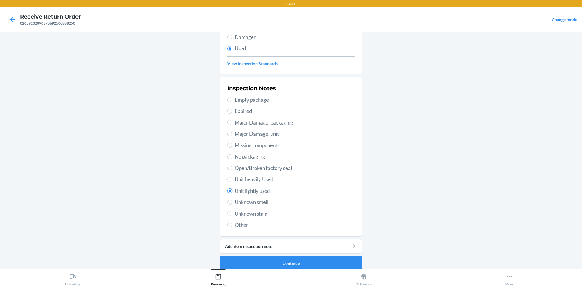
scroll to position [79, 0]
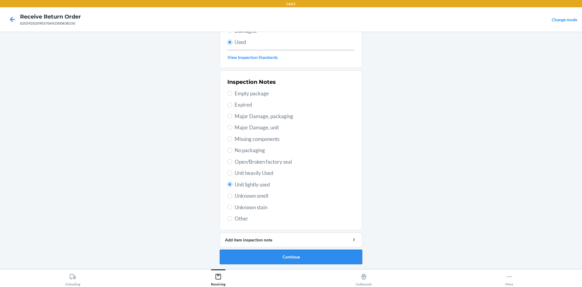
click at [284, 253] on button "Continue" at bounding box center [291, 256] width 143 height 15
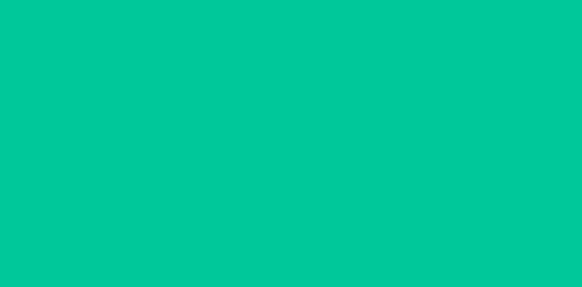
scroll to position [0, 0]
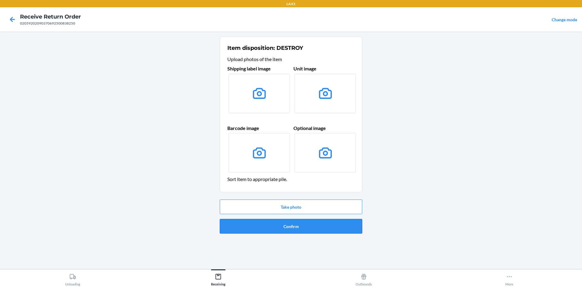
click at [311, 228] on button "Confirm" at bounding box center [291, 226] width 143 height 15
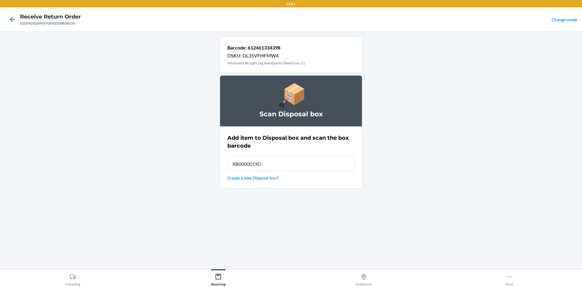
type input "RB0000019D0"
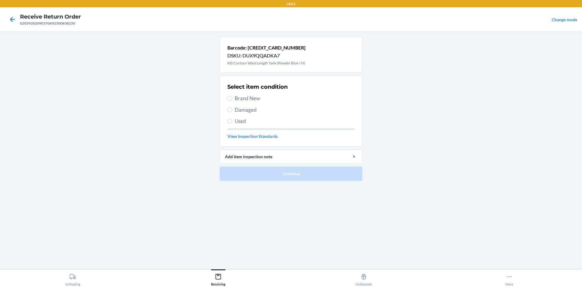
click at [236, 100] on span "Brand New" at bounding box center [295, 98] width 120 height 8
click at [232, 100] on input "Brand New" at bounding box center [229, 98] width 5 height 5
radio input "true"
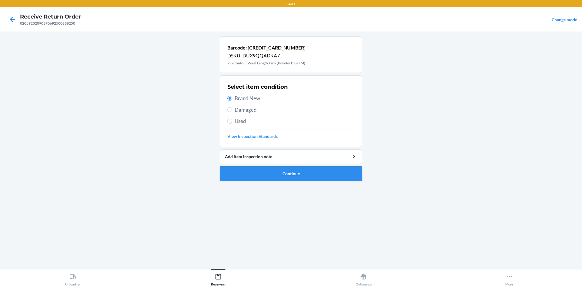
click at [282, 169] on button "Continue" at bounding box center [291, 173] width 143 height 15
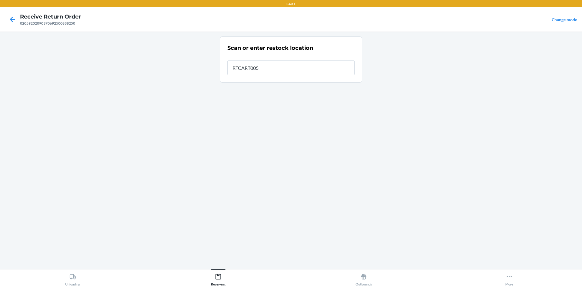
type input "RTCART005"
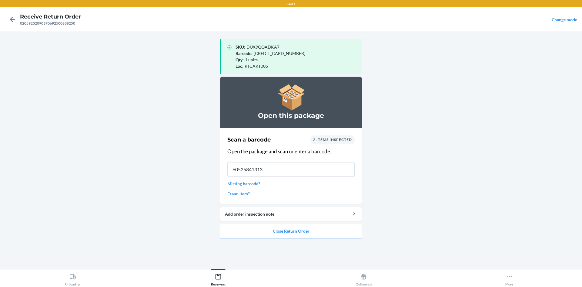
type input "605258413130"
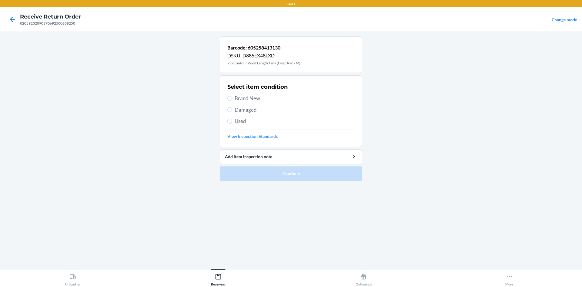
click at [239, 94] on span "Brand New" at bounding box center [295, 98] width 120 height 8
click at [232, 96] on input "Brand New" at bounding box center [229, 98] width 5 height 5
radio input "true"
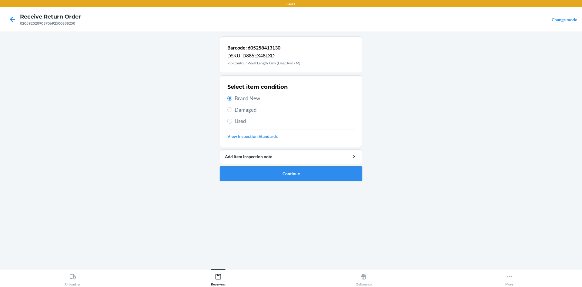
click at [274, 173] on button "Continue" at bounding box center [291, 173] width 143 height 15
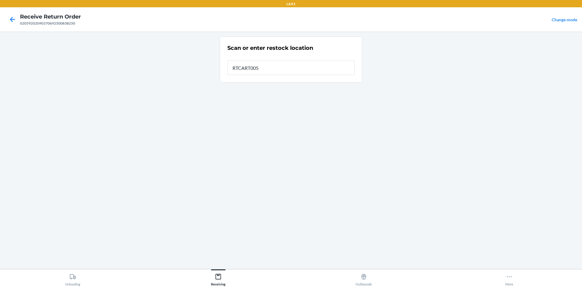
type input "RTCART005"
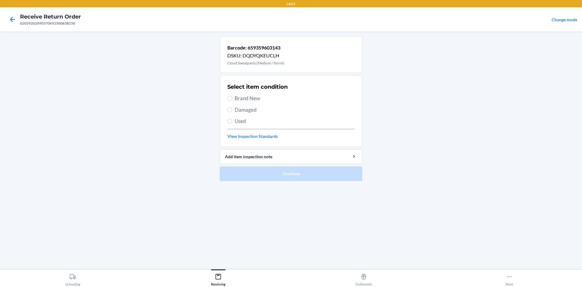
click at [241, 95] on span "Brand New" at bounding box center [295, 98] width 120 height 8
click at [232, 96] on input "Brand New" at bounding box center [229, 98] width 5 height 5
radio input "true"
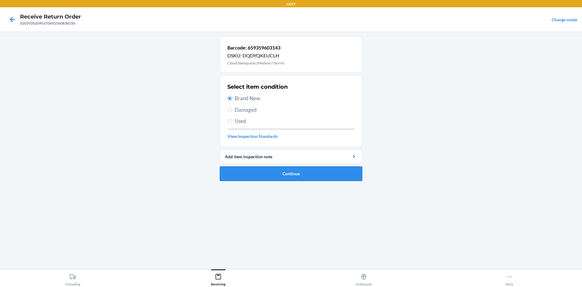
click at [278, 178] on button "Continue" at bounding box center [291, 173] width 143 height 15
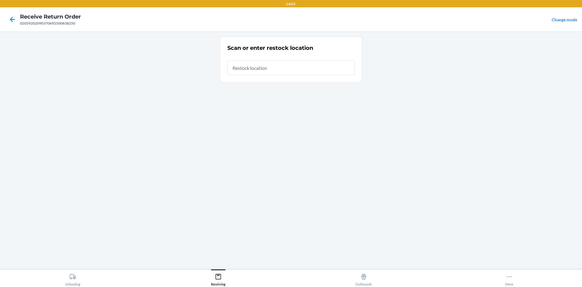
click at [249, 75] on div "Scan or enter restock location" at bounding box center [290, 59] width 127 height 35
click at [249, 73] on input "text" at bounding box center [290, 67] width 127 height 15
click at [249, 71] on input "text" at bounding box center [290, 67] width 127 height 15
type input "RTCART005"
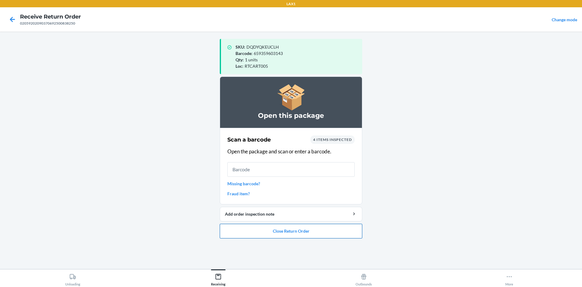
click at [333, 226] on button "Close Return Order" at bounding box center [291, 231] width 143 height 15
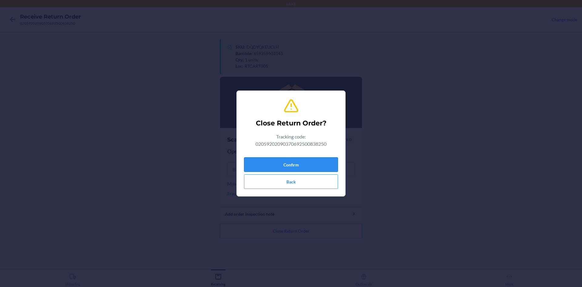
click at [305, 165] on button "Confirm" at bounding box center [291, 164] width 94 height 15
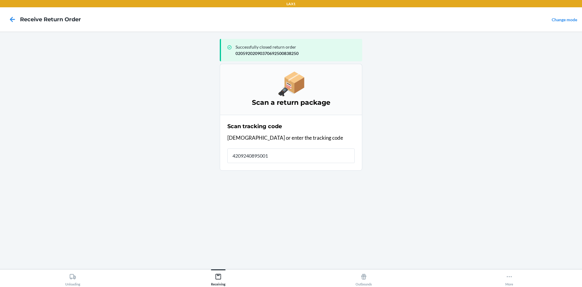
type input "42092408950011"
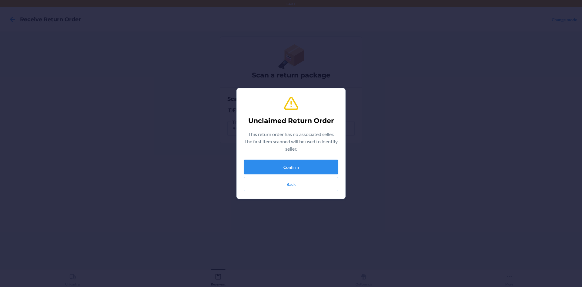
click at [325, 169] on button "Confirm" at bounding box center [291, 167] width 94 height 15
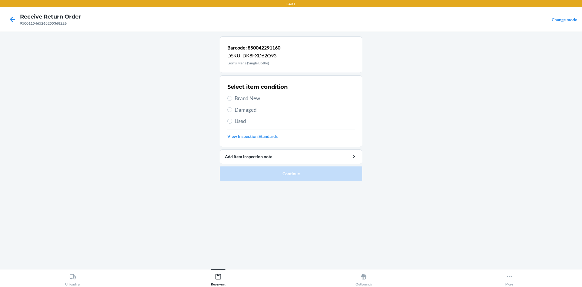
click at [243, 96] on span "Brand New" at bounding box center [295, 98] width 120 height 8
click at [232, 96] on input "Brand New" at bounding box center [229, 98] width 5 height 5
radio input "true"
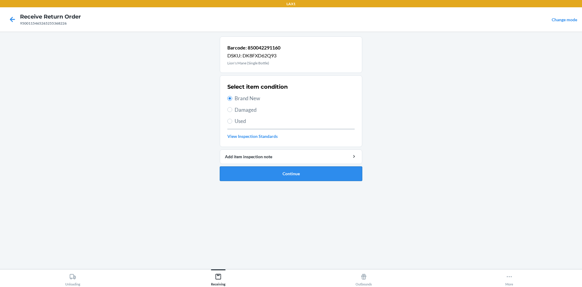
click at [281, 169] on button "Continue" at bounding box center [291, 173] width 143 height 15
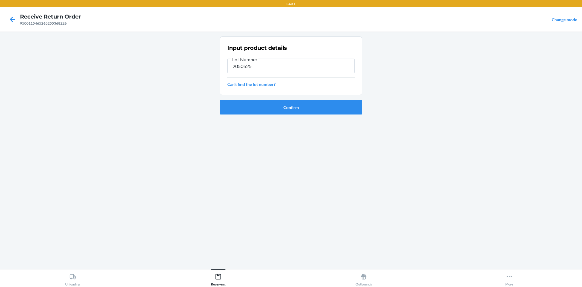
type input "2050525"
click at [281, 103] on div "Confirm" at bounding box center [291, 104] width 143 height 19
click at [281, 103] on button "Confirm" at bounding box center [291, 107] width 143 height 15
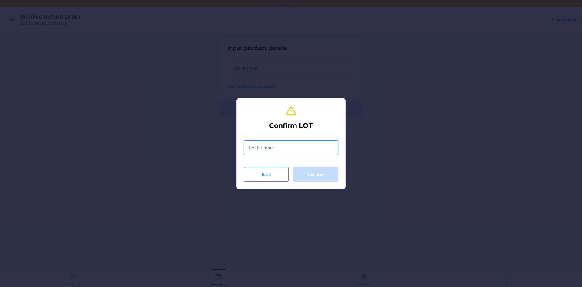
type input "0"
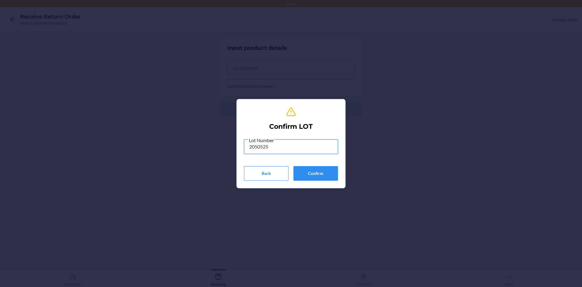
type input "2050525"
click at [314, 175] on button "Confirm" at bounding box center [316, 173] width 45 height 15
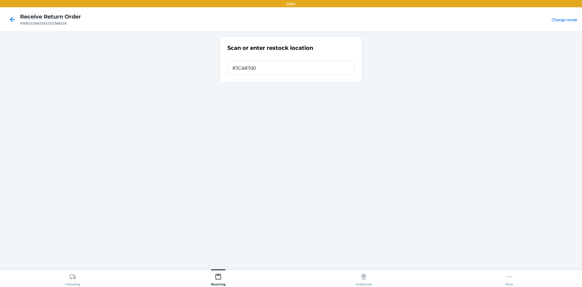
type input "RTCART005"
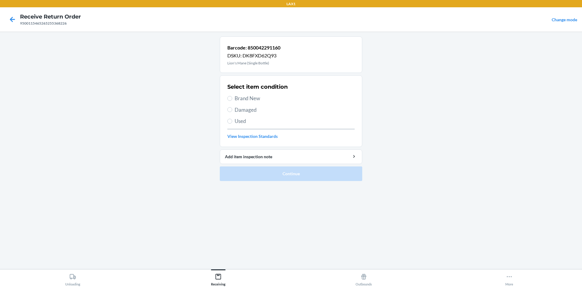
click at [238, 100] on span "Brand New" at bounding box center [295, 98] width 120 height 8
click at [232, 100] on input "Brand New" at bounding box center [229, 98] width 5 height 5
radio input "true"
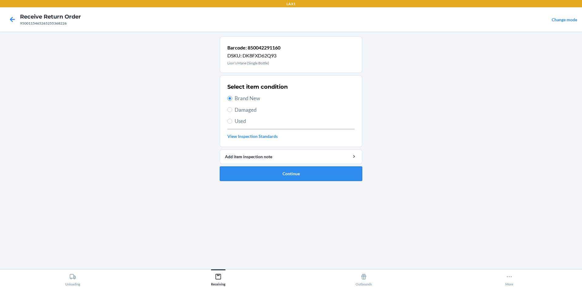
click at [294, 167] on button "Continue" at bounding box center [291, 173] width 143 height 15
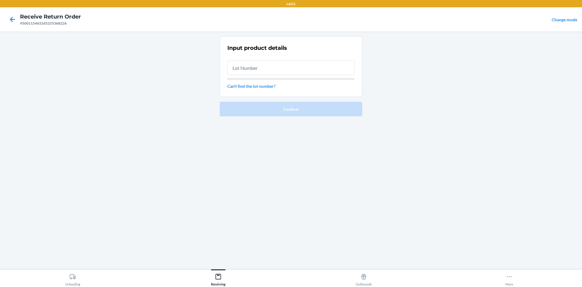
click at [254, 61] on input "text" at bounding box center [290, 67] width 127 height 15
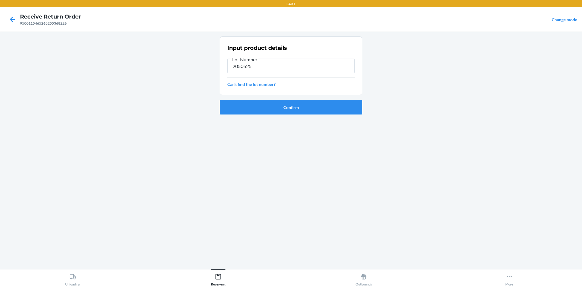
click at [256, 67] on input "2050525" at bounding box center [290, 66] width 127 height 15
type input "2050525"
click at [269, 108] on button "Confirm" at bounding box center [291, 107] width 143 height 15
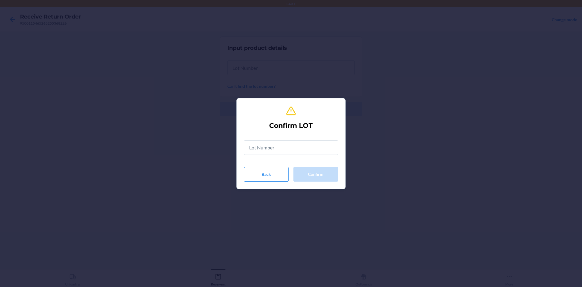
drag, startPoint x: 301, startPoint y: 155, endPoint x: 296, endPoint y: 153, distance: 5.6
drag, startPoint x: 296, startPoint y: 153, endPoint x: 289, endPoint y: 149, distance: 8.4
paste input "text"
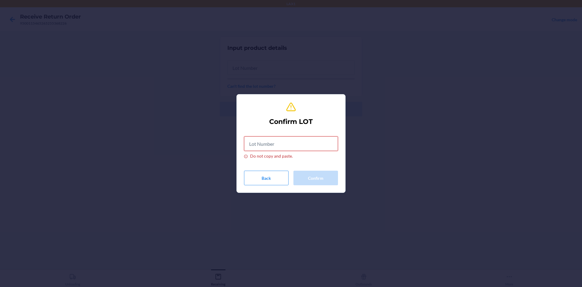
paste input "text"
drag, startPoint x: 278, startPoint y: 138, endPoint x: 281, endPoint y: 141, distance: 3.9
click at [278, 139] on input "Do not copy and paste." at bounding box center [291, 143] width 94 height 15
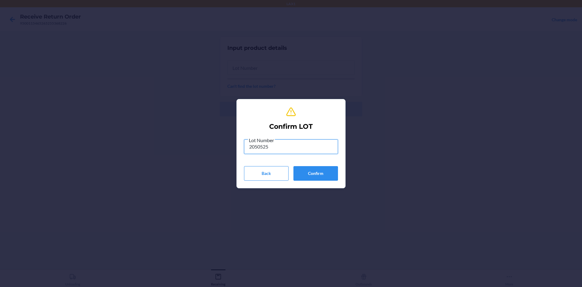
type input "2050525"
click at [320, 172] on button "Confirm" at bounding box center [316, 173] width 45 height 15
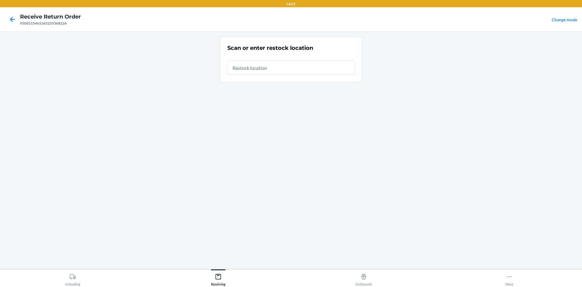
click at [265, 64] on input "text" at bounding box center [290, 67] width 127 height 15
type input "RTCART005"
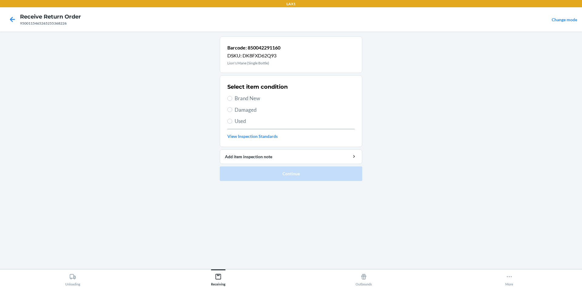
click at [244, 95] on span "Brand New" at bounding box center [295, 98] width 120 height 8
click at [232, 96] on input "Brand New" at bounding box center [229, 98] width 5 height 5
radio input "true"
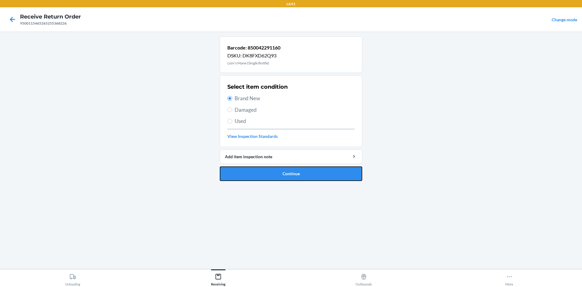
click at [295, 171] on button "Continue" at bounding box center [291, 173] width 143 height 15
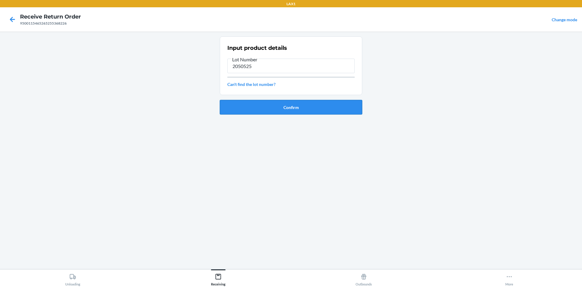
type input "2050525"
click at [286, 103] on button "Confirm" at bounding box center [291, 107] width 143 height 15
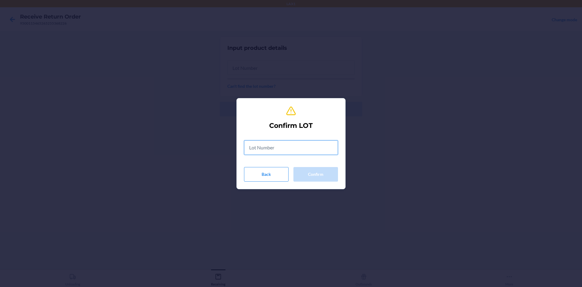
click at [290, 143] on input "text" at bounding box center [291, 147] width 94 height 15
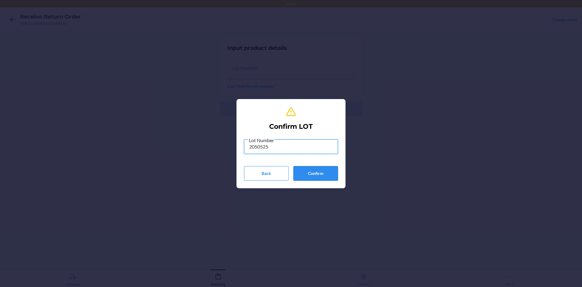
type input "2050525"
click at [324, 167] on button "Confirm" at bounding box center [316, 173] width 45 height 15
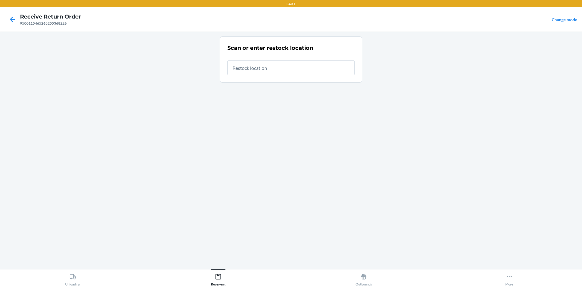
click at [271, 65] on input "text" at bounding box center [290, 67] width 127 height 15
type input "RTCART005"
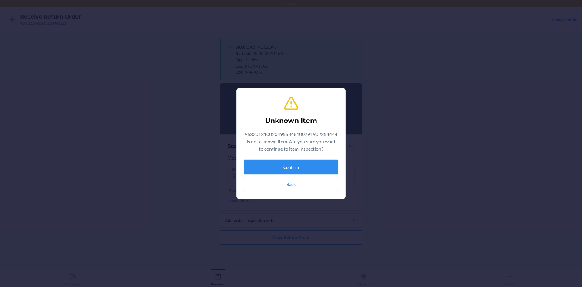
click at [324, 165] on button "Confirm" at bounding box center [291, 167] width 94 height 15
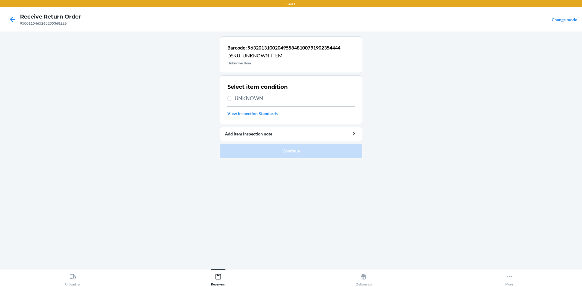
click at [253, 101] on span "UNKNOWN" at bounding box center [295, 98] width 120 height 8
click at [232, 101] on input "UNKNOWN" at bounding box center [229, 98] width 5 height 5
radio input "true"
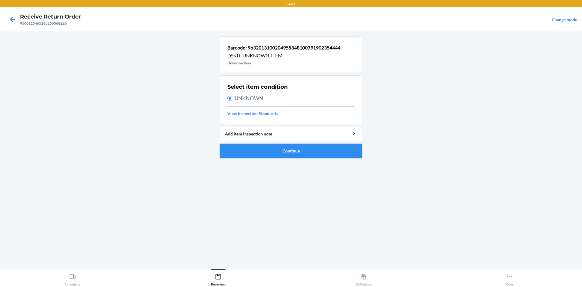
click at [284, 152] on button "Continue" at bounding box center [291, 150] width 143 height 15
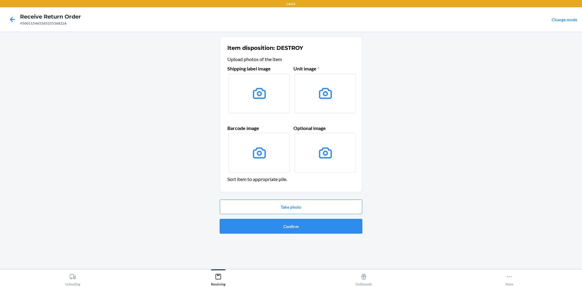
click at [297, 225] on button "Confirm" at bounding box center [291, 226] width 143 height 15
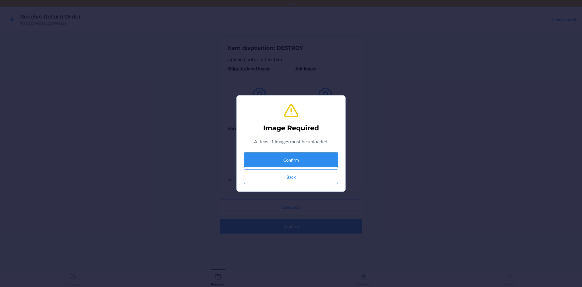
click at [304, 159] on button "Confirm" at bounding box center [291, 159] width 94 height 15
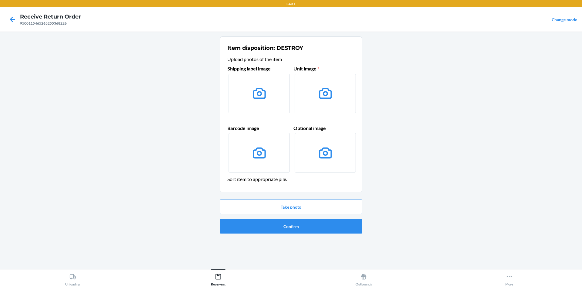
click at [257, 96] on icon at bounding box center [259, 93] width 15 height 15
click at [0, 0] on input "file" at bounding box center [0, 0] width 0 height 0
click at [301, 211] on button "Take photo" at bounding box center [291, 206] width 143 height 15
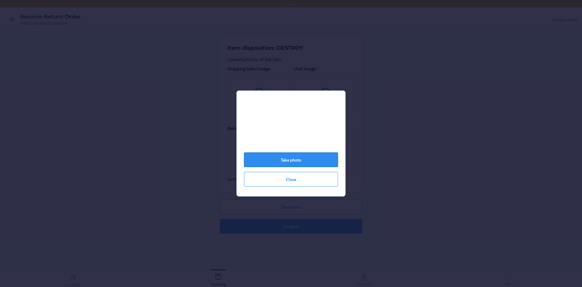
click at [302, 161] on button "Take photo" at bounding box center [291, 159] width 94 height 15
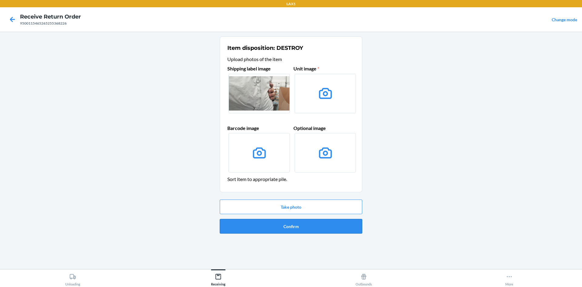
click at [347, 222] on button "Confirm" at bounding box center [291, 226] width 143 height 15
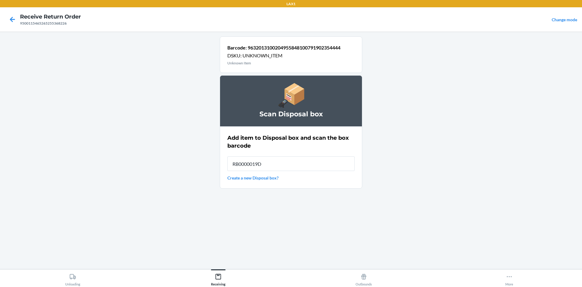
type input "RB0000019D0"
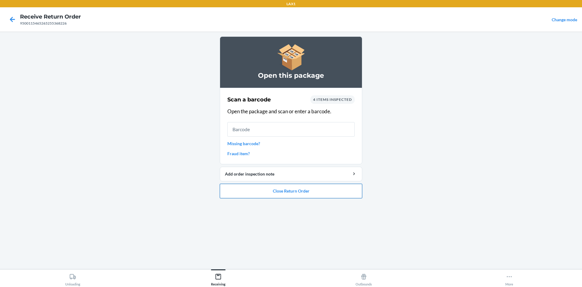
click at [300, 186] on button "Close Return Order" at bounding box center [291, 190] width 143 height 15
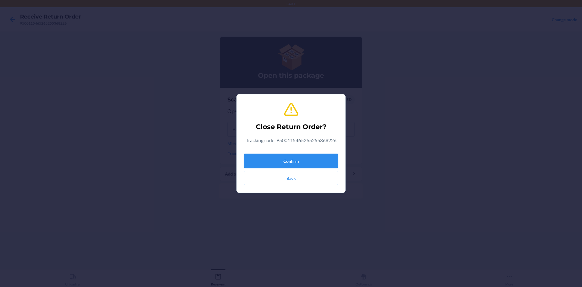
click at [304, 157] on button "Confirm" at bounding box center [291, 160] width 94 height 15
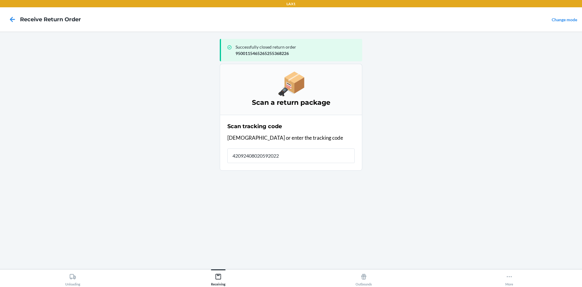
type input "420924080205920229"
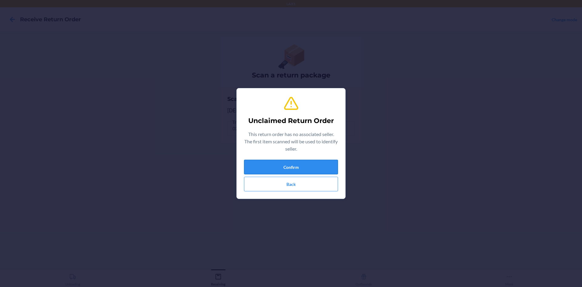
click at [261, 161] on button "Confirm" at bounding box center [291, 167] width 94 height 15
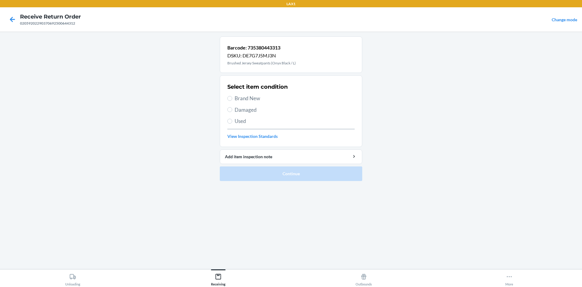
click at [238, 118] on span "Used" at bounding box center [295, 121] width 120 height 8
click at [232, 119] on input "Used" at bounding box center [229, 121] width 5 height 5
radio input "true"
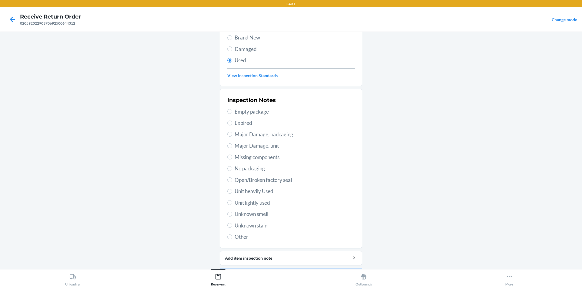
click at [253, 205] on span "Unit lightly used" at bounding box center [295, 203] width 120 height 8
click at [232, 205] on input "Unit lightly used" at bounding box center [229, 202] width 5 height 5
radio input "true"
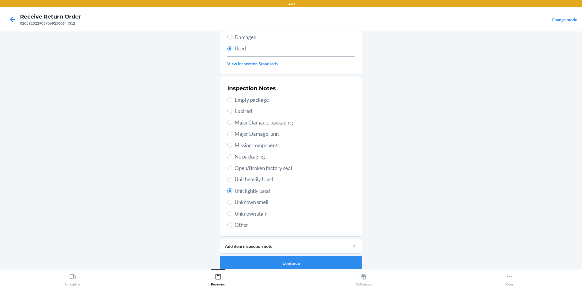
scroll to position [79, 0]
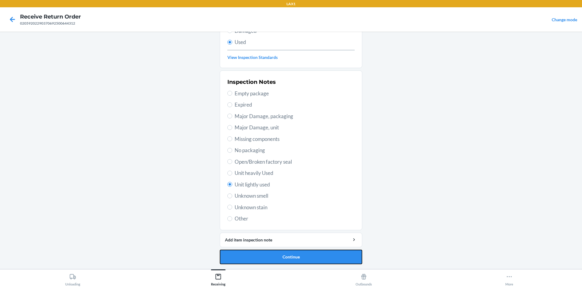
drag, startPoint x: 311, startPoint y: 261, endPoint x: 313, endPoint y: 249, distance: 12.6
click at [311, 259] on button "Continue" at bounding box center [291, 256] width 143 height 15
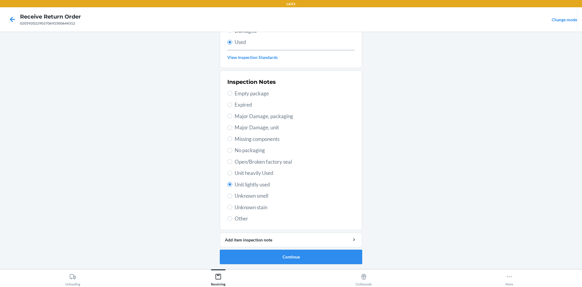
scroll to position [0, 0]
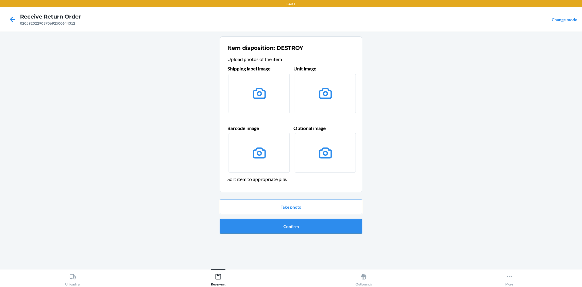
click at [319, 230] on button "Confirm" at bounding box center [291, 226] width 143 height 15
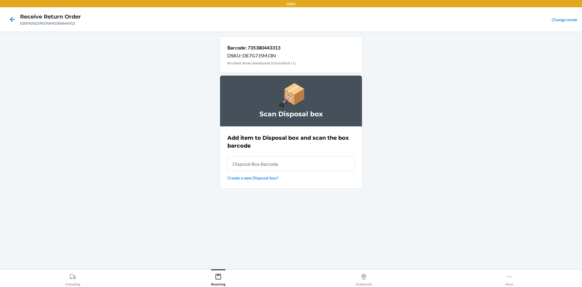
click at [277, 162] on input "text" at bounding box center [290, 163] width 127 height 15
type input "RB0000019D0"
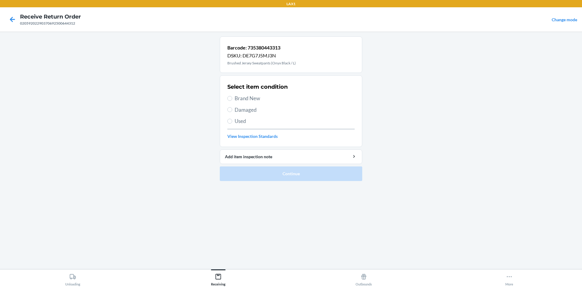
click at [239, 125] on span "Used" at bounding box center [295, 121] width 120 height 8
click at [232, 123] on input "Used" at bounding box center [229, 121] width 5 height 5
radio input "true"
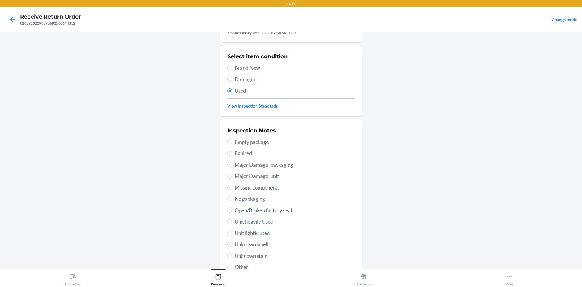
click at [257, 236] on span "Unit lightly used" at bounding box center [295, 233] width 120 height 8
click at [232, 235] on input "Unit lightly used" at bounding box center [229, 232] width 5 height 5
radio input "true"
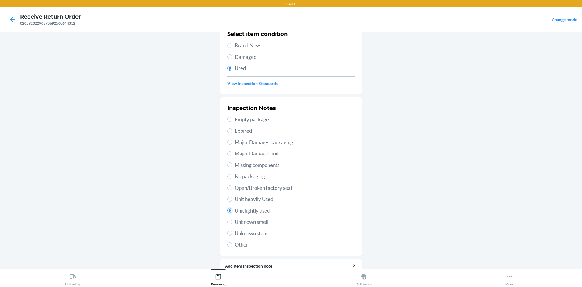
scroll to position [79, 0]
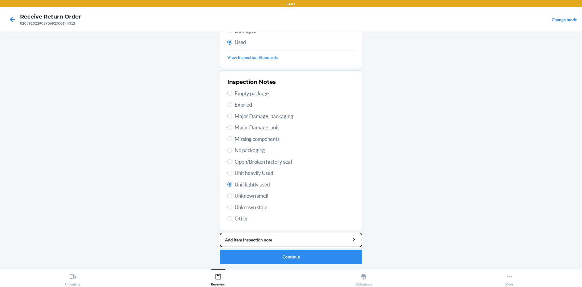
click at [272, 248] on li "Barcode: 735380443313 DSKU: DE7G7J5MJ3N Brushed Jersey Sweatpants (Onyx Black /…" at bounding box center [291, 111] width 143 height 306
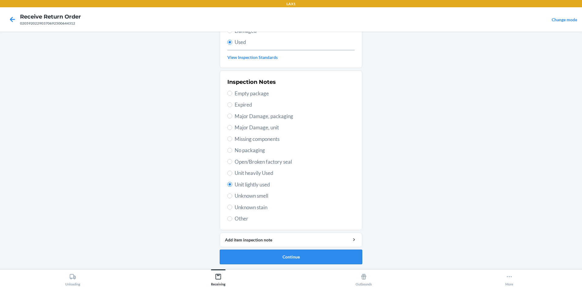
click at [272, 249] on button "Continue" at bounding box center [291, 256] width 143 height 15
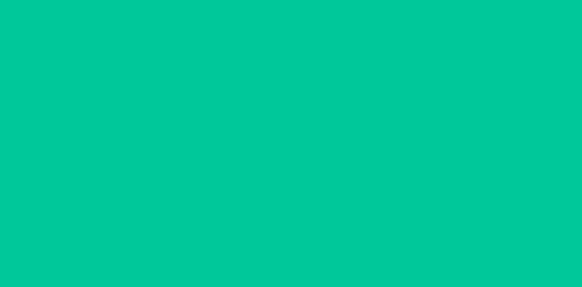
scroll to position [0, 0]
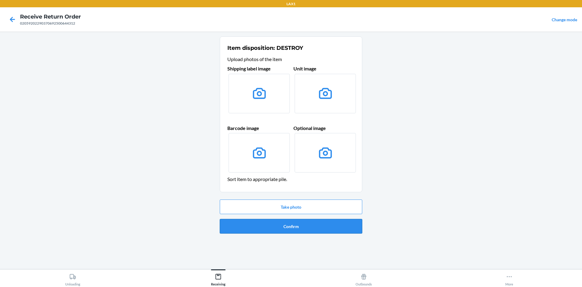
click at [295, 228] on button "Confirm" at bounding box center [291, 226] width 143 height 15
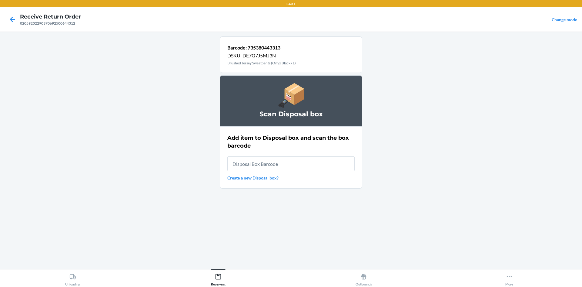
click at [283, 161] on input "text" at bounding box center [290, 163] width 127 height 15
type input "RB0000019D0"
